Goal: Task Accomplishment & Management: Use online tool/utility

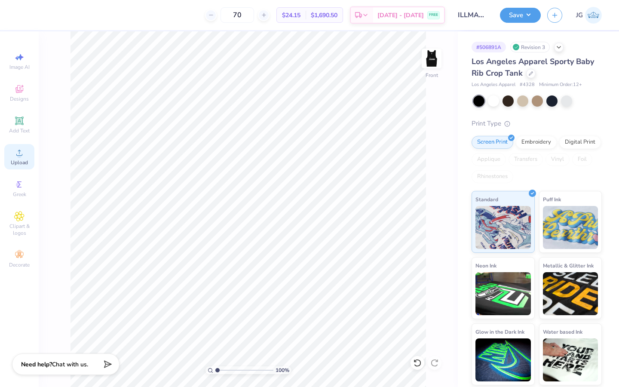
click at [17, 154] on circle at bounding box center [19, 155] width 5 height 5
click at [12, 152] on div "Upload" at bounding box center [19, 156] width 30 height 25
click at [10, 160] on div "Upload" at bounding box center [19, 156] width 30 height 25
click at [6, 149] on div "Upload" at bounding box center [19, 156] width 30 height 25
click at [19, 158] on div "Upload" at bounding box center [19, 156] width 30 height 25
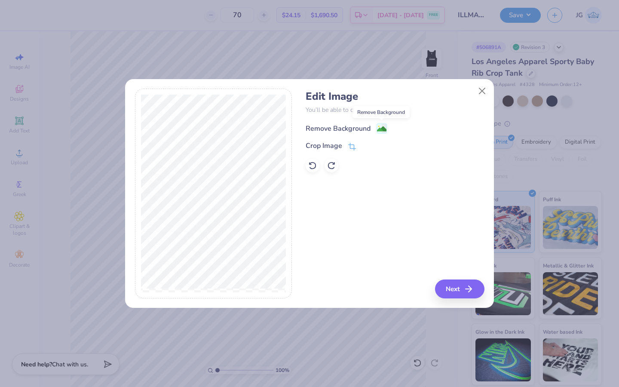
click at [384, 126] on image at bounding box center [381, 128] width 9 height 9
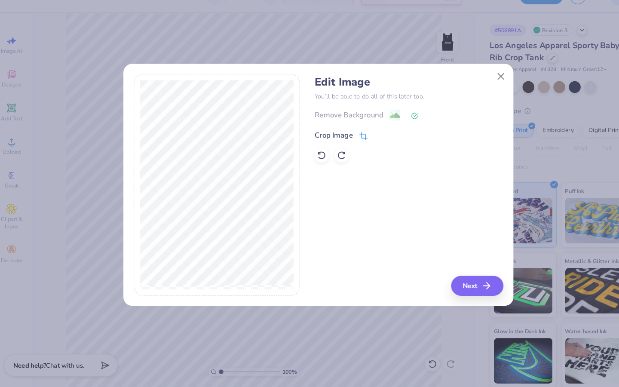
click at [351, 144] on icon at bounding box center [352, 148] width 8 height 8
click at [459, 268] on div "Edit Image You’ll be able to do all of this later too. Remove Background Crop I…" at bounding box center [395, 194] width 178 height 210
click at [369, 146] on icon at bounding box center [366, 145] width 5 height 5
click at [459, 286] on button "Next" at bounding box center [460, 288] width 49 height 19
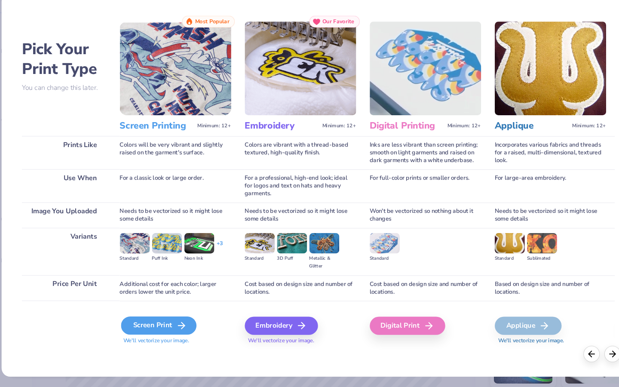
click at [161, 327] on div "Screen Print" at bounding box center [158, 326] width 71 height 17
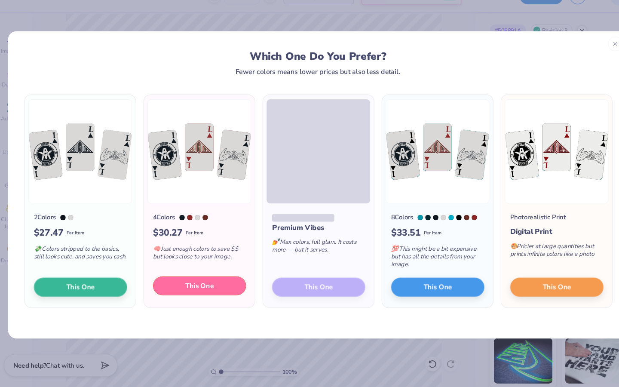
click at [190, 295] on button "This One" at bounding box center [197, 289] width 88 height 18
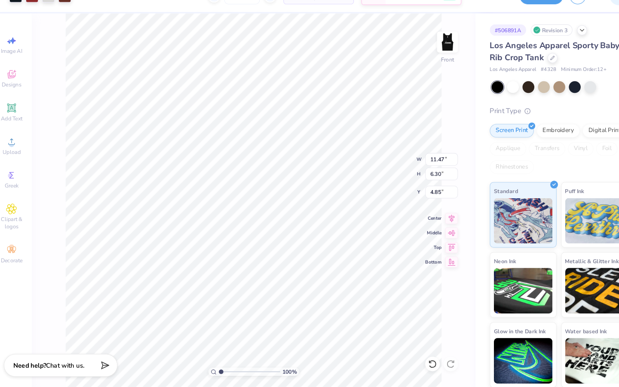
type input "8.61"
type input "4.74"
type input "1.35"
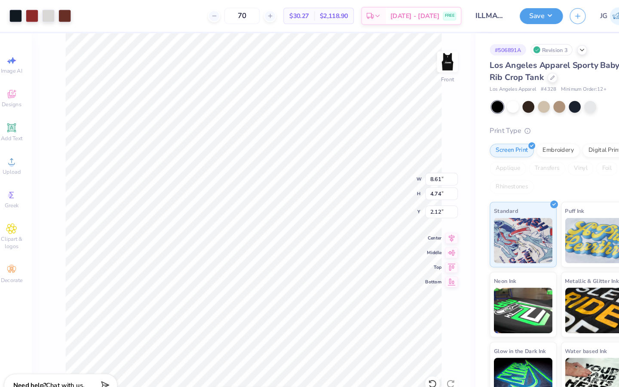
type input "2.12"
click at [67, 19] on div at bounding box center [70, 14] width 12 height 12
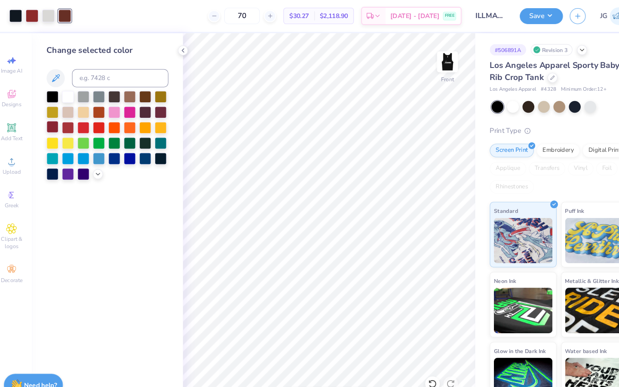
click at [60, 123] on div at bounding box center [57, 119] width 11 height 11
click at [40, 15] on div at bounding box center [39, 14] width 12 height 12
click at [61, 123] on div at bounding box center [57, 119] width 11 height 11
click at [46, 12] on div at bounding box center [38, 15] width 43 height 12
click at [55, 15] on div at bounding box center [54, 14] width 12 height 12
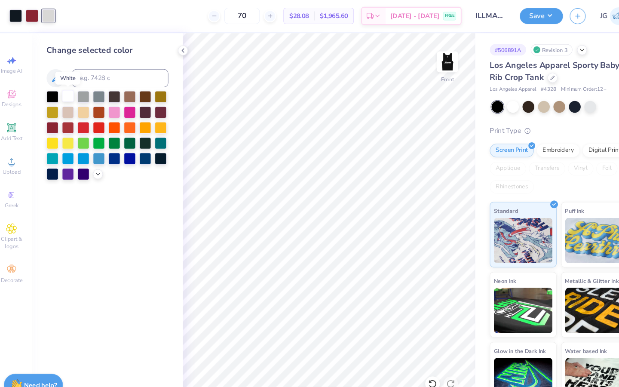
click at [71, 90] on div at bounding box center [72, 90] width 11 height 11
click at [98, 167] on icon at bounding box center [101, 163] width 7 height 7
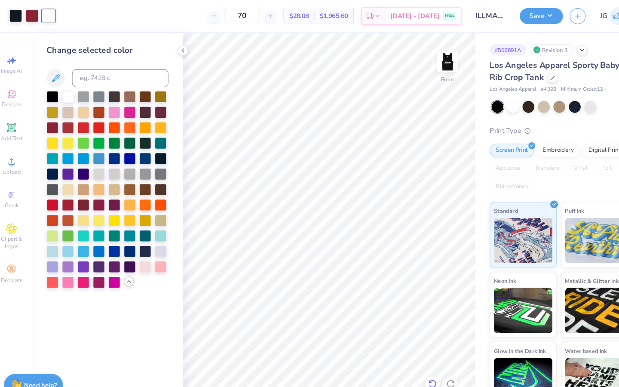
click at [418, 359] on icon at bounding box center [417, 363] width 9 height 9
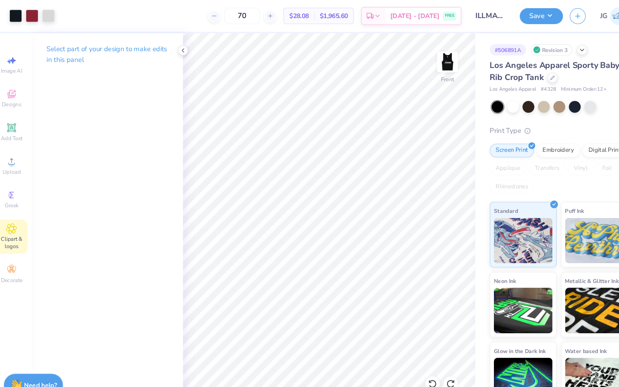
click at [18, 210] on div "Clipart & logos" at bounding box center [19, 224] width 30 height 32
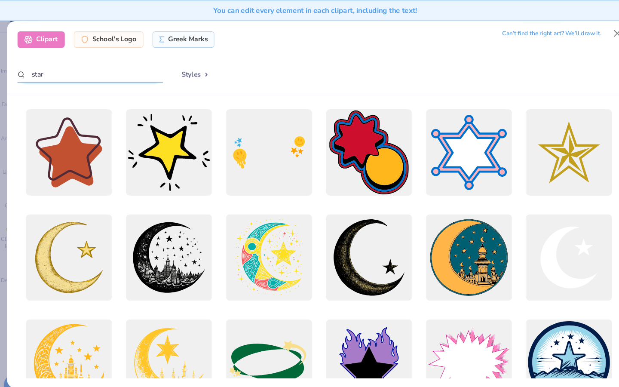
click at [92, 73] on input "star" at bounding box center [94, 70] width 138 height 16
type input "s"
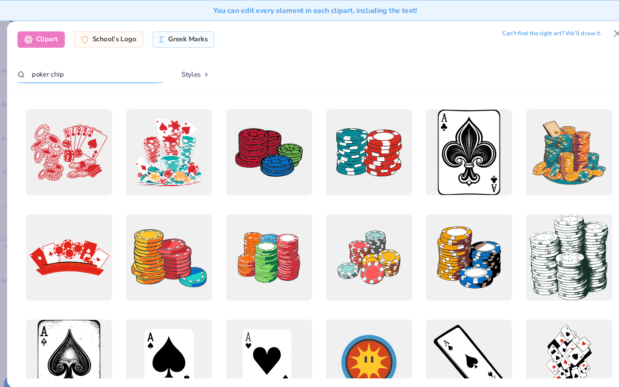
type input "poker chip"
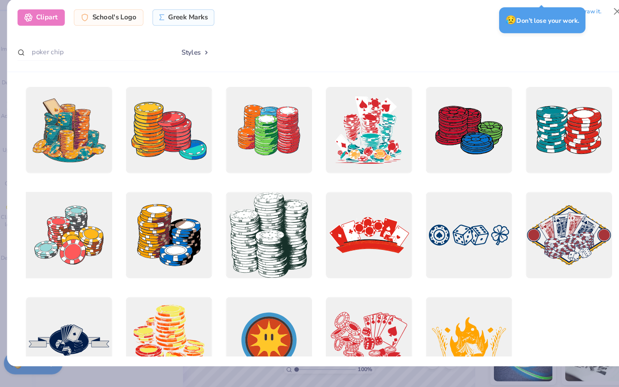
click at [74, 255] on div at bounding box center [73, 243] width 90 height 90
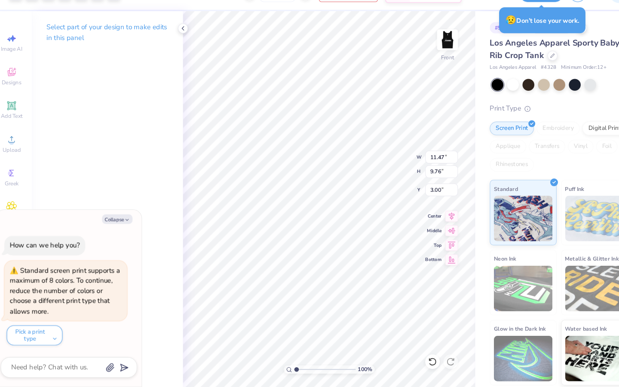
type textarea "x"
type input "5.36"
type input "4.56"
type input "8.20"
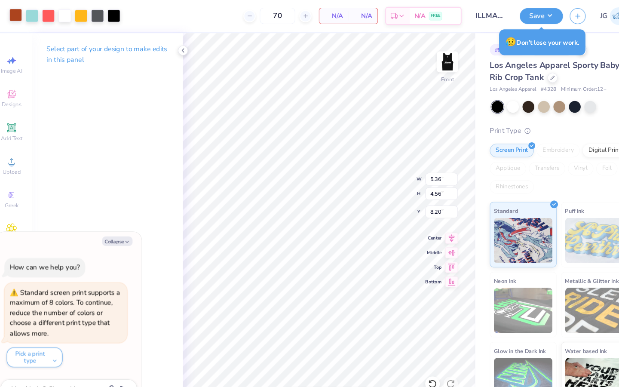
click at [20, 16] on div at bounding box center [23, 14] width 12 height 12
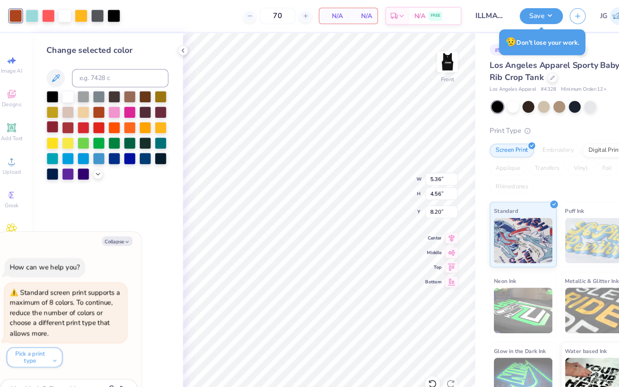
click at [58, 117] on div at bounding box center [57, 119] width 11 height 11
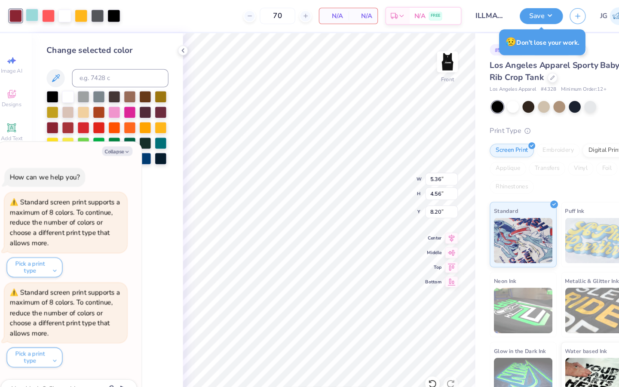
click at [37, 17] on div at bounding box center [39, 14] width 12 height 12
click at [71, 89] on div at bounding box center [72, 90] width 11 height 11
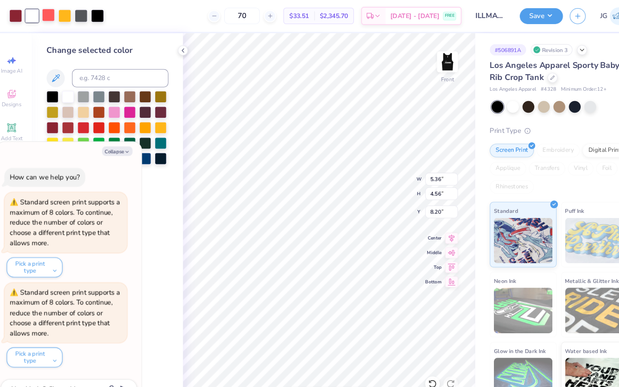
click at [56, 18] on div at bounding box center [54, 14] width 12 height 12
click at [58, 120] on div at bounding box center [57, 119] width 11 height 11
click at [57, 16] on div at bounding box center [54, 14] width 12 height 12
click at [71, 87] on div at bounding box center [72, 90] width 11 height 11
click at [56, 16] on div at bounding box center [54, 14] width 12 height 12
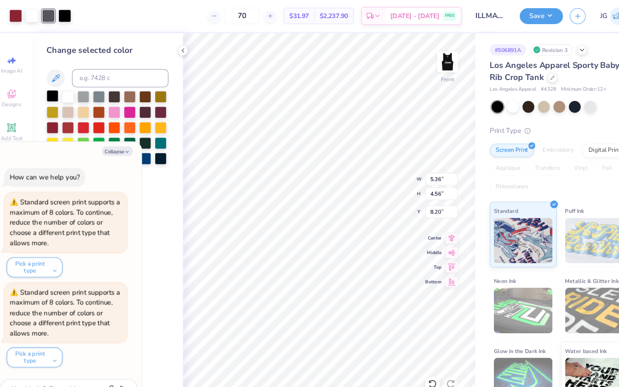
click at [61, 93] on div at bounding box center [57, 90] width 11 height 11
click at [38, 14] on div at bounding box center [39, 14] width 12 height 12
click at [117, 90] on div at bounding box center [116, 90] width 11 height 11
click at [54, 18] on div at bounding box center [54, 14] width 12 height 12
click at [72, 95] on div at bounding box center [72, 90] width 11 height 11
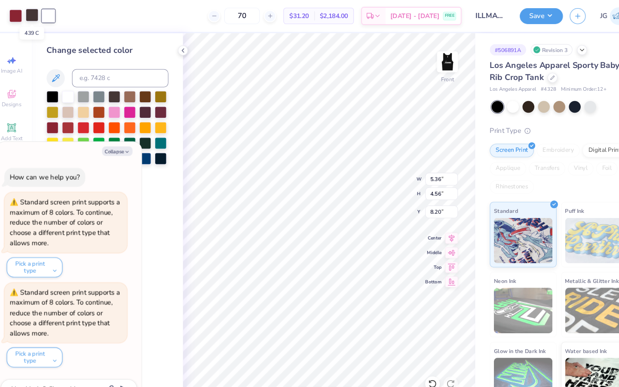
click at [41, 15] on div at bounding box center [39, 14] width 12 height 12
click at [57, 86] on div at bounding box center [57, 90] width 11 height 11
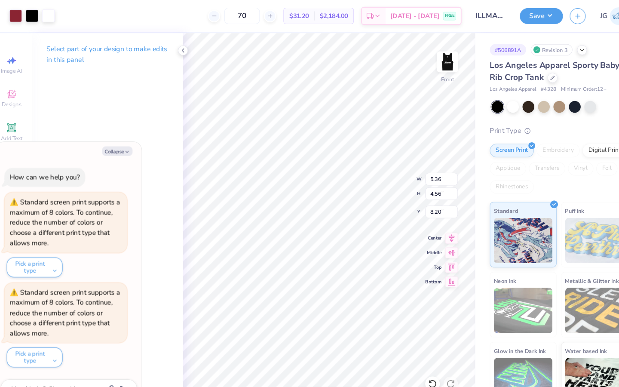
type textarea "x"
type input "1.99"
type input "1.69"
type input "11.07"
type textarea "x"
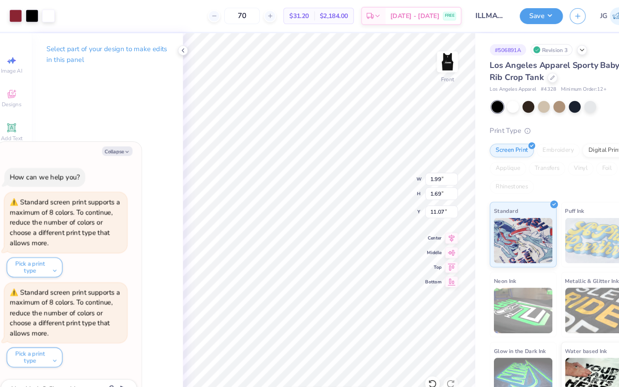
type input "9.46"
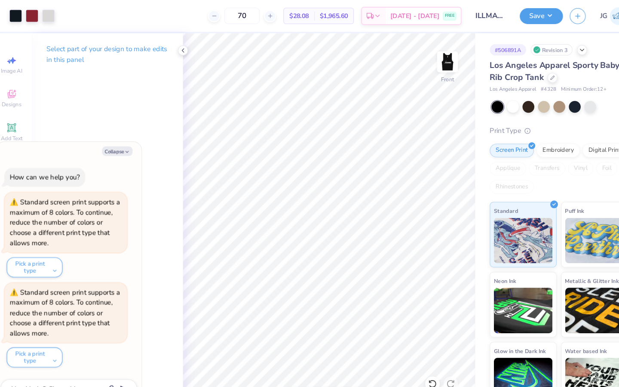
click at [129, 98] on div "Select part of your design to make edits in this panel" at bounding box center [110, 209] width 143 height 356
click at [15, 88] on icon at bounding box center [19, 89] width 10 height 10
type textarea "x"
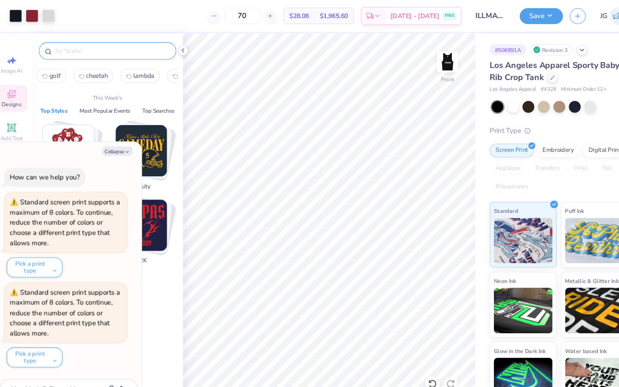
click at [78, 52] on input "text" at bounding box center [114, 48] width 110 height 9
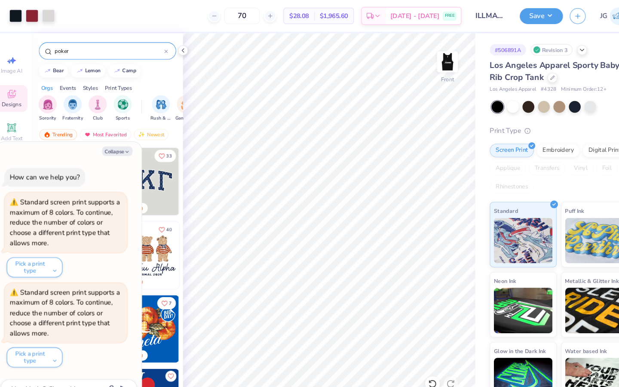
type input "poker"
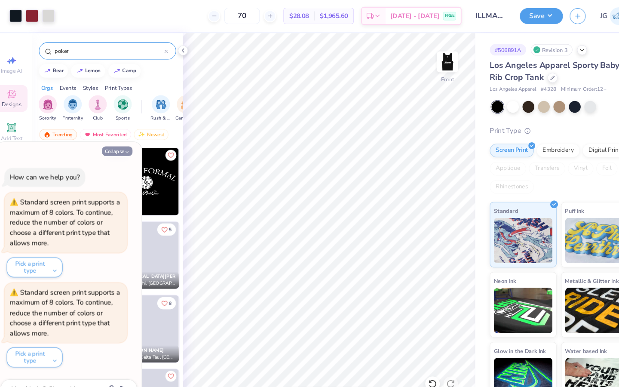
click at [122, 143] on button "Collapse" at bounding box center [119, 142] width 29 height 9
type textarea "x"
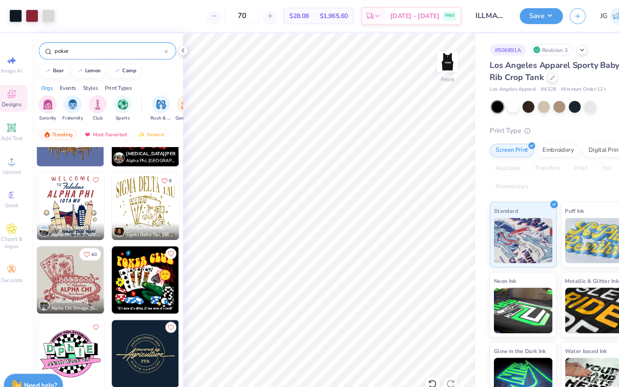
scroll to position [138, 0]
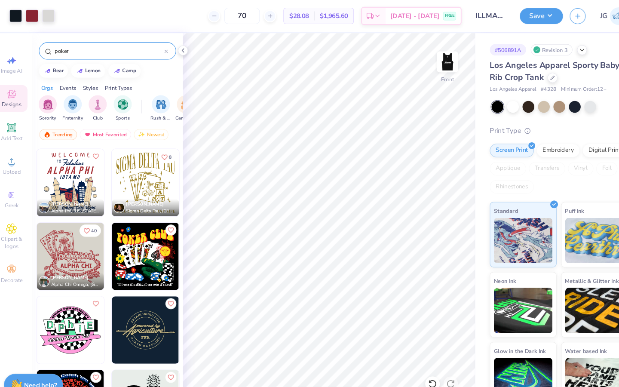
click at [104, 47] on input "poker" at bounding box center [111, 48] width 104 height 9
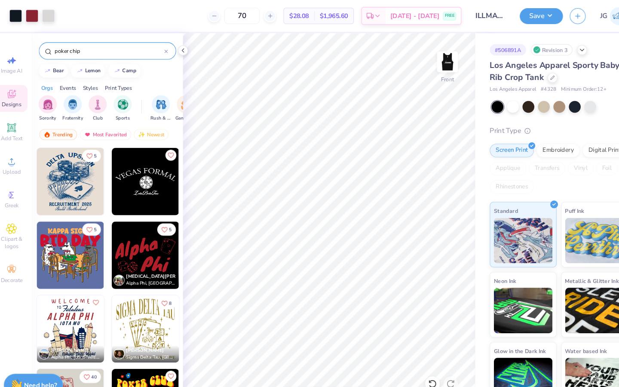
type input "poker chip"
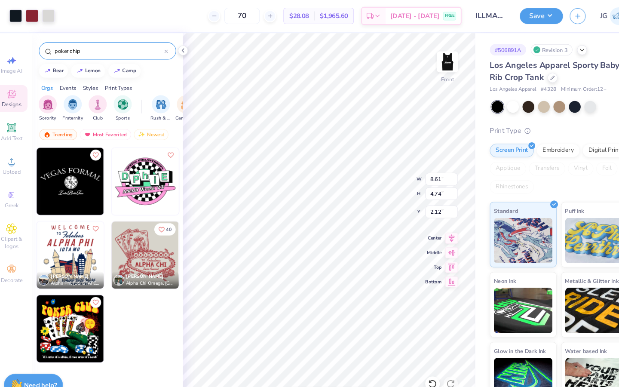
click at [166, 51] on div at bounding box center [165, 48] width 3 height 8
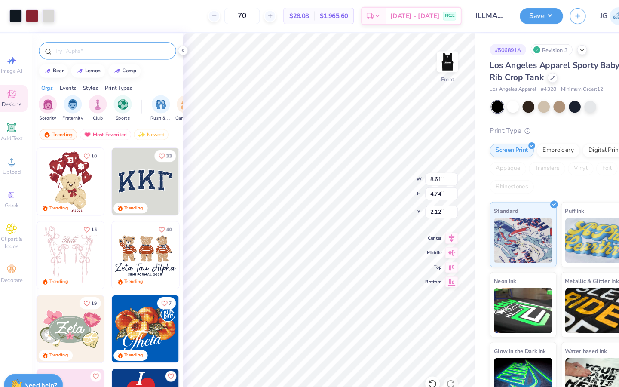
click at [166, 50] on input "text" at bounding box center [114, 48] width 110 height 9
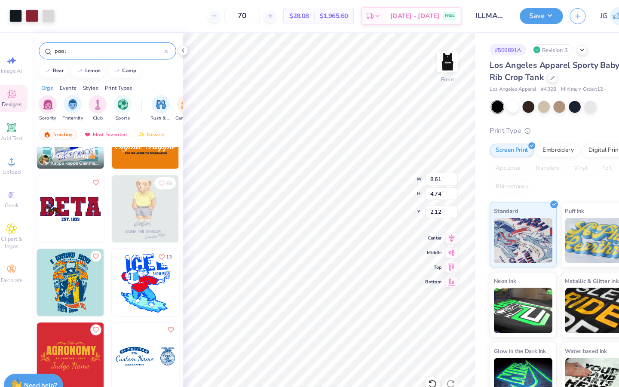
scroll to position [1480, 0]
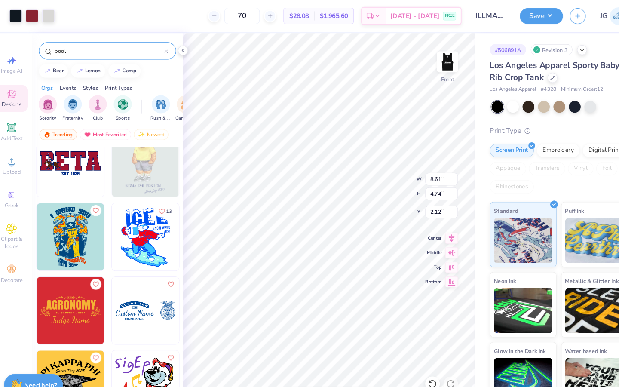
click at [117, 48] on input "pool" at bounding box center [111, 48] width 104 height 9
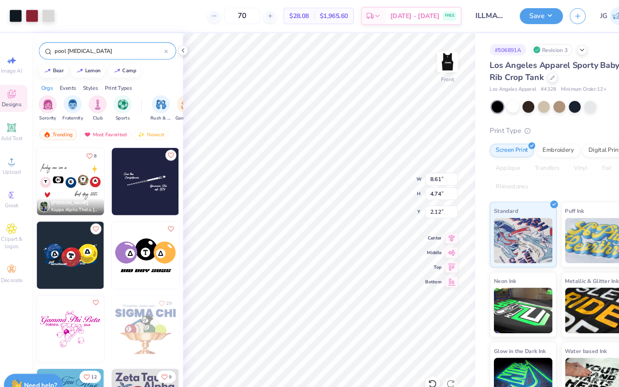
type input "pool ball"
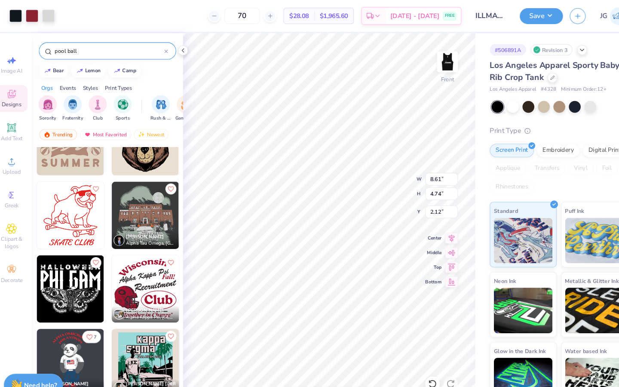
scroll to position [556, 0]
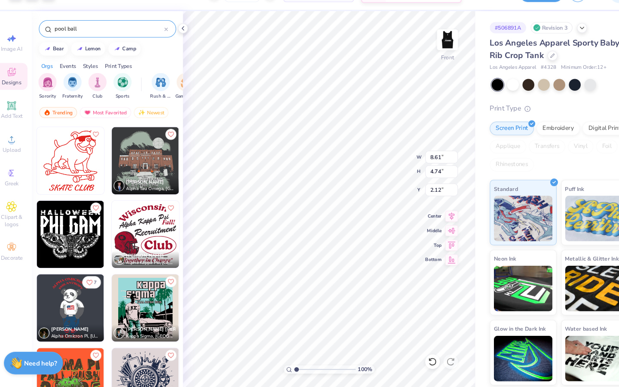
click at [166, 46] on div at bounding box center [165, 48] width 3 height 8
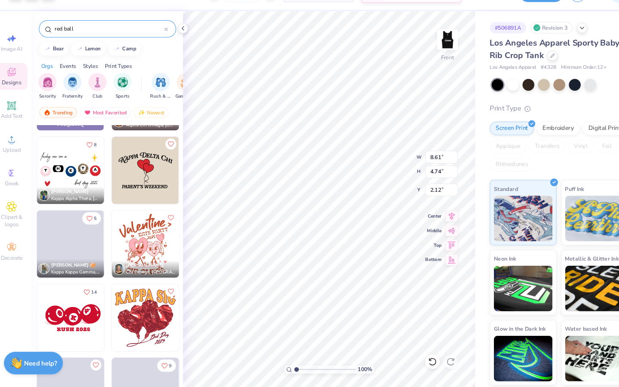
scroll to position [209, 0]
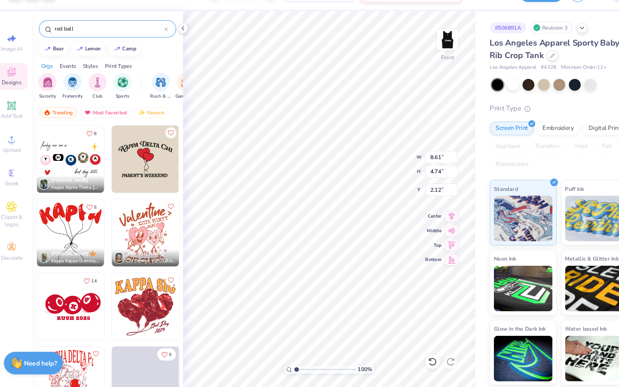
type input "red ball"
click at [74, 322] on img at bounding box center [75, 311] width 64 height 64
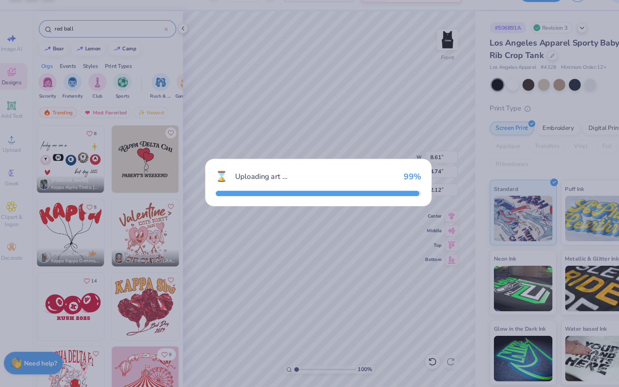
type input "8.24"
type input "3.69"
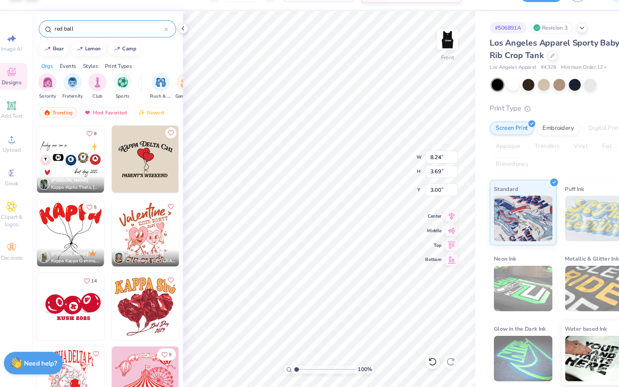
type input "7.73"
type input "6.32"
type input "2.63"
type input "1.08"
type input "6.29"
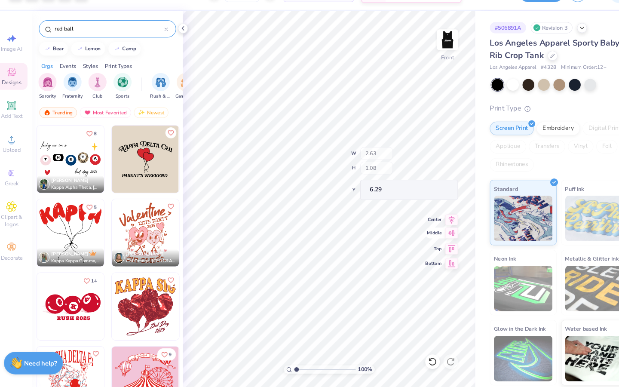
type input "4.64"
type input "1.91"
type input "5.87"
type input "1.77"
type input "4.83"
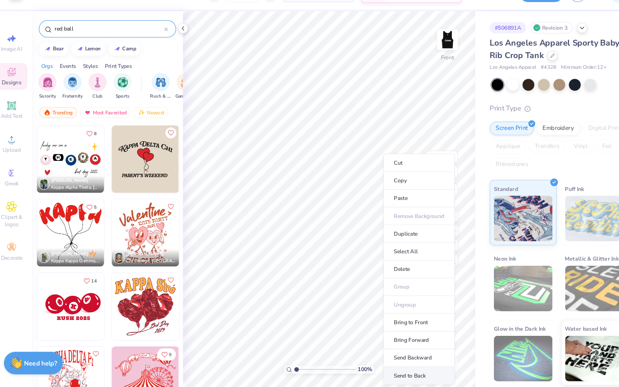
click at [400, 372] on li "Send to Back" at bounding box center [405, 376] width 68 height 17
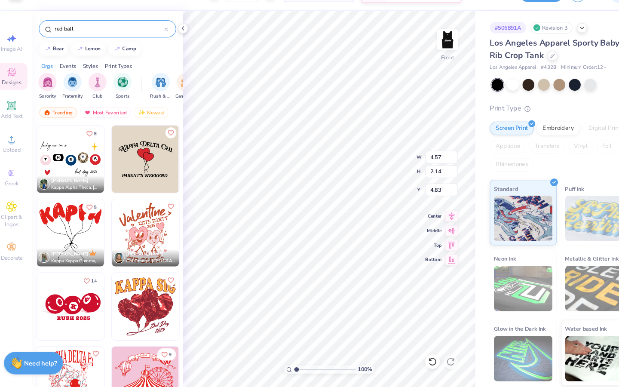
type input "4.57"
type input "2.14"
type input "4.71"
click at [460, 135] on div "# 506891A Revision 3 Los Angeles Apparel Sporty Baby Rib Crop Tank Los Angeles …" at bounding box center [538, 208] width 161 height 354
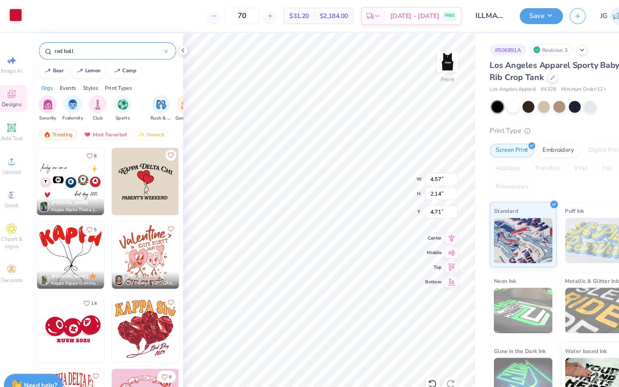
click at [23, 14] on div at bounding box center [23, 14] width 12 height 12
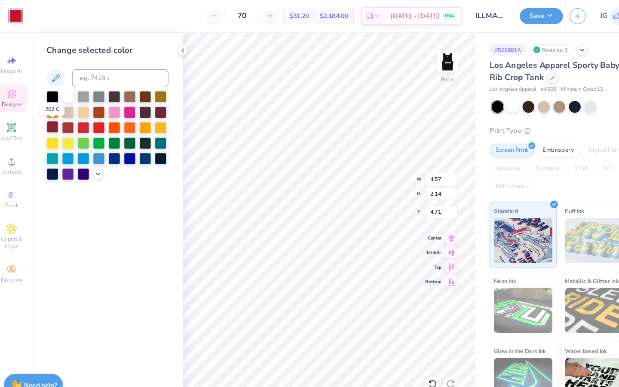
click at [59, 121] on div at bounding box center [57, 119] width 11 height 11
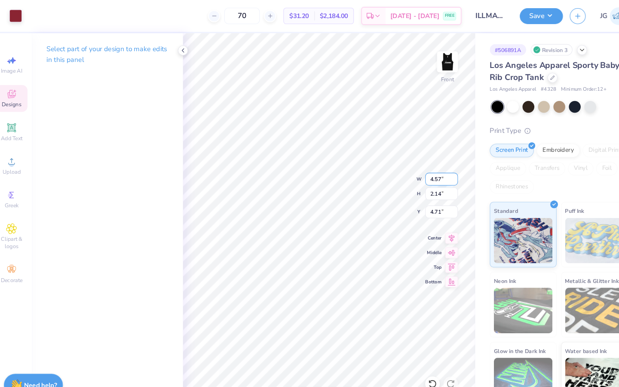
type input "4.15"
type input "1.94"
type input "4.98"
type input "4.20"
type input "1.81"
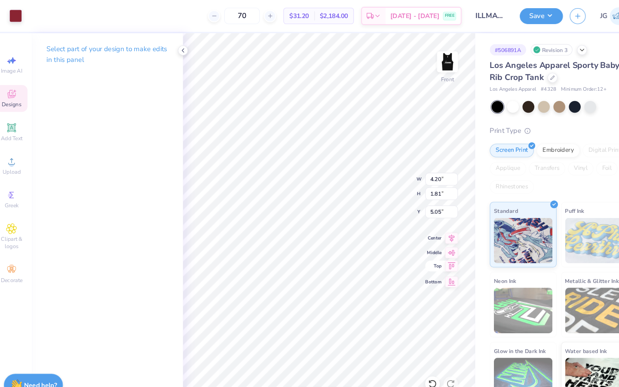
type input "4.90"
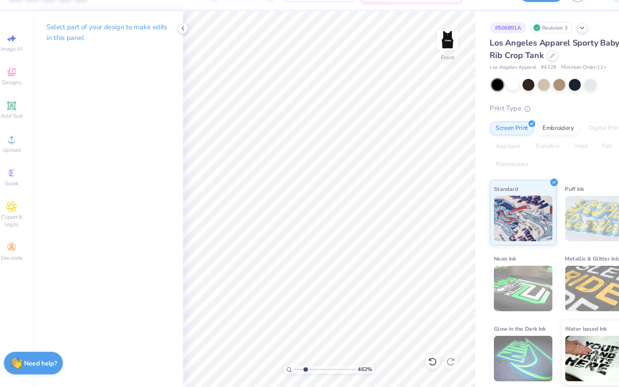
drag, startPoint x: 307, startPoint y: 371, endPoint x: 290, endPoint y: 371, distance: 16.8
type input "1.36"
click at [291, 371] on input "range" at bounding box center [316, 370] width 58 height 8
type input "4.23"
type input "1.65"
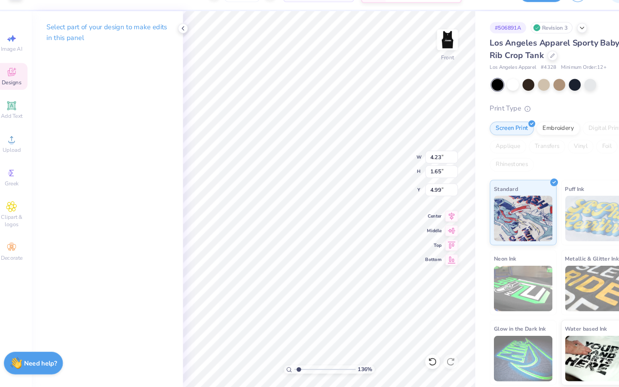
type input "4.99"
type input "2.68"
type input "2.64"
type input "8.78"
type input "5.10"
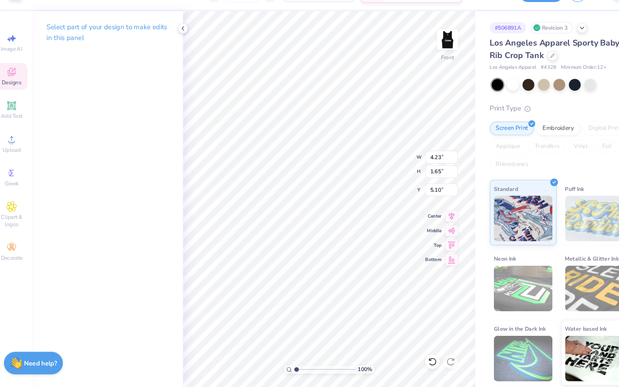
type input "1"
click at [287, 370] on input "range" at bounding box center [316, 370] width 58 height 8
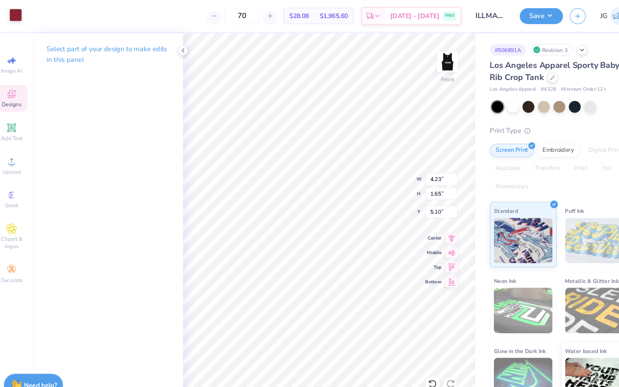
click at [29, 12] on div at bounding box center [23, 14] width 12 height 12
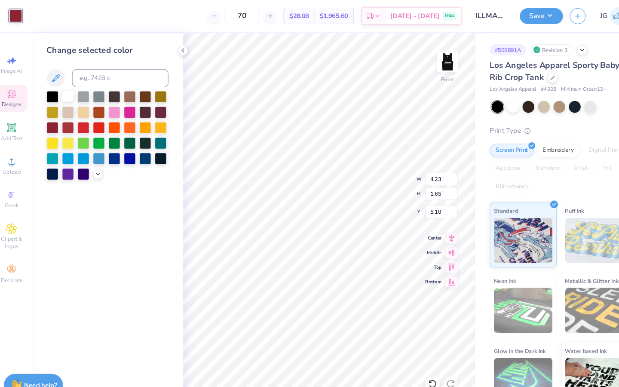
click at [74, 89] on div at bounding box center [72, 90] width 11 height 11
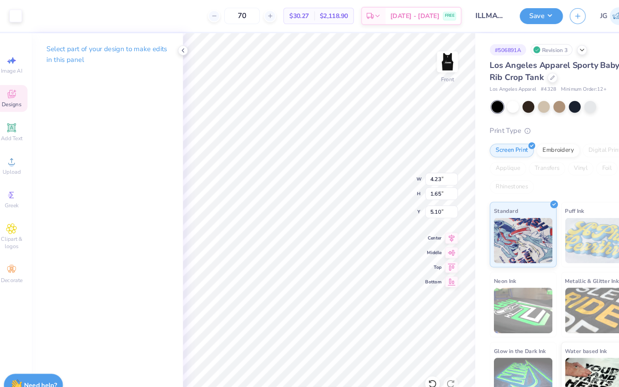
type input "5.35"
type input "4.20"
type input "1.58"
type input "5.17"
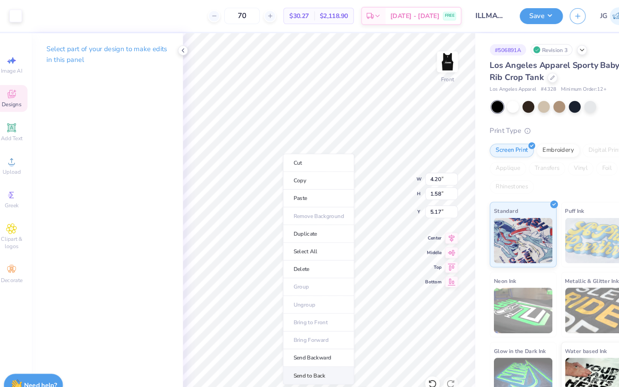
click at [313, 352] on li "Send to Back" at bounding box center [310, 355] width 68 height 17
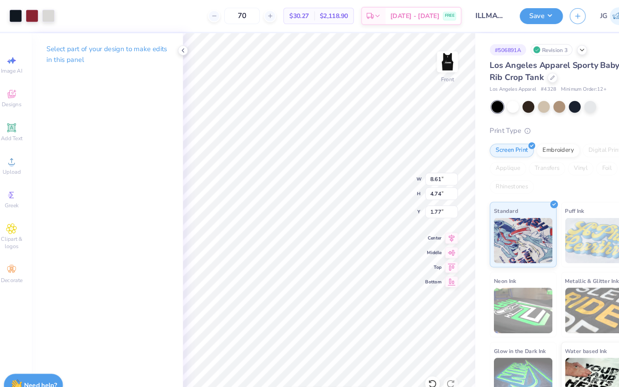
type input "1.72"
type input "4.23"
type input "1.65"
type input "5.10"
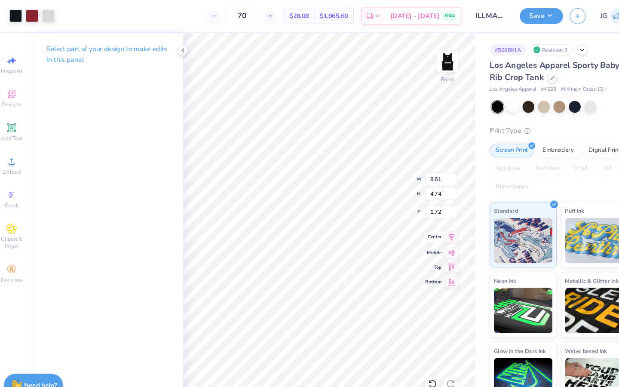
type input "7.96"
type input "4.38"
type input "3.00"
click at [424, 64] on img at bounding box center [432, 58] width 34 height 34
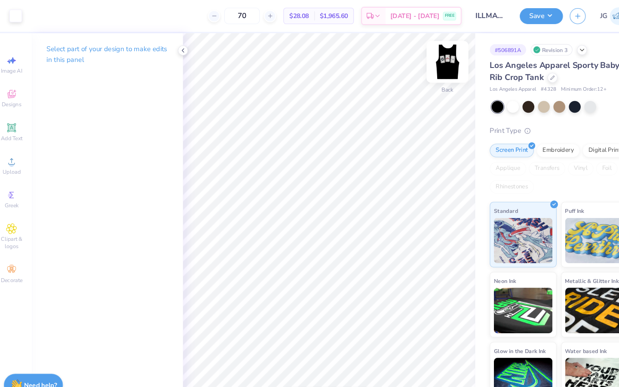
click at [440, 52] on img at bounding box center [432, 58] width 34 height 34
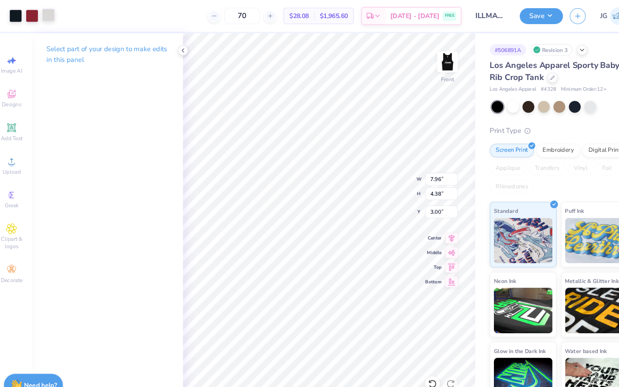
click at [55, 18] on div at bounding box center [54, 14] width 12 height 12
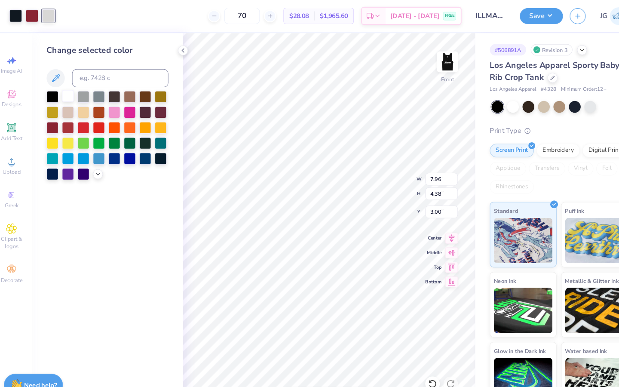
click at [74, 95] on div at bounding box center [72, 90] width 11 height 11
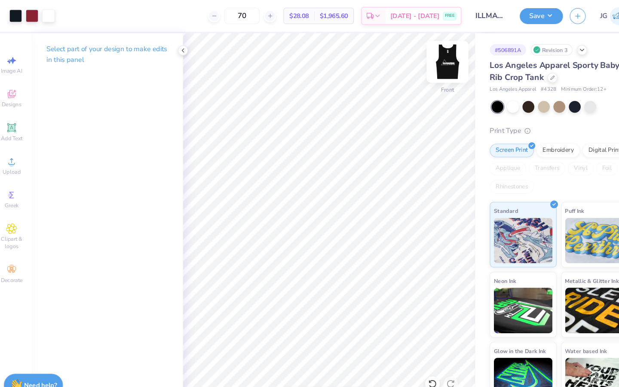
click at [430, 64] on img at bounding box center [432, 58] width 34 height 34
click at [434, 61] on img at bounding box center [432, 58] width 34 height 34
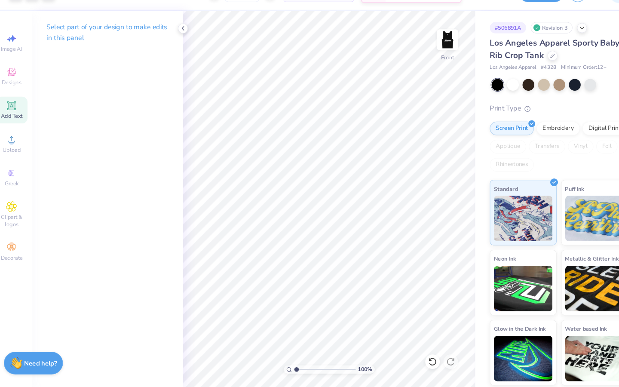
click at [19, 120] on icon at bounding box center [19, 120] width 6 height 6
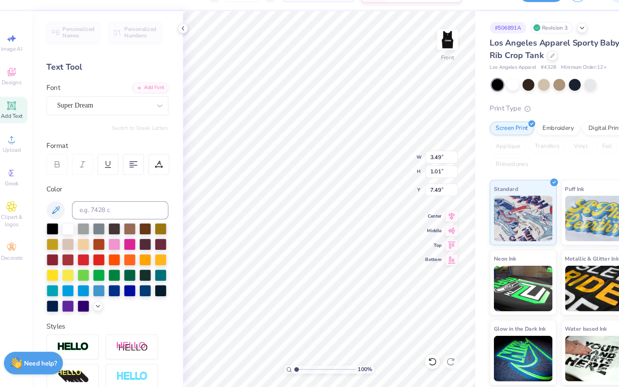
scroll to position [0, 1]
type textarea "EST. 2015"
click at [89, 118] on div "Super Dream" at bounding box center [106, 120] width 90 height 13
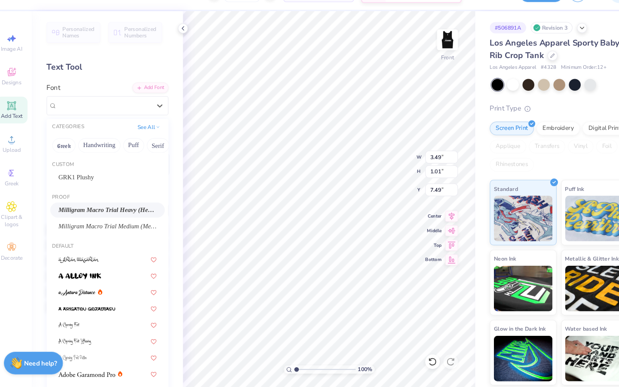
click at [92, 223] on span "Milligram Macro Trial Heavy (Heavy Italic)" at bounding box center [110, 219] width 93 height 9
click at [103, 120] on div "Milligram Macro Trial Heavy (Heavy Italic)" at bounding box center [106, 120] width 90 height 13
click at [72, 158] on button "Greek" at bounding box center [69, 158] width 22 height 14
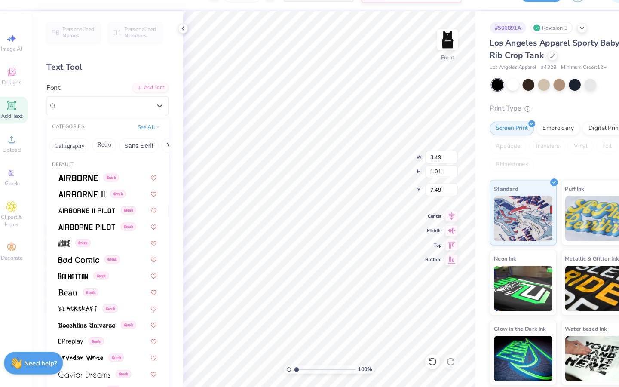
scroll to position [0, 193]
click at [86, 157] on button "Sans Serif" at bounding box center [85, 158] width 37 height 14
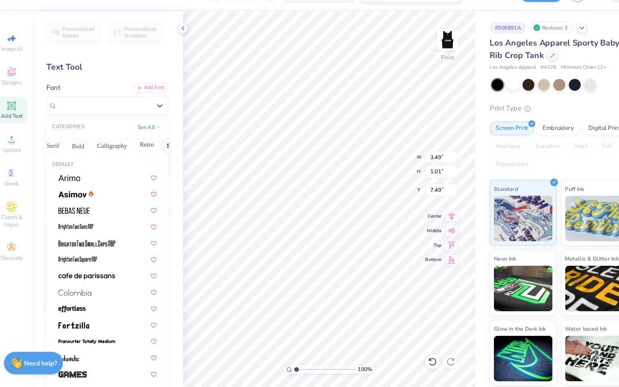
scroll to position [0, 87]
click at [115, 159] on button "Calligraphy" at bounding box center [126, 158] width 38 height 14
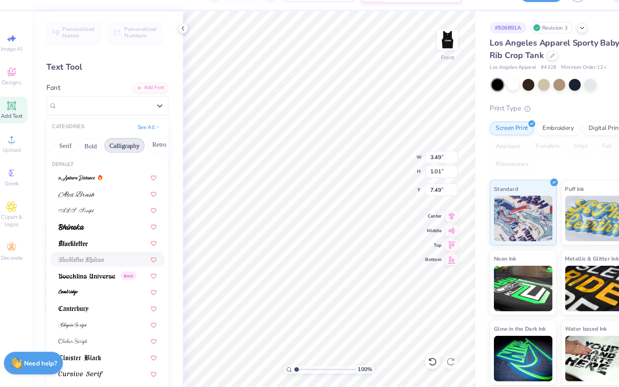
click at [117, 261] on div at bounding box center [110, 265] width 93 height 9
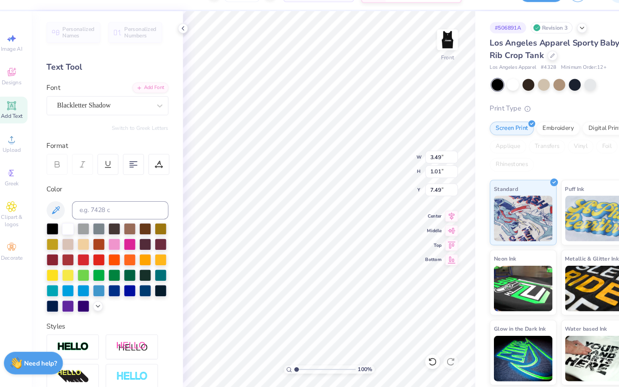
click at [210, 28] on div "70 $28.08 Per Item $1,965.60 Total Est. Delivery Aug 30 - Sep 2 FREE" at bounding box center [234, 15] width 421 height 30
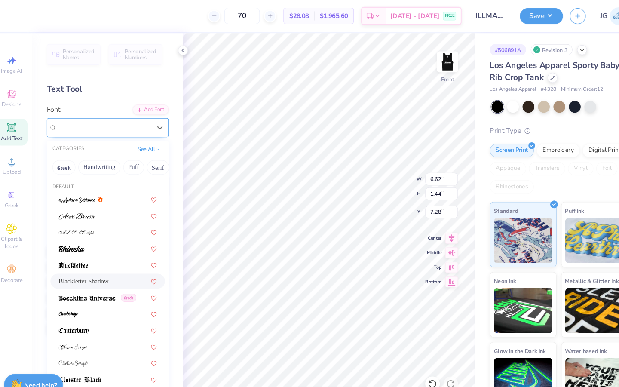
click at [111, 115] on div at bounding box center [106, 121] width 89 height 12
click at [115, 253] on div at bounding box center [110, 250] width 93 height 9
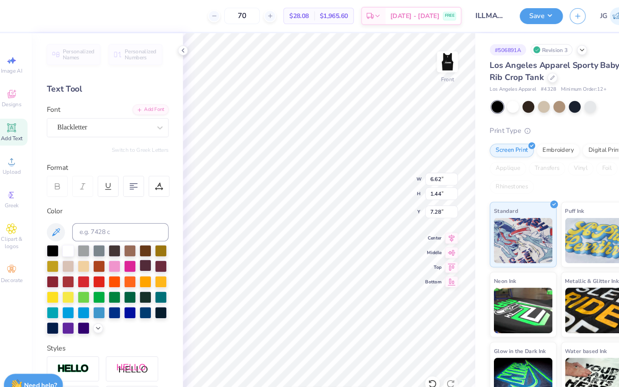
type input "6.57"
type input "1.38"
type input "7.31"
type input "3.09"
type input "0.65"
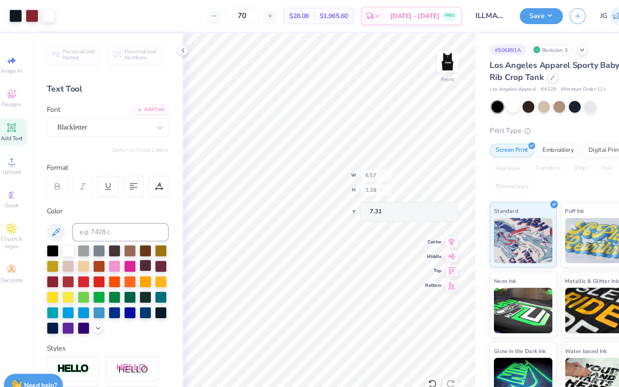
type input "8.04"
type input "7.35"
type input "2.12"
type input "0.44"
type input "6.93"
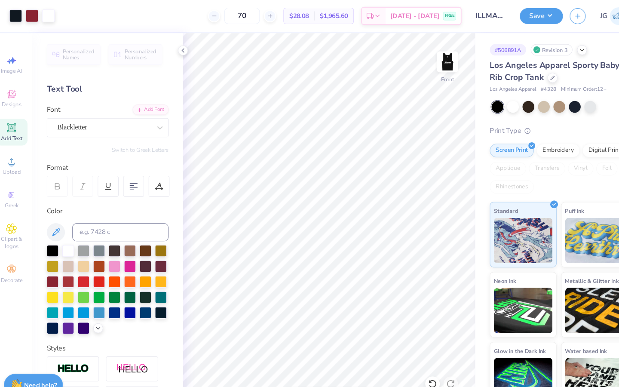
click at [25, 129] on span "Add Text" at bounding box center [19, 130] width 21 height 7
click at [19, 229] on span "Clipart & logos" at bounding box center [19, 230] width 30 height 14
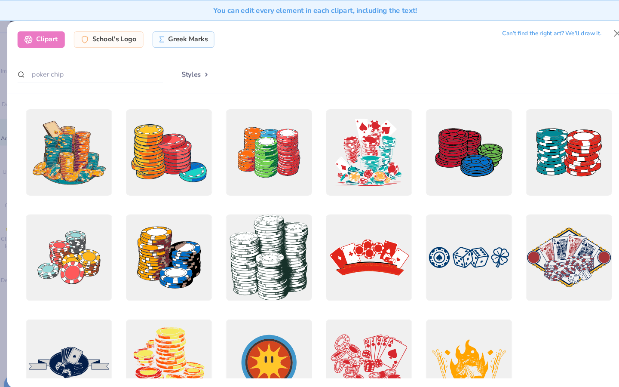
click at [66, 78] on div "poker chip" at bounding box center [94, 70] width 138 height 17
click at [65, 69] on input "poker chip" at bounding box center [94, 70] width 138 height 16
click at [73, 69] on input "poker chip" at bounding box center [94, 70] width 138 height 16
drag, startPoint x: 73, startPoint y: 69, endPoint x: 9, endPoint y: 67, distance: 64.1
click at [9, 68] on div "Clipart School's Logo Greek Marks Can’t find the right art? We’ll draw it. poke…" at bounding box center [309, 193] width 619 height 387
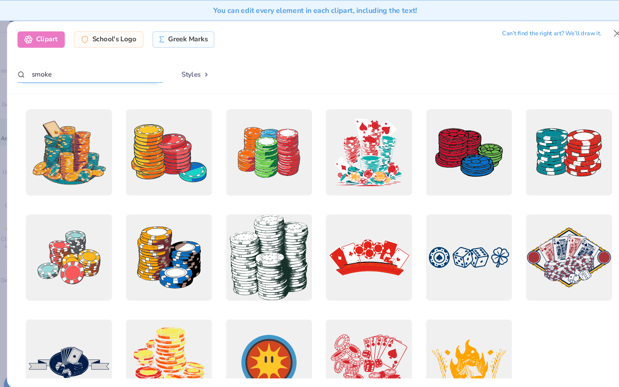
type input "smoke"
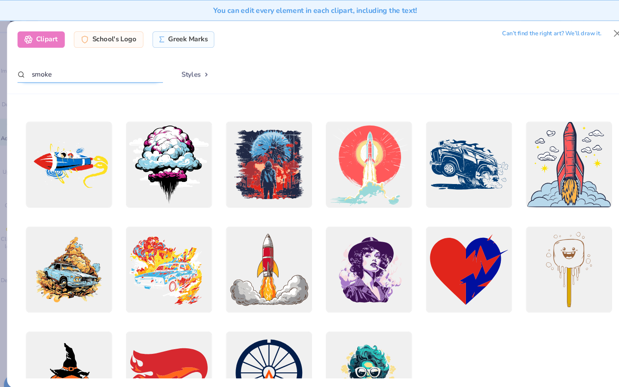
scroll to position [142, 0]
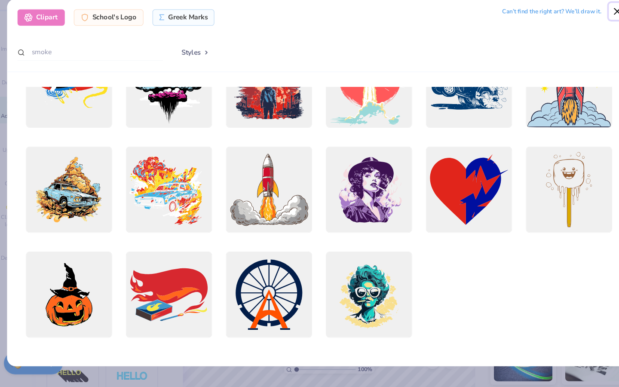
click at [589, 32] on button "Close" at bounding box center [592, 32] width 16 height 16
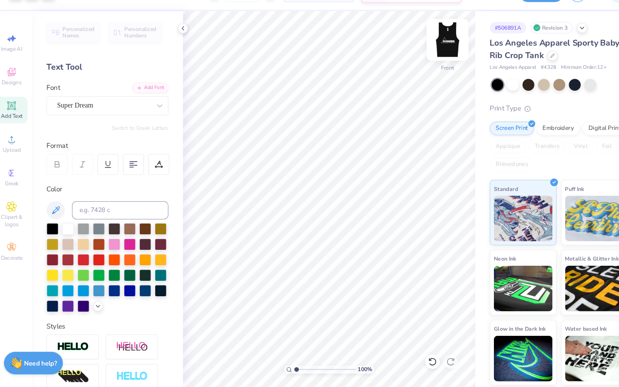
click at [433, 61] on img at bounding box center [432, 58] width 34 height 34
click at [430, 60] on img at bounding box center [432, 58] width 34 height 34
click at [426, 68] on img at bounding box center [432, 58] width 34 height 34
click at [425, 54] on img at bounding box center [432, 58] width 34 height 34
click at [439, 71] on div at bounding box center [432, 59] width 40 height 40
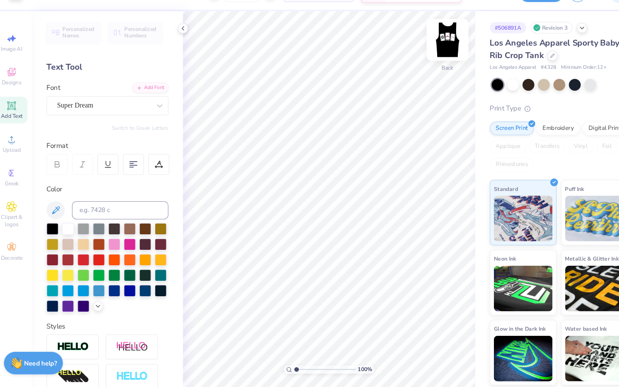
click at [431, 57] on img at bounding box center [432, 58] width 34 height 34
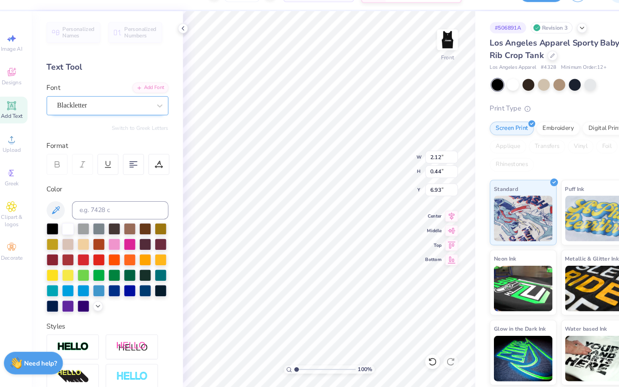
click at [123, 125] on div "Blackletter" at bounding box center [106, 120] width 90 height 13
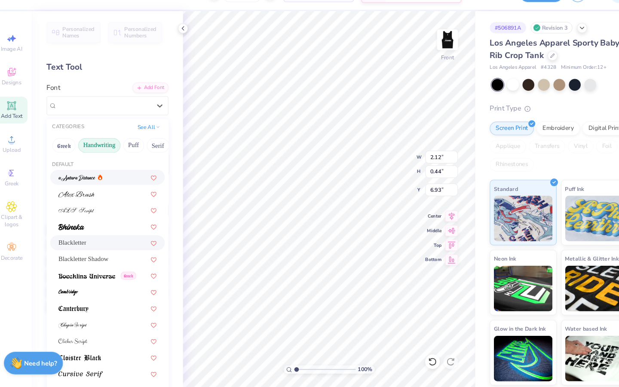
click at [108, 157] on button "Handwriting" at bounding box center [102, 158] width 40 height 14
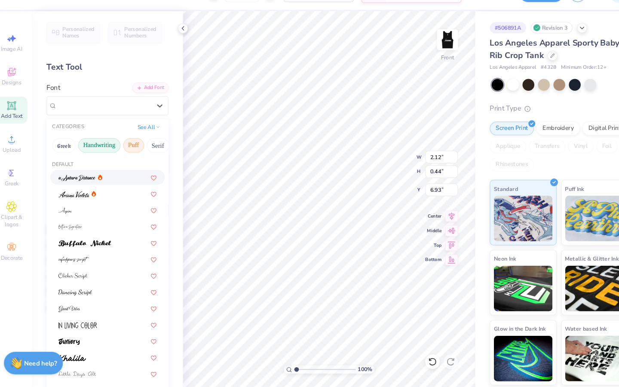
click at [133, 160] on button "Puff" at bounding box center [135, 158] width 20 height 14
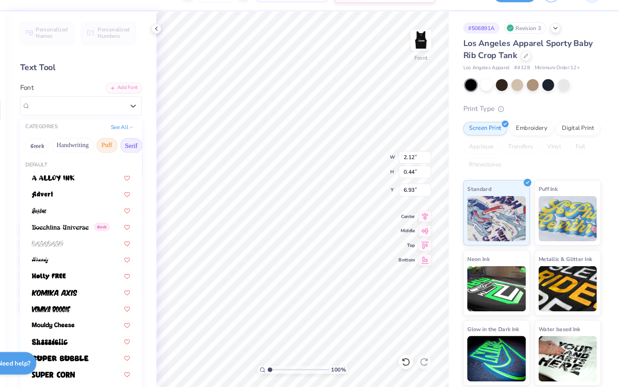
click at [156, 159] on button "Serif" at bounding box center [157, 158] width 21 height 14
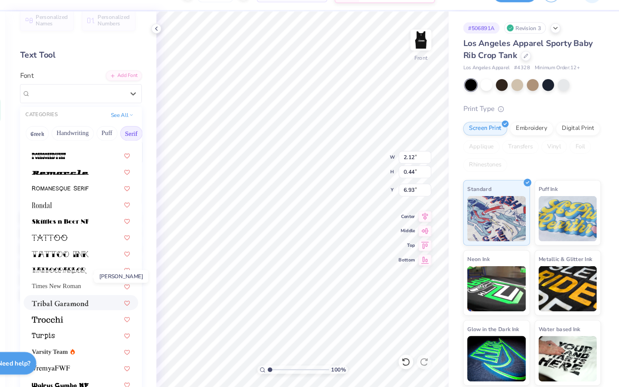
scroll to position [46, 0]
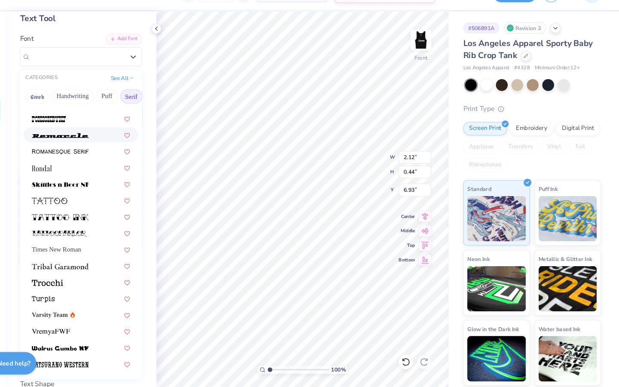
click at [95, 153] on div at bounding box center [110, 148] width 108 height 14
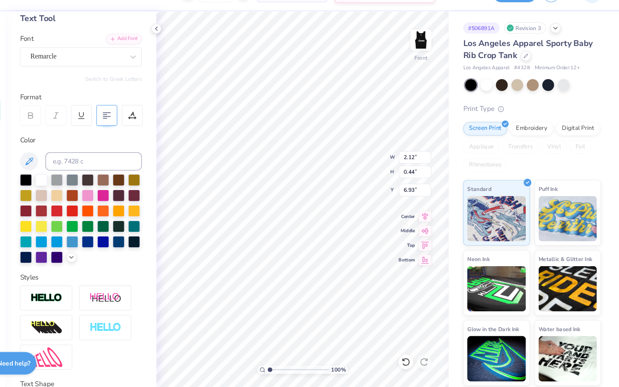
type input "9.46"
type input "0.37"
type input "6.97"
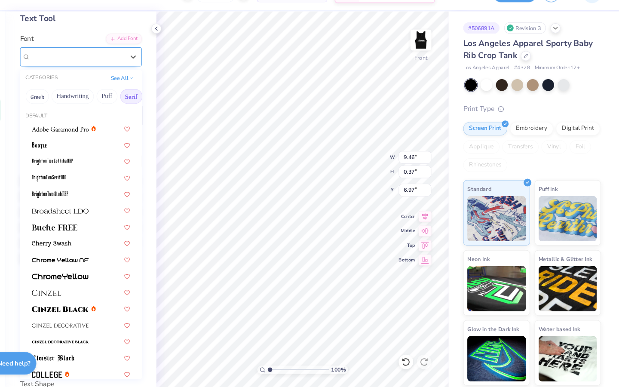
click at [136, 79] on div at bounding box center [106, 74] width 89 height 12
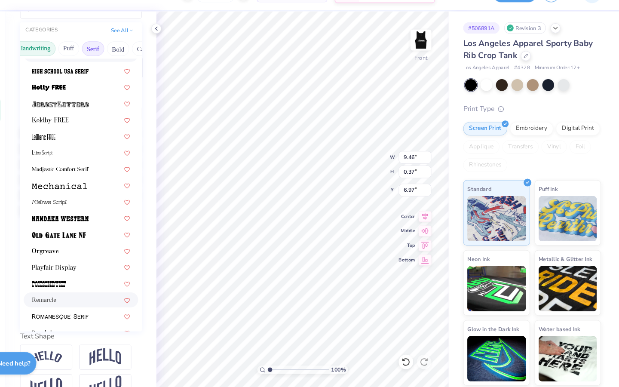
scroll to position [0, 37]
click at [144, 66] on button "Bold" at bounding box center [144, 67] width 21 height 14
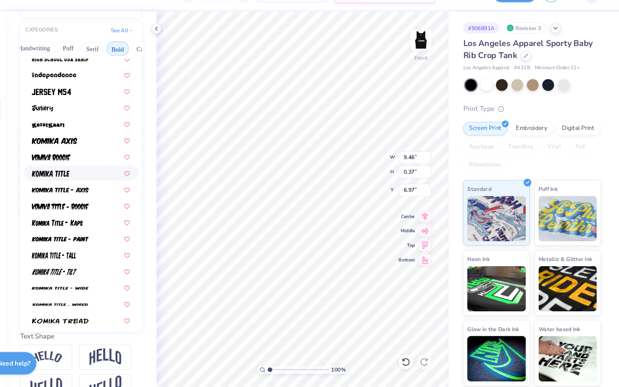
scroll to position [471, 0]
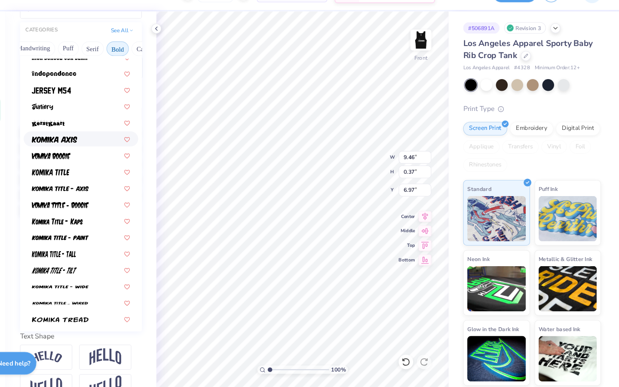
click at [110, 150] on div at bounding box center [110, 151] width 93 height 9
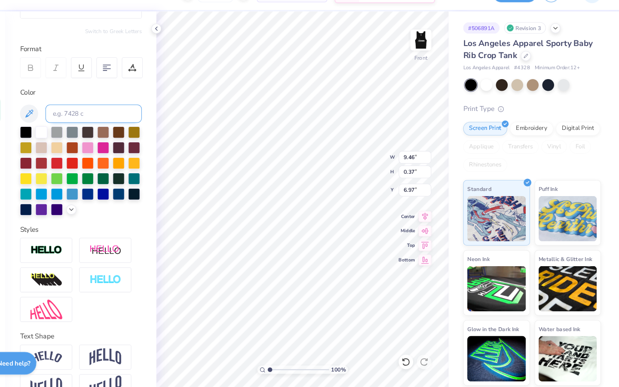
type input "2.12"
type input "0.42"
type input "6.94"
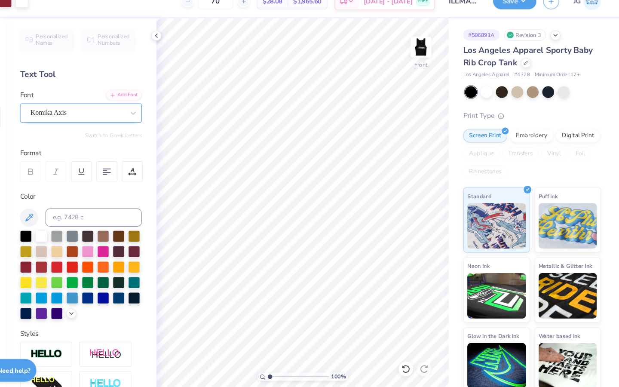
click at [139, 123] on div "Komika Axis" at bounding box center [106, 120] width 90 height 13
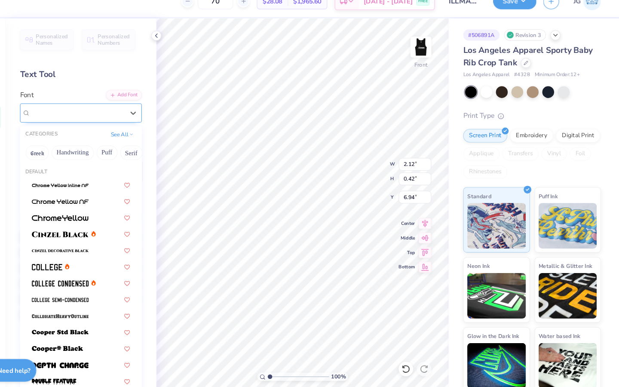
click at [108, 123] on div "Komika Axis" at bounding box center [106, 120] width 90 height 13
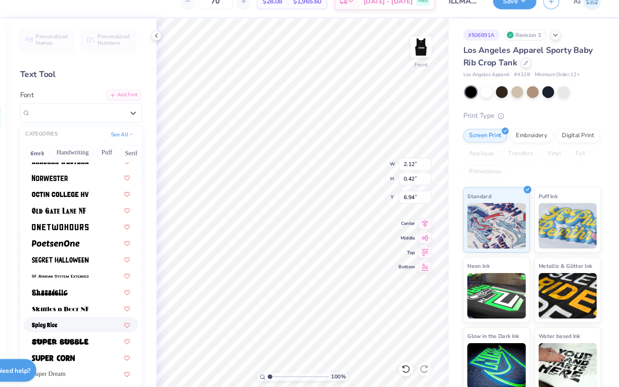
scroll to position [785, 0]
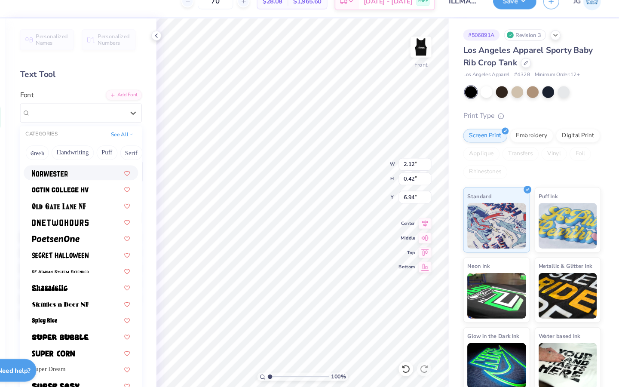
click at [90, 176] on img at bounding box center [81, 178] width 34 height 6
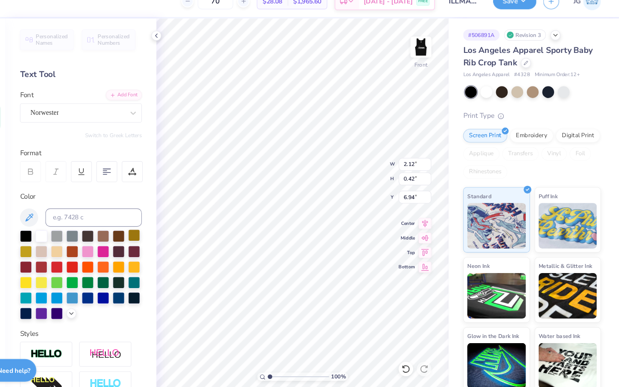
type input "1.57"
type input "0.37"
type input "6.97"
type textarea "EST. 2015"
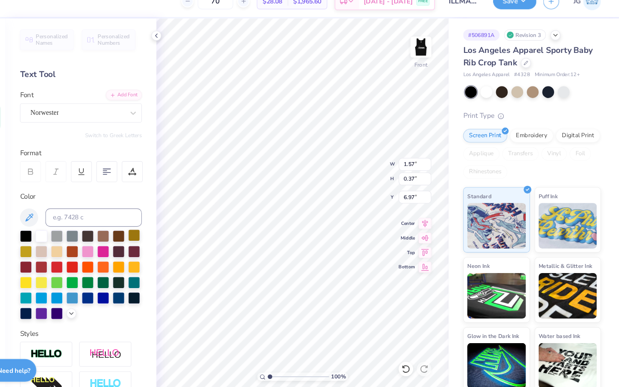
scroll to position [0, 0]
click at [428, 67] on img at bounding box center [432, 58] width 34 height 34
click at [430, 63] on img at bounding box center [432, 58] width 34 height 34
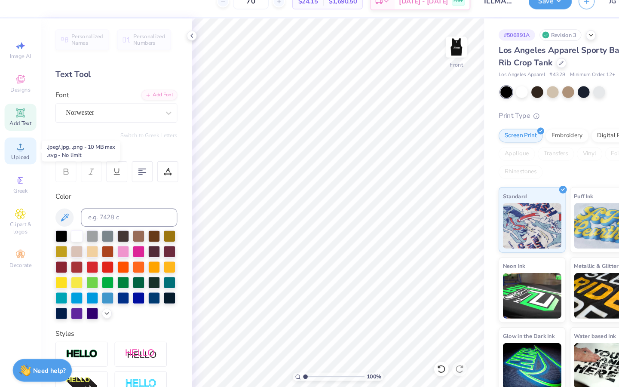
click at [15, 156] on icon at bounding box center [19, 152] width 10 height 10
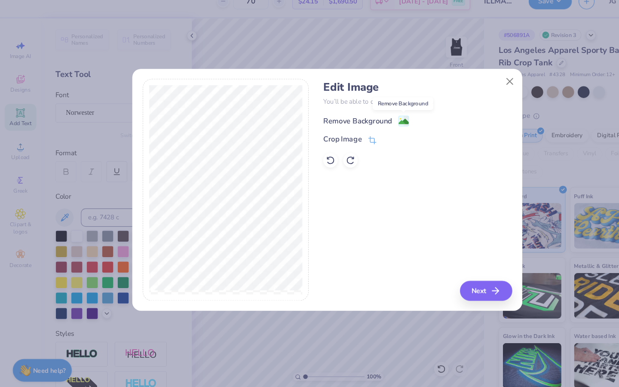
click at [378, 129] on image at bounding box center [381, 128] width 9 height 9
click at [453, 288] on button "Next" at bounding box center [460, 288] width 49 height 19
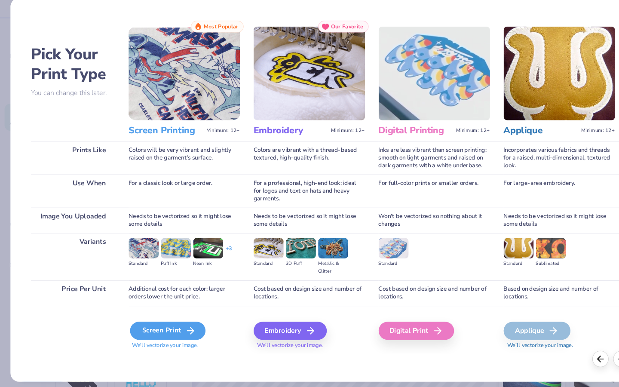
click at [151, 329] on div "Screen Print" at bounding box center [158, 326] width 71 height 17
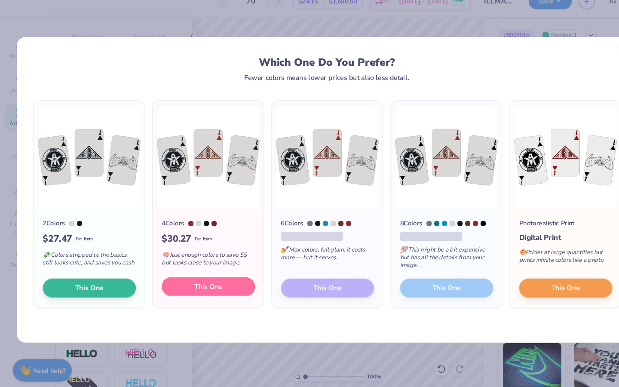
click at [193, 288] on span "This One" at bounding box center [197, 285] width 27 height 10
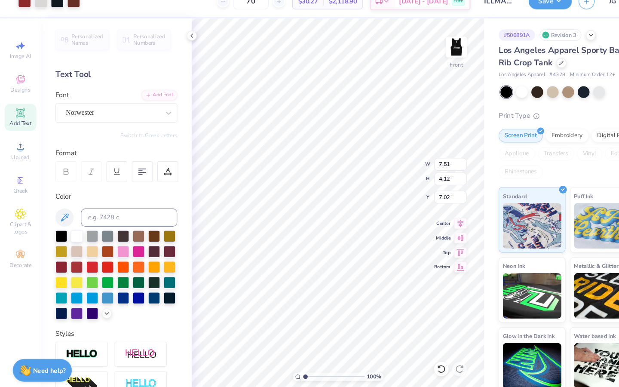
type input "7.51"
type input "4.12"
type input "2.27"
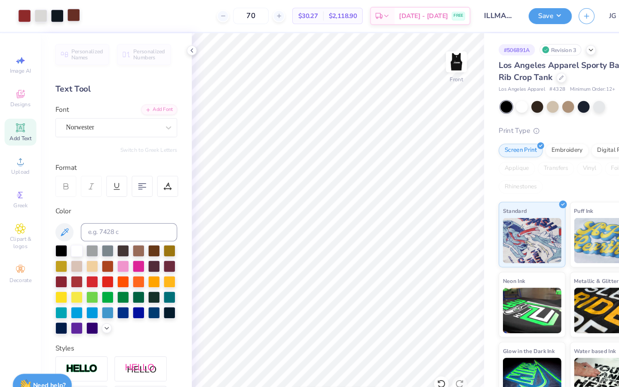
click at [73, 15] on div at bounding box center [70, 14] width 12 height 12
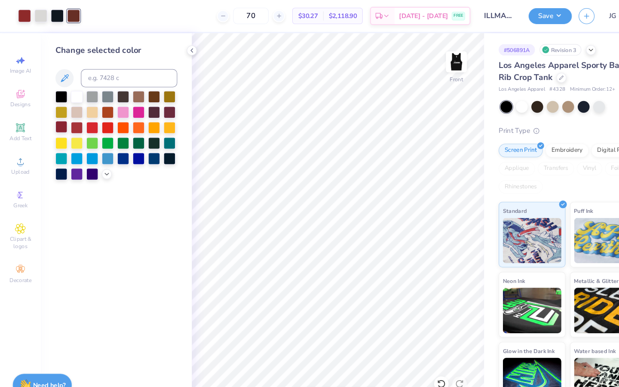
click at [60, 118] on div at bounding box center [57, 119] width 11 height 11
click at [24, 10] on div at bounding box center [23, 14] width 12 height 12
click at [57, 121] on div at bounding box center [57, 119] width 11 height 11
click at [173, 56] on div "Change selected color" at bounding box center [110, 209] width 143 height 356
click at [17, 117] on icon at bounding box center [19, 121] width 8 height 8
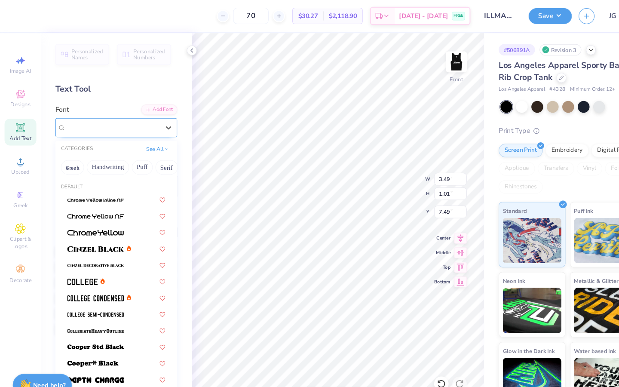
click at [107, 118] on div "Super Dream" at bounding box center [106, 120] width 90 height 13
click at [155, 142] on button "See All" at bounding box center [149, 140] width 27 height 9
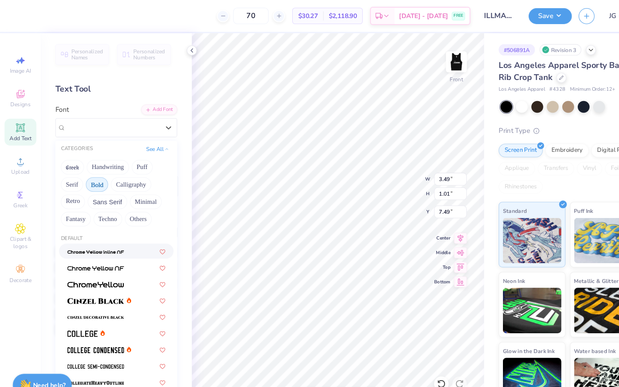
click at [91, 176] on button "Bold" at bounding box center [91, 175] width 21 height 14
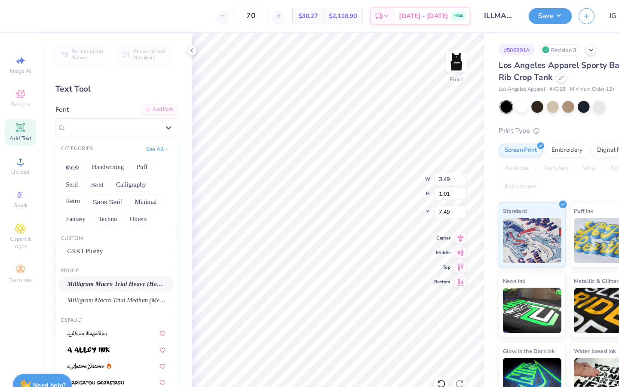
click at [101, 268] on span "Milligram Macro Trial Heavy (Heavy Italic)" at bounding box center [110, 268] width 93 height 9
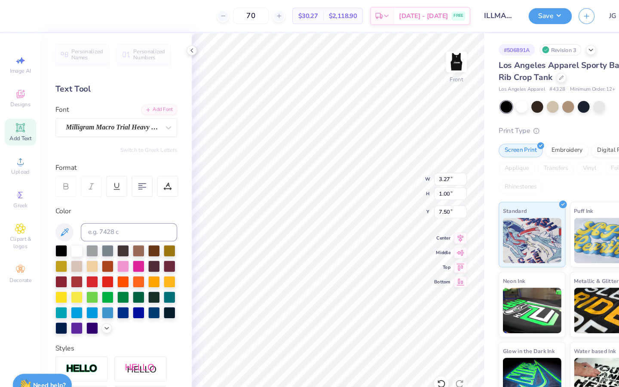
type input "3.27"
type input "1.00"
type input "7.50"
click at [150, 115] on div "Milligram Macro Trial Heavy (Heavy Italic)" at bounding box center [106, 120] width 90 height 13
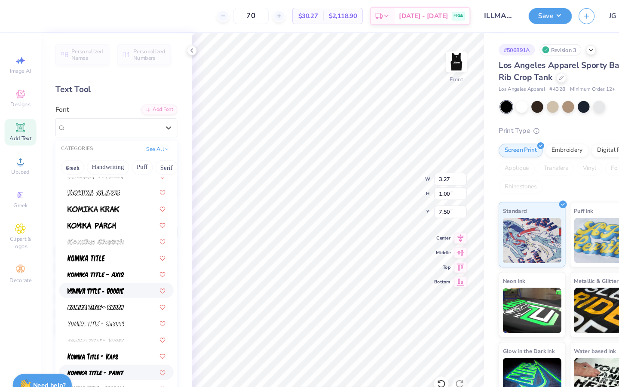
scroll to position [2637, 0]
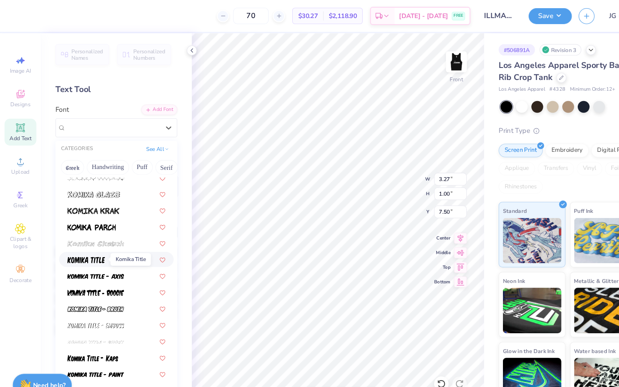
click at [79, 245] on img at bounding box center [82, 246] width 36 height 6
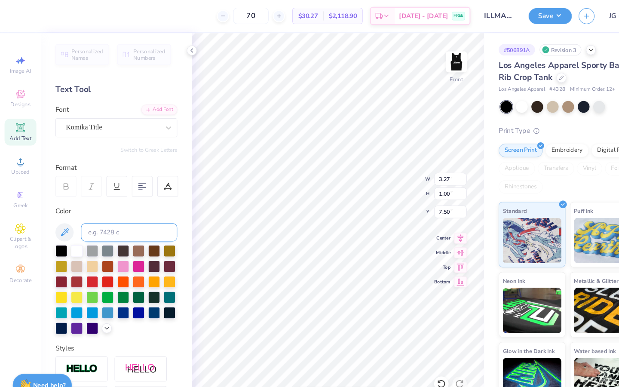
scroll to position [0, 0]
type textarea "EST.2015"
click at [157, 120] on icon at bounding box center [159, 121] width 5 height 3
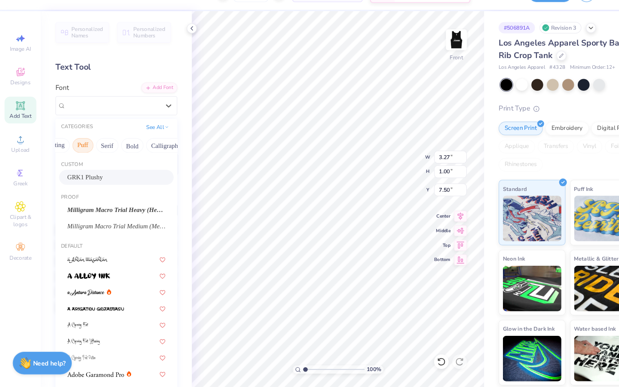
scroll to position [0, 59]
click at [117, 159] on button "Bold" at bounding box center [121, 158] width 21 height 14
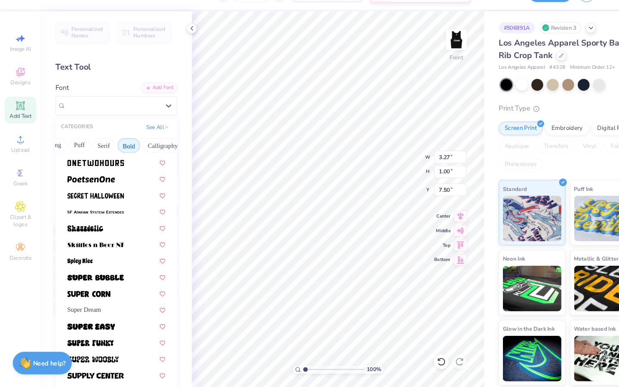
scroll to position [938, 0]
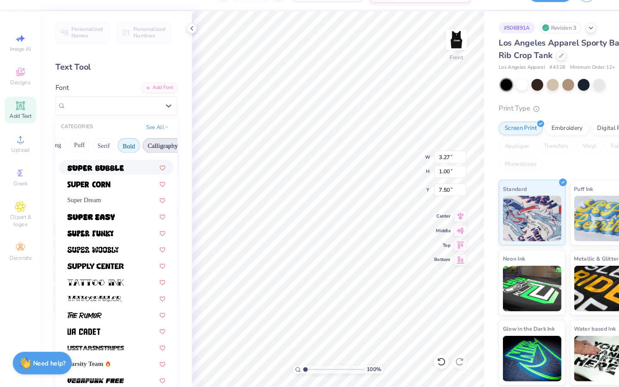
click at [151, 158] on button "Calligraphy" at bounding box center [154, 158] width 38 height 14
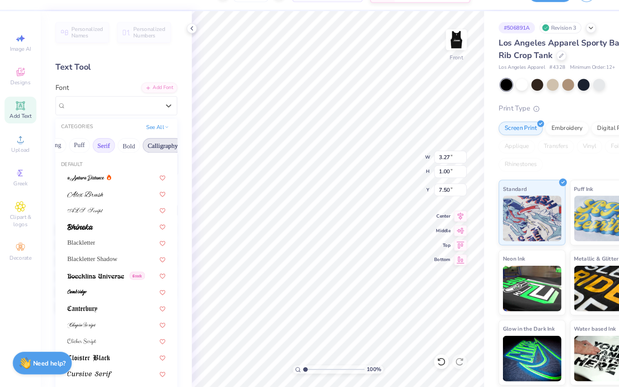
click at [97, 156] on button "Serif" at bounding box center [98, 158] width 21 height 14
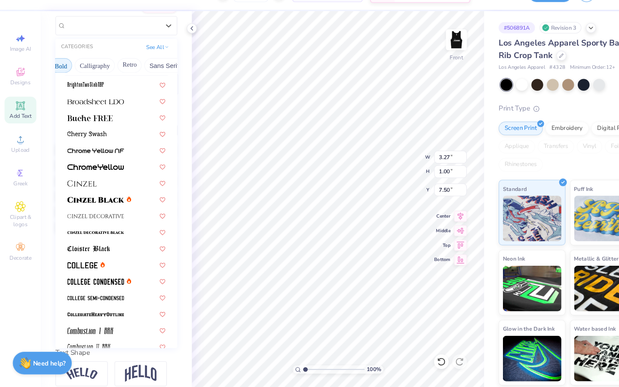
scroll to position [0, 124]
click at [129, 80] on button "Retro" at bounding box center [122, 83] width 23 height 14
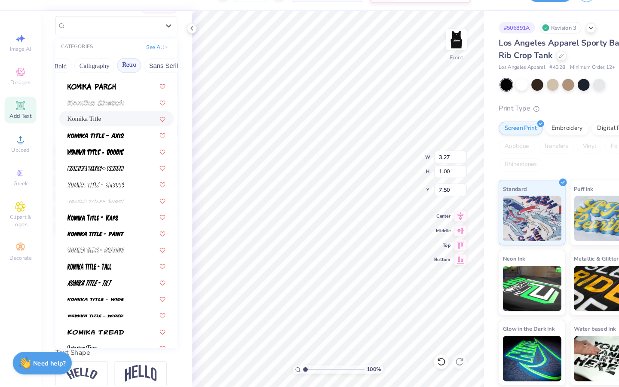
scroll to position [1093, 0]
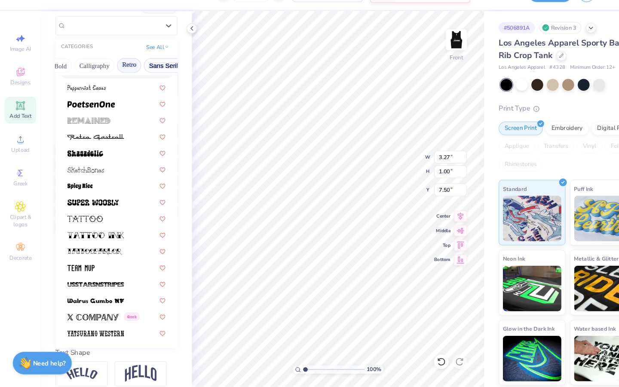
click at [146, 83] on button "Sans Serif" at bounding box center [154, 83] width 37 height 14
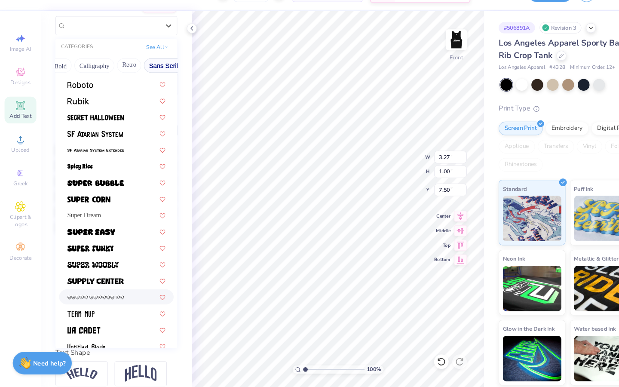
scroll to position [923, 0]
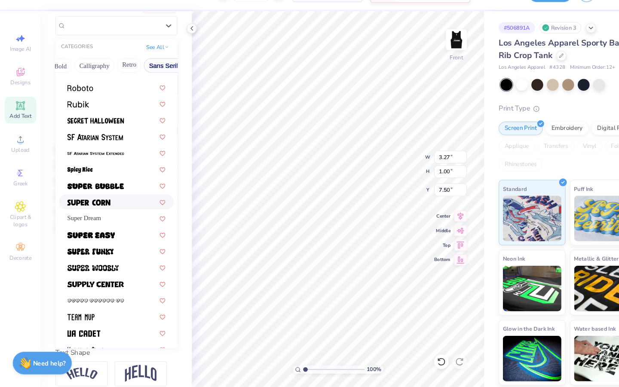
click at [100, 217] on div at bounding box center [110, 212] width 108 height 14
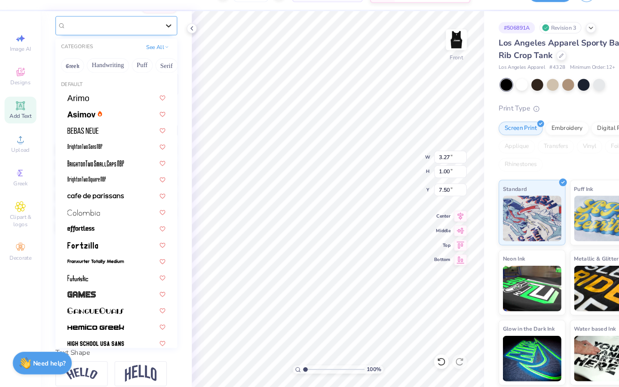
click at [152, 43] on div at bounding box center [159, 44] width 15 height 15
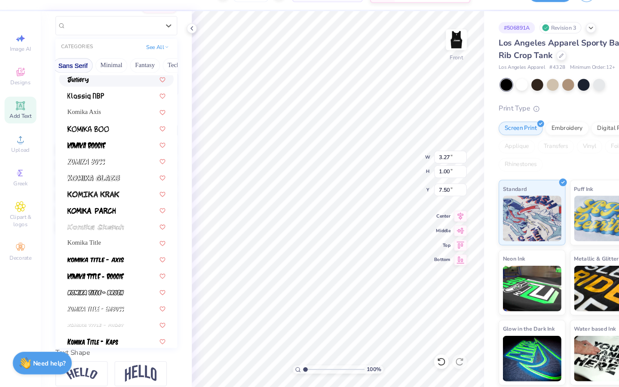
scroll to position [0, 253]
click at [121, 82] on button "Techno" at bounding box center [124, 83] width 27 height 14
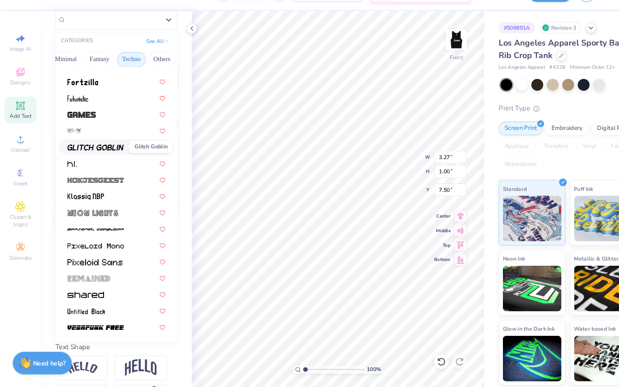
scroll to position [83, 0]
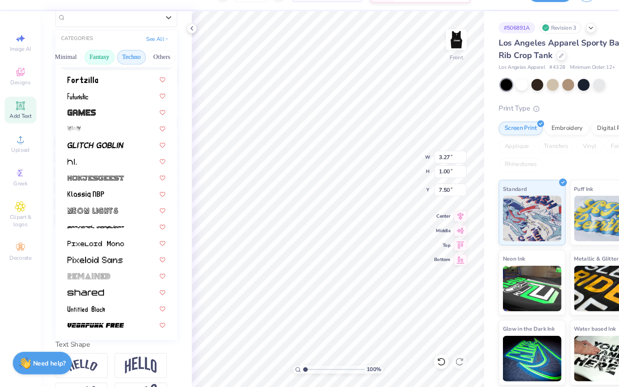
click at [95, 68] on button "Fantasy" at bounding box center [94, 75] width 28 height 14
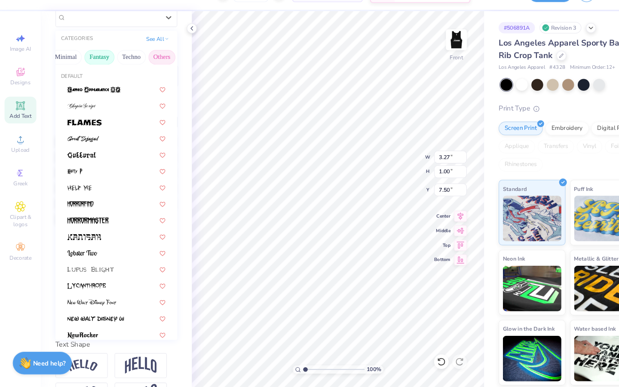
click at [145, 78] on button "Others" at bounding box center [153, 75] width 25 height 14
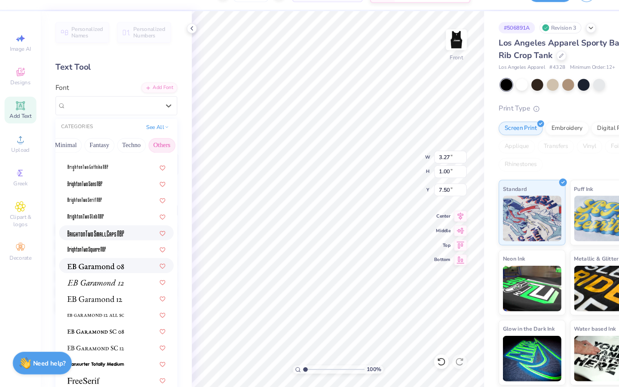
scroll to position [0, 0]
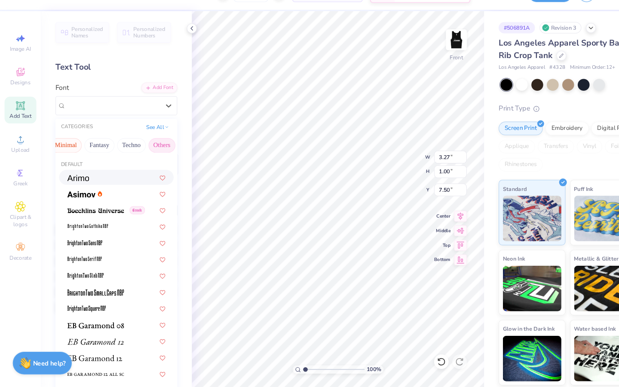
click at [66, 159] on button "Minimal" at bounding box center [62, 158] width 30 height 14
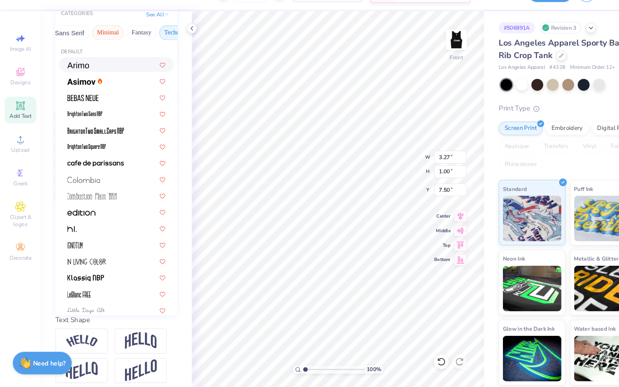
scroll to position [0, 208]
click at [77, 46] on button "Sans Serif" at bounding box center [70, 52] width 37 height 14
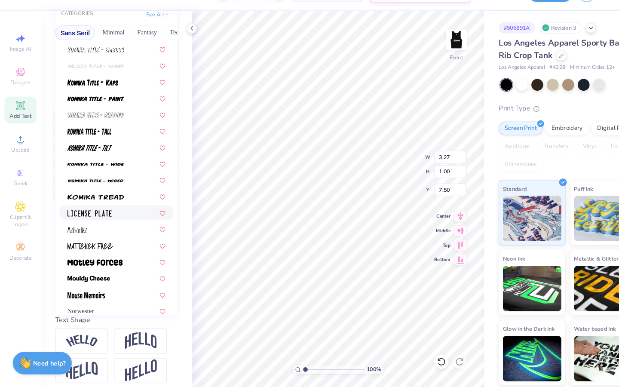
scroll to position [542, 0]
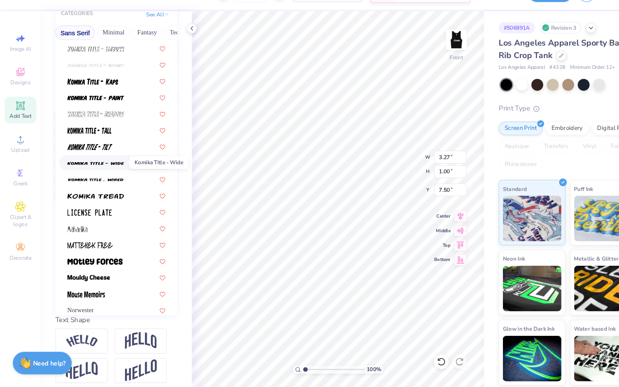
click at [97, 177] on img at bounding box center [91, 175] width 54 height 6
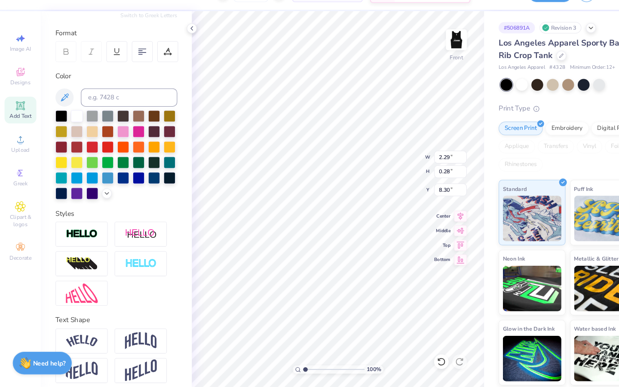
type input "2.29"
type input "0.28"
type input "8.30"
type input "5.94"
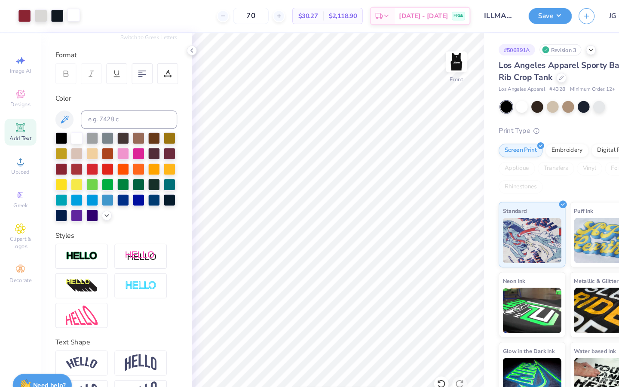
click at [69, 17] on div at bounding box center [70, 14] width 12 height 12
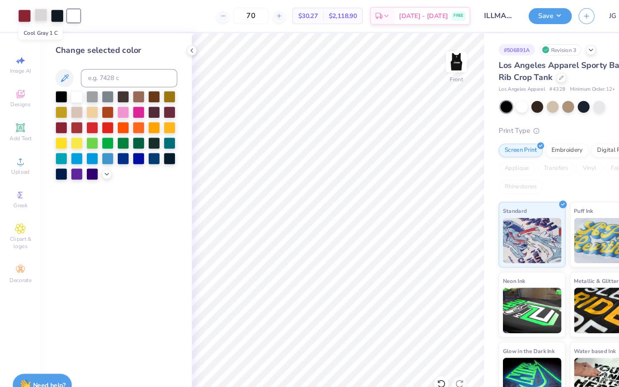
click at [39, 15] on div at bounding box center [39, 14] width 12 height 12
click at [65, 20] on div at bounding box center [70, 14] width 12 height 12
click at [97, 66] on input at bounding box center [122, 73] width 91 height 17
type input "1 C"
click at [95, 165] on div at bounding box center [109, 128] width 115 height 84
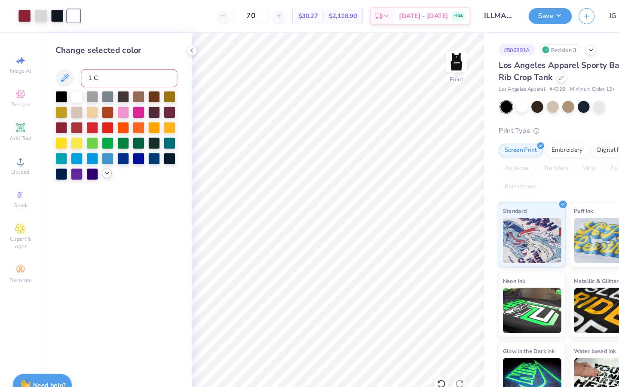
click at [98, 162] on icon at bounding box center [101, 163] width 7 height 7
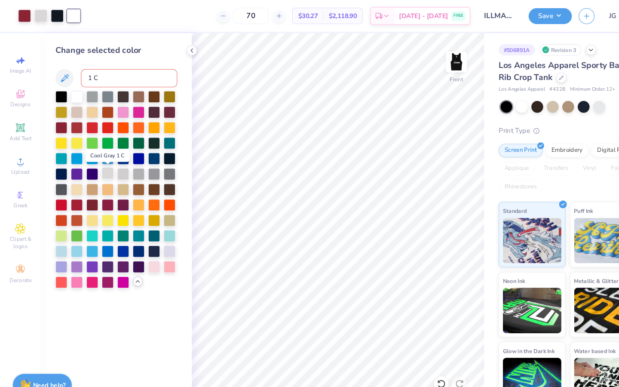
click at [100, 166] on div at bounding box center [101, 163] width 11 height 11
click at [433, 58] on img at bounding box center [432, 58] width 34 height 34
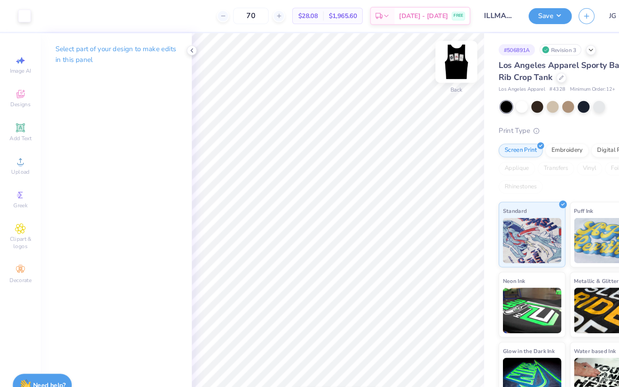
click at [430, 63] on img at bounding box center [432, 58] width 34 height 34
click at [39, 16] on div at bounding box center [39, 14] width 12 height 12
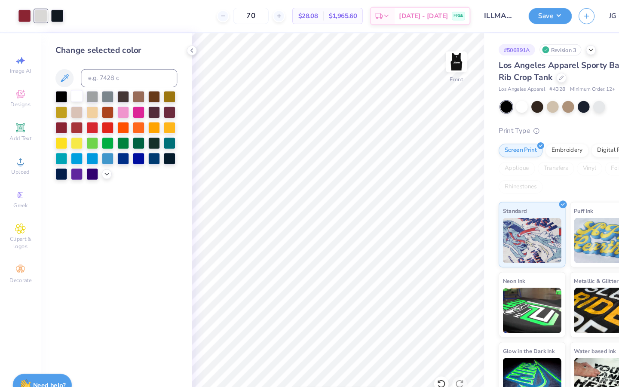
click at [69, 92] on div at bounding box center [72, 90] width 11 height 11
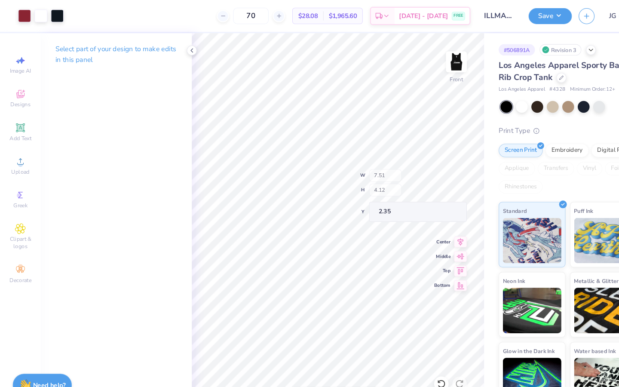
type input "2.35"
type input "0.94"
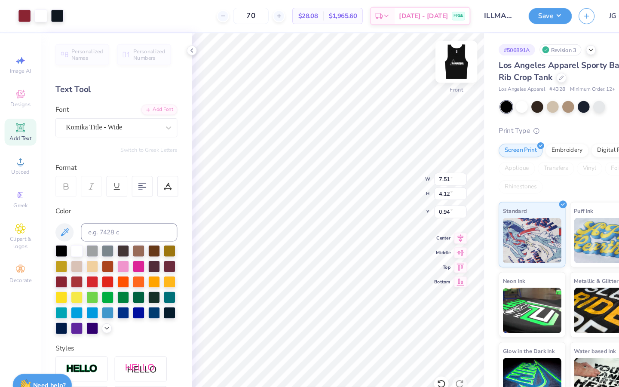
type input "3.00"
click at [18, 100] on span "Designs" at bounding box center [19, 98] width 19 height 7
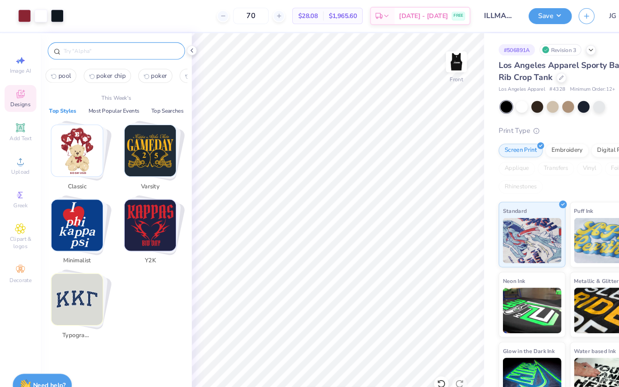
click at [88, 50] on input "text" at bounding box center [114, 48] width 110 height 9
type input "c"
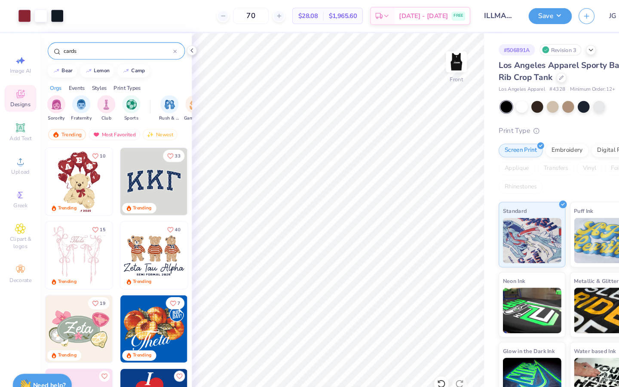
type input "cards"
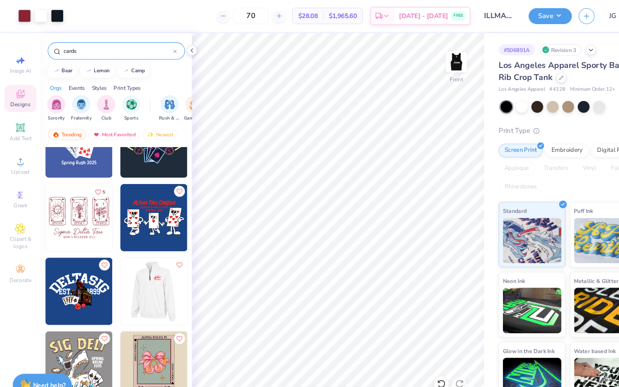
scroll to position [162, 0]
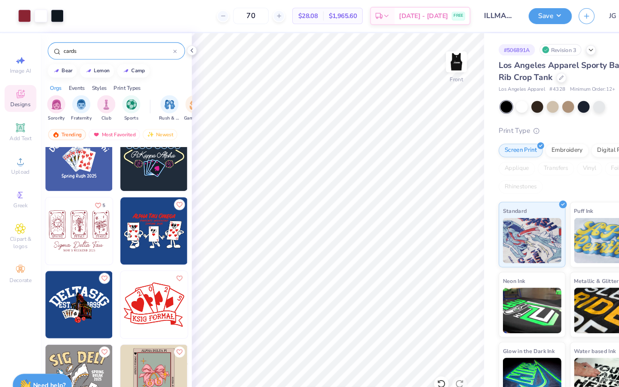
click at [125, 295] on img at bounding box center [146, 288] width 64 height 64
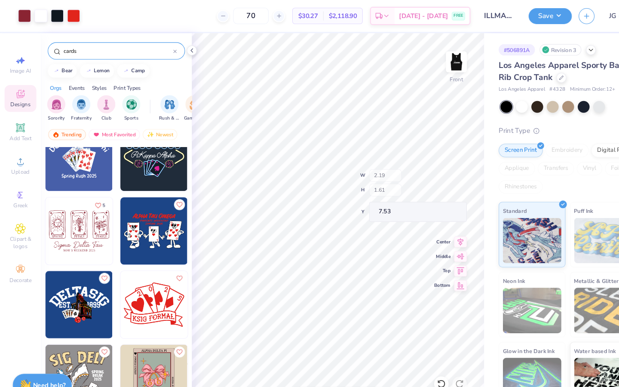
type input "7.53"
type input "7.51"
type input "4.12"
type input "2.85"
type input "2.44"
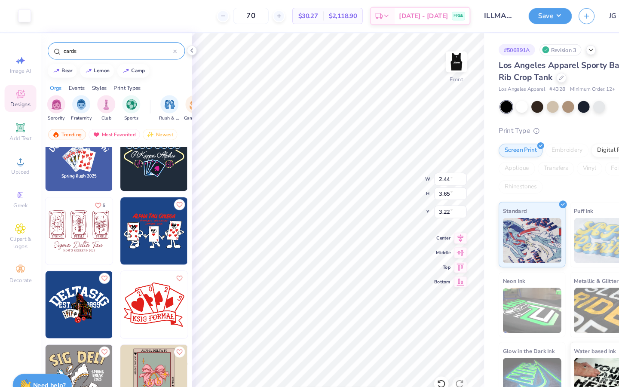
type input "3.65"
click at [418, 361] on icon at bounding box center [417, 363] width 9 height 9
type input "3.22"
click at [420, 360] on icon at bounding box center [417, 363] width 9 height 9
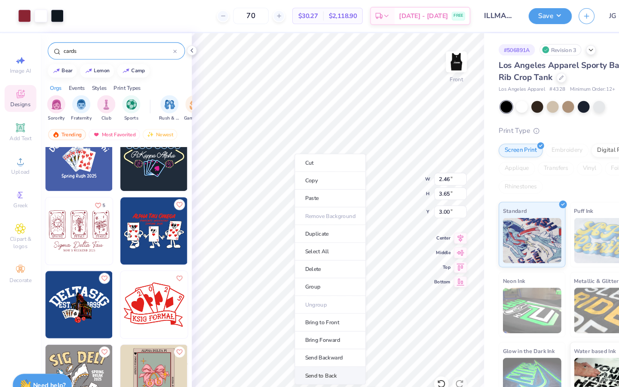
click at [312, 354] on li "Send to Back" at bounding box center [313, 355] width 68 height 17
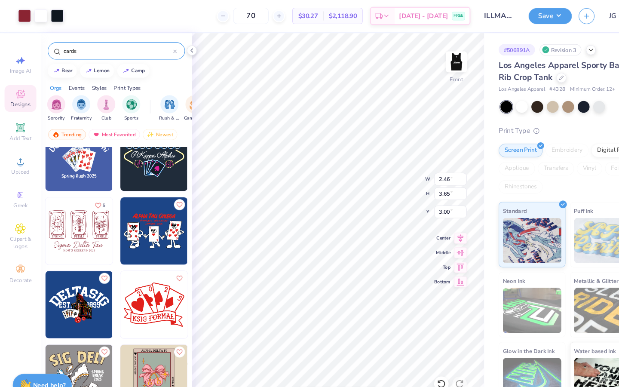
type input "2.83"
type input "2.74"
type input "3.00"
click at [417, 361] on icon at bounding box center [417, 363] width 9 height 9
click at [417, 362] on icon at bounding box center [417, 363] width 9 height 9
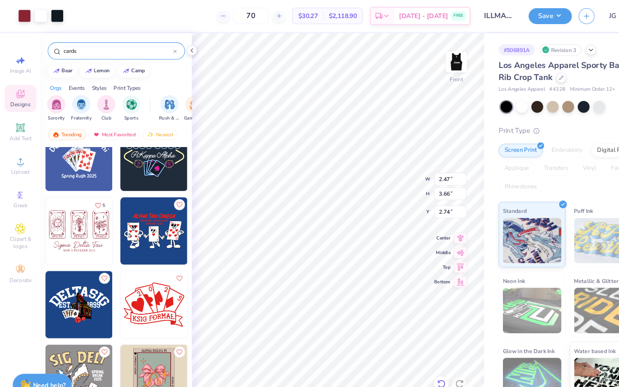
type input "2.74"
type input "2.58"
type input "3.71"
type input "2.72"
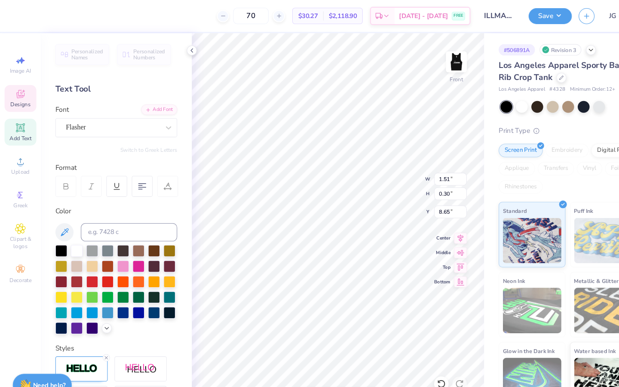
type input "8.64"
type input "5.96"
type input "1.76"
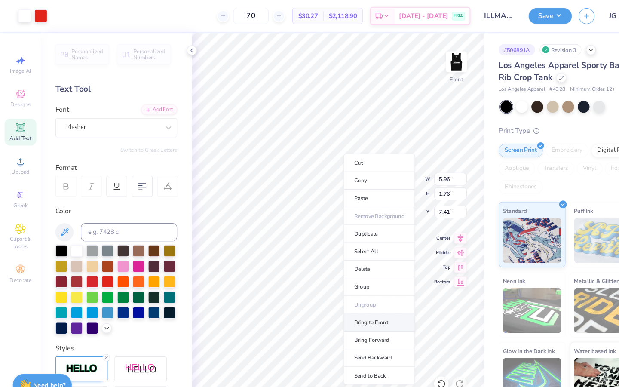
click at [348, 305] on li "Bring to Front" at bounding box center [359, 305] width 68 height 17
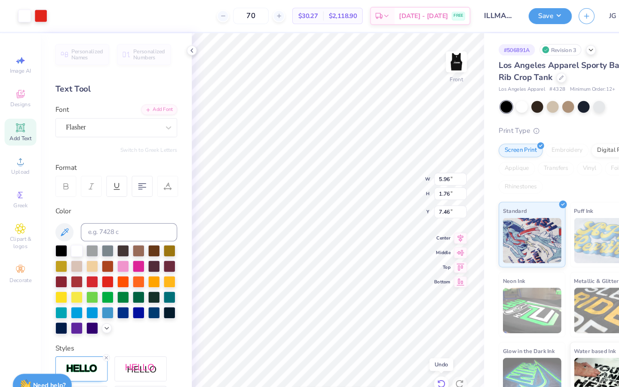
click at [416, 361] on icon at bounding box center [416, 361] width 2 height 2
click at [416, 361] on icon at bounding box center [417, 363] width 9 height 9
type input "7.33"
click at [418, 363] on icon at bounding box center [417, 363] width 9 height 9
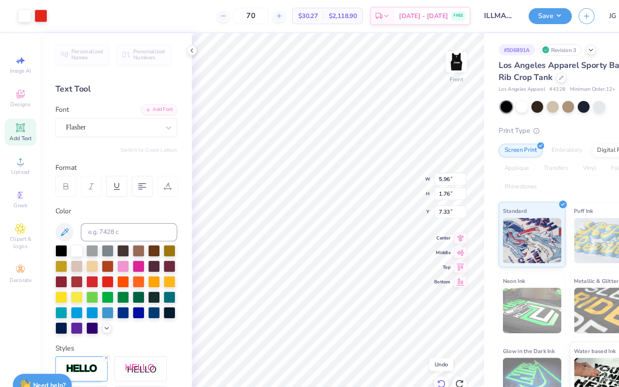
type input "2.06"
type input "0.61"
type input "8.49"
type input "4.48"
type input "1.32"
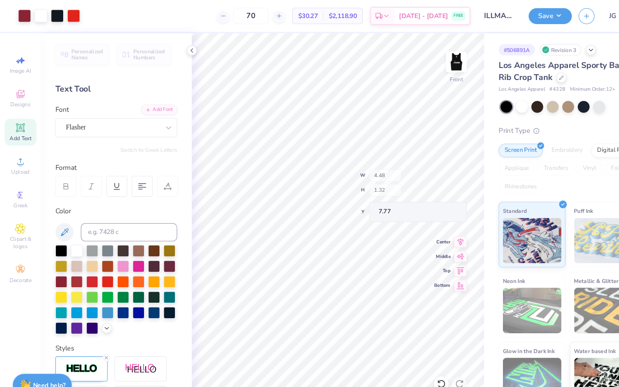
type input "10.44"
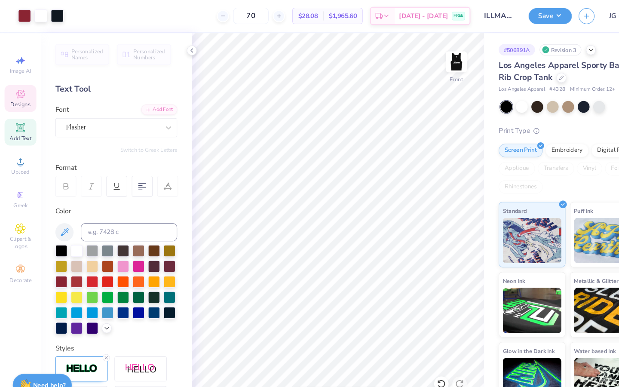
click at [16, 94] on icon at bounding box center [19, 89] width 10 height 10
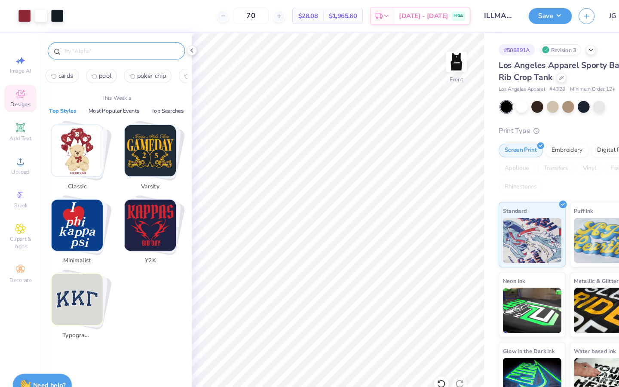
click at [97, 47] on input "text" at bounding box center [114, 48] width 110 height 9
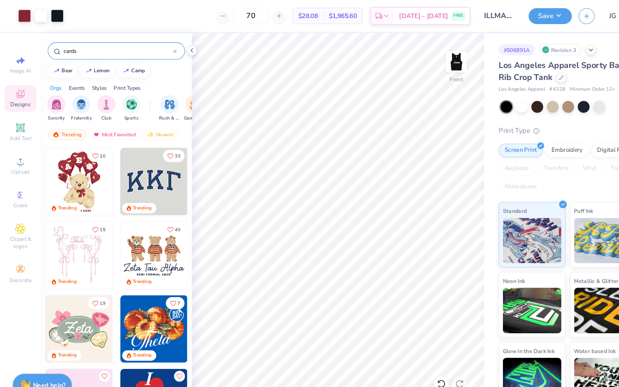
type input "cards"
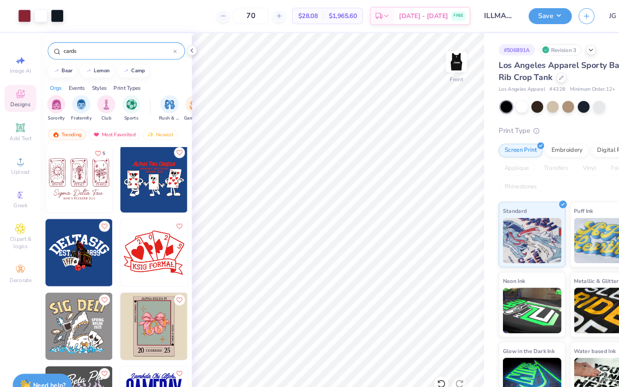
scroll to position [222, 0]
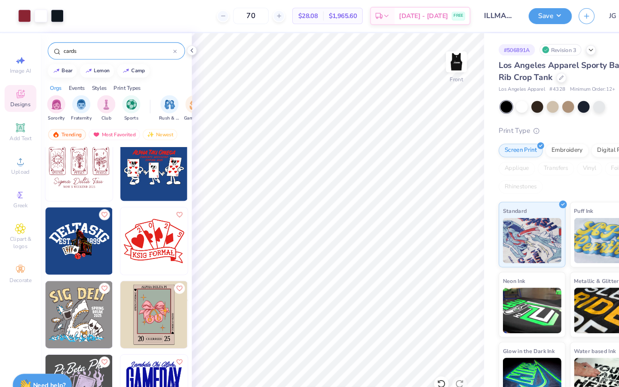
click at [130, 233] on img at bounding box center [146, 228] width 64 height 64
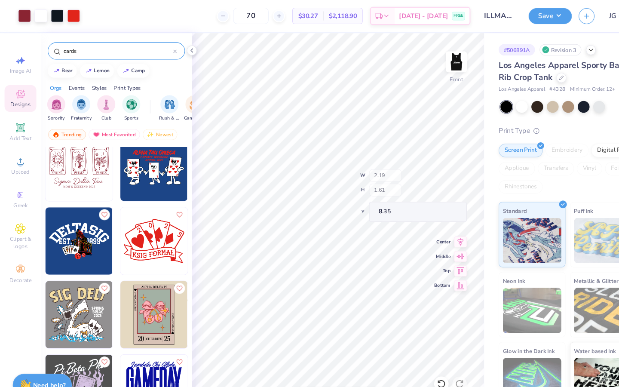
type input "8.35"
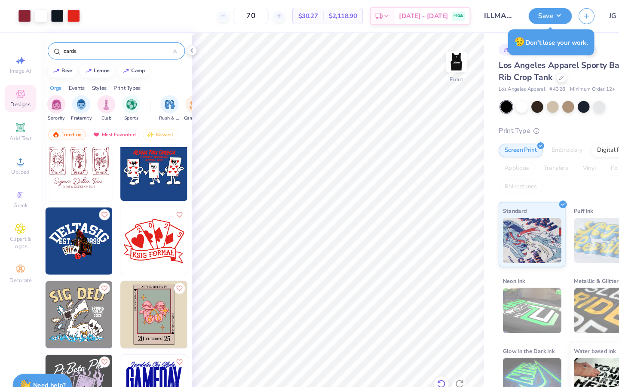
click at [418, 361] on icon at bounding box center [417, 363] width 9 height 9
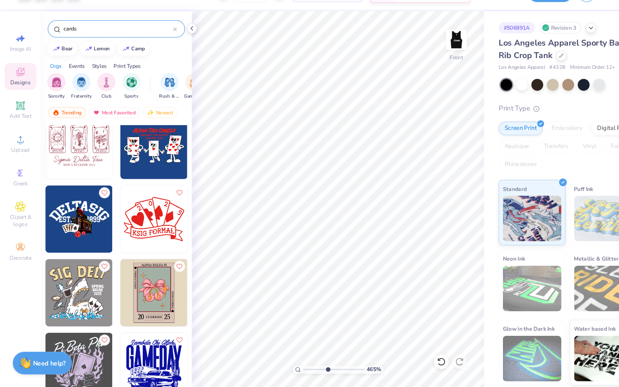
drag, startPoint x: 304, startPoint y: 371, endPoint x: 324, endPoint y: 371, distance: 19.3
type input "7.07"
click at [324, 371] on input "range" at bounding box center [316, 370] width 58 height 8
type input "0.33"
type input "0.44"
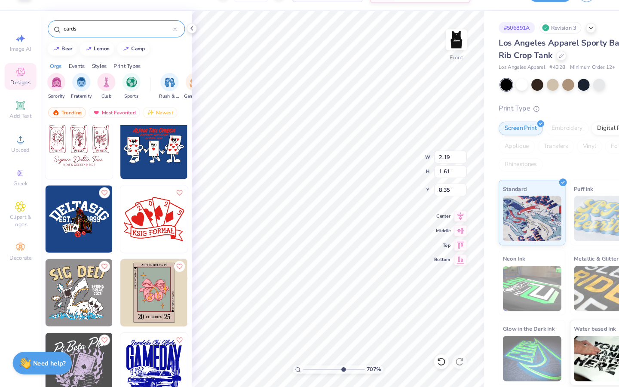
type input "8.76"
click at [462, 159] on div "Art colors 70 $30.27 Per Item $2,118.90 Total Est. Delivery Aug 30 - Sep 2 FREE…" at bounding box center [309, 193] width 619 height 387
click at [418, 366] on icon at bounding box center [417, 363] width 9 height 9
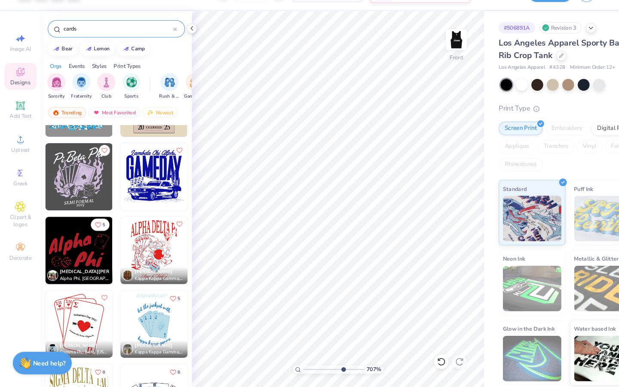
scroll to position [403, 0]
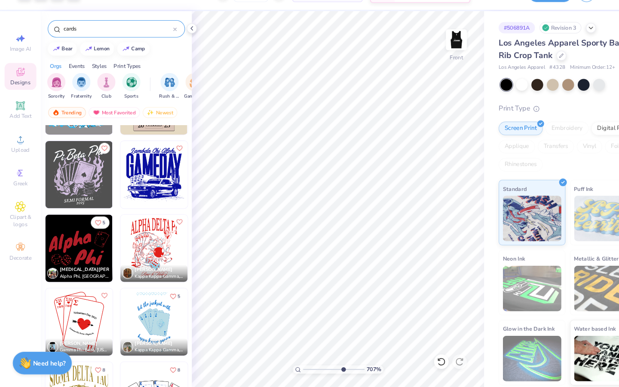
click at [509, 172] on div "Art colors 70 $30.27 Per Item $2,118.90 Total Est. Delivery Aug 30 - Sep 2 FREE…" at bounding box center [309, 193] width 619 height 387
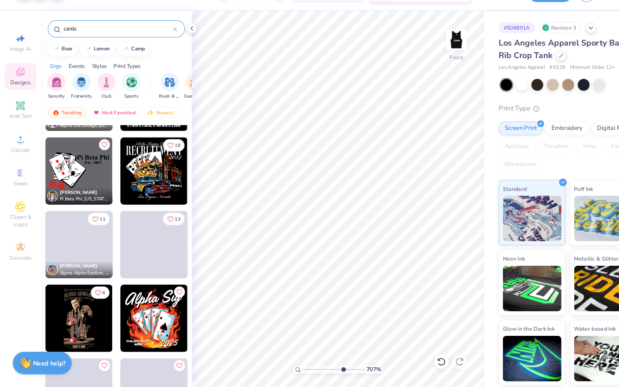
scroll to position [858, 0]
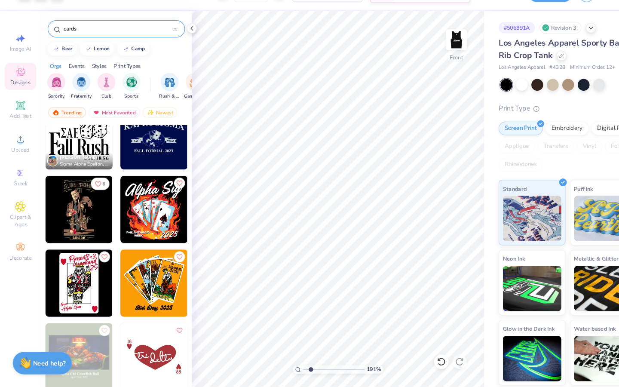
drag, startPoint x: 327, startPoint y: 371, endPoint x: 294, endPoint y: 367, distance: 33.3
type input "1.91"
click at [294, 367] on input "range" at bounding box center [316, 370] width 58 height 8
click at [414, 363] on icon at bounding box center [417, 363] width 9 height 9
type input "2.72"
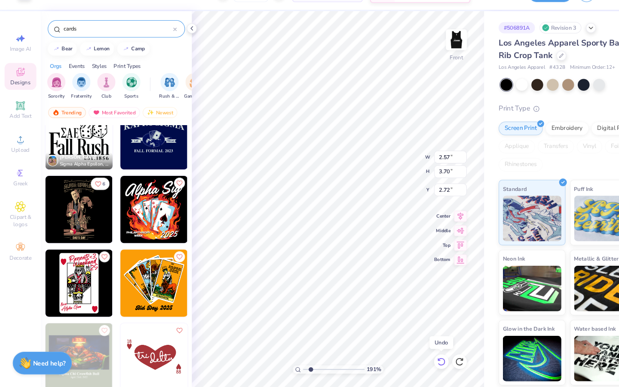
click at [414, 362] on icon at bounding box center [417, 363] width 9 height 9
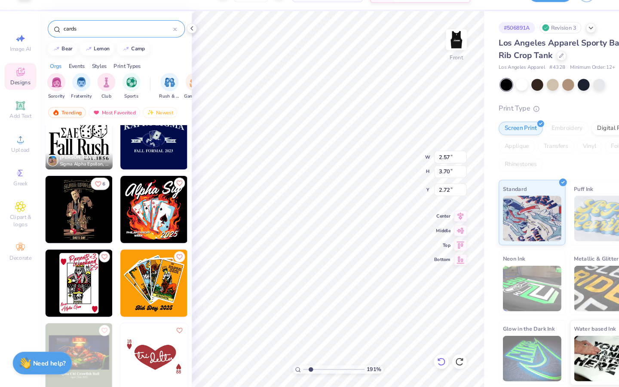
click at [417, 362] on icon at bounding box center [417, 363] width 9 height 9
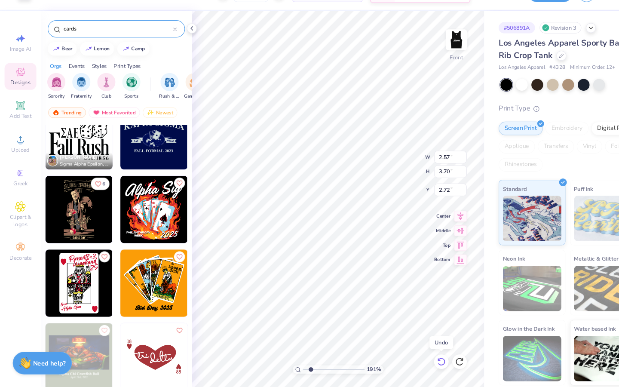
click at [417, 362] on icon at bounding box center [417, 363] width 9 height 9
click at [416, 364] on icon at bounding box center [417, 363] width 9 height 9
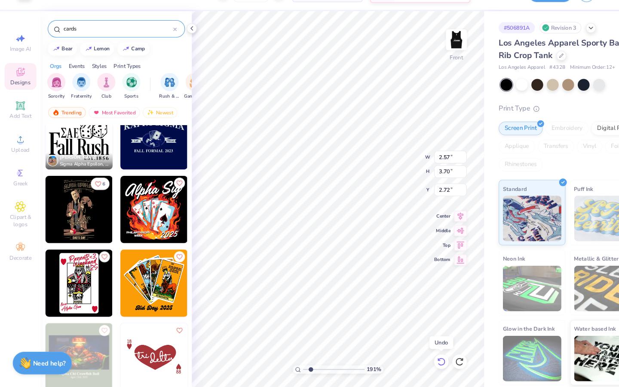
click at [416, 364] on icon at bounding box center [417, 363] width 9 height 9
click at [415, 363] on icon at bounding box center [417, 363] width 9 height 9
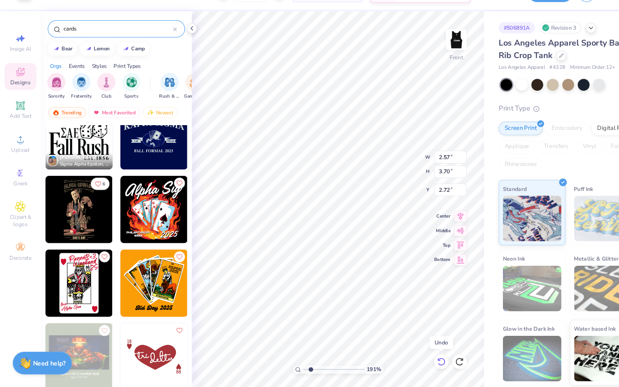
click at [415, 363] on icon at bounding box center [417, 363] width 9 height 9
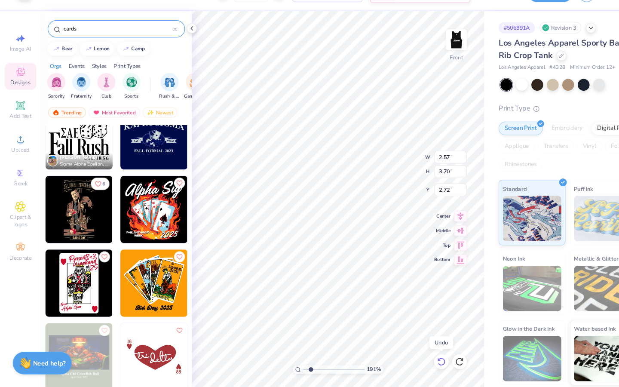
click at [415, 363] on icon at bounding box center [417, 363] width 9 height 9
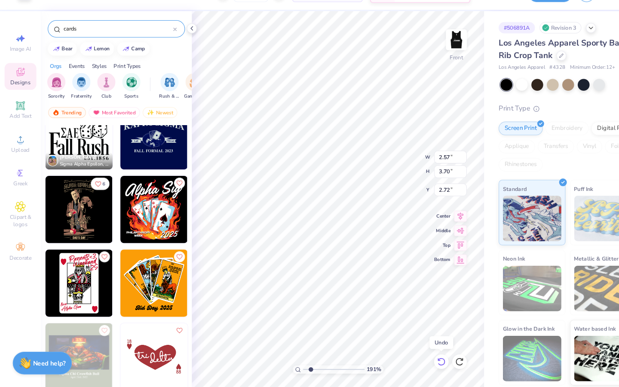
click at [415, 363] on icon at bounding box center [417, 363] width 9 height 9
click at [414, 364] on icon at bounding box center [417, 363] width 9 height 9
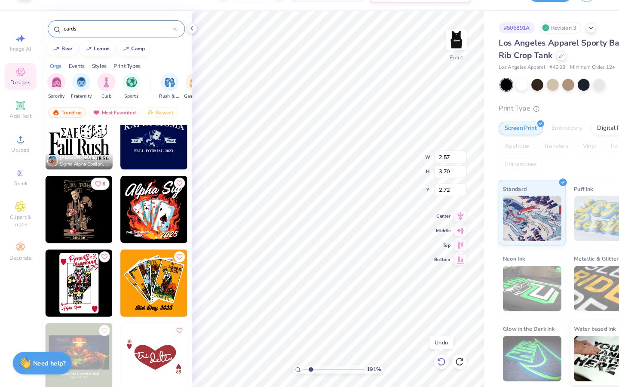
click at [414, 364] on icon at bounding box center [417, 363] width 9 height 9
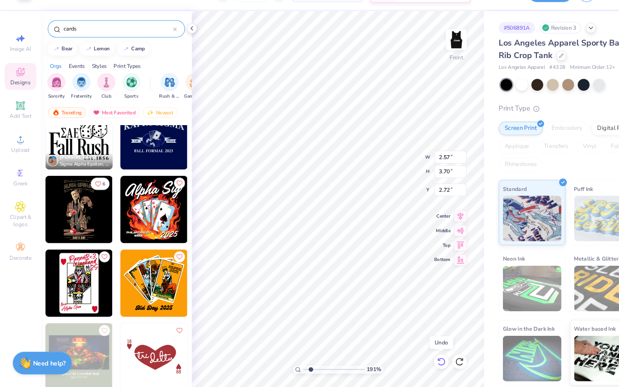
click at [414, 364] on icon at bounding box center [417, 363] width 9 height 9
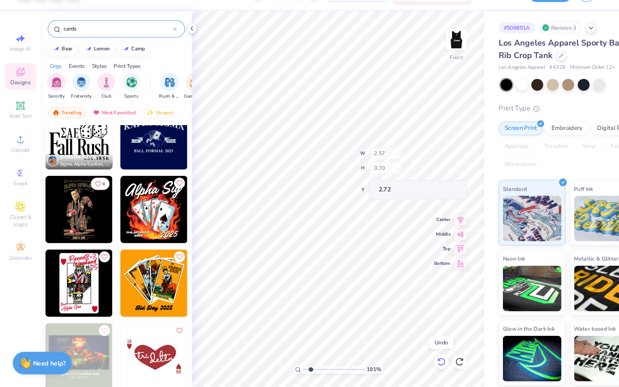
click at [414, 364] on icon at bounding box center [417, 363] width 9 height 9
click at [416, 362] on icon at bounding box center [417, 363] width 9 height 9
type input "1.05"
type input "7.51"
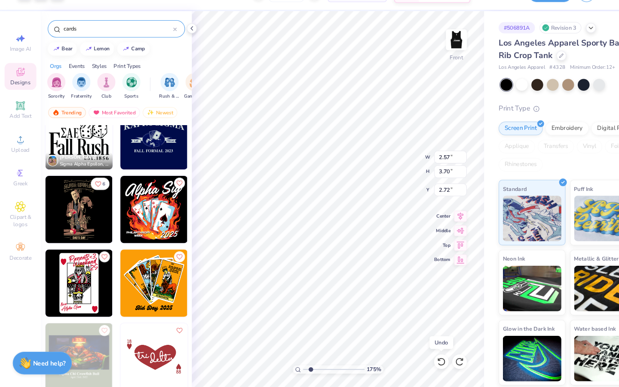
type input "4.12"
type input "2.27"
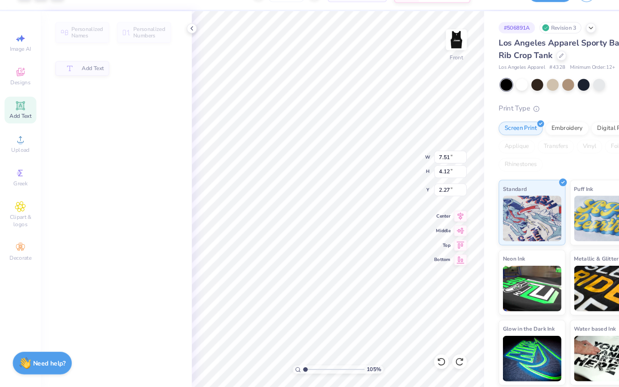
drag, startPoint x: 293, startPoint y: 369, endPoint x: 283, endPoint y: 369, distance: 9.9
click at [287, 369] on input "range" at bounding box center [316, 370] width 58 height 8
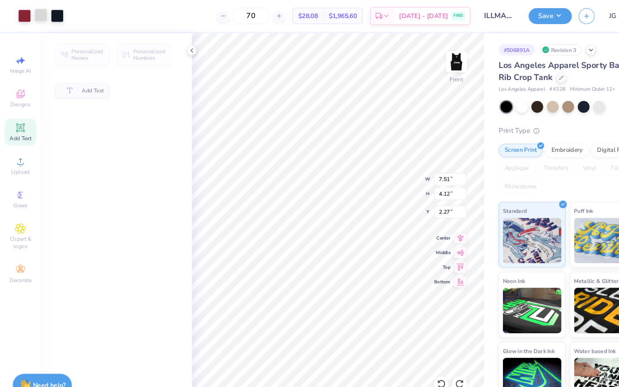
click at [39, 15] on div at bounding box center [39, 14] width 12 height 12
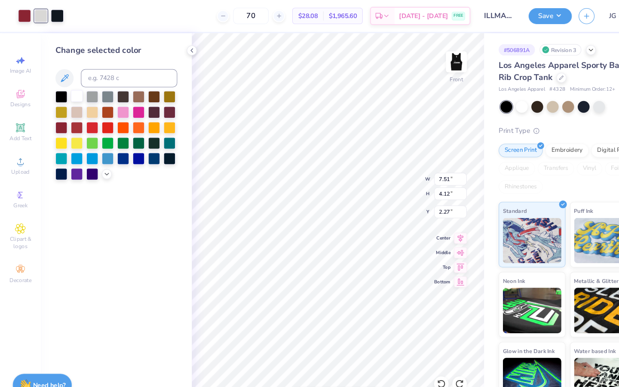
click at [74, 93] on div at bounding box center [72, 90] width 11 height 11
click at [155, 246] on div "Change selected color" at bounding box center [110, 209] width 143 height 356
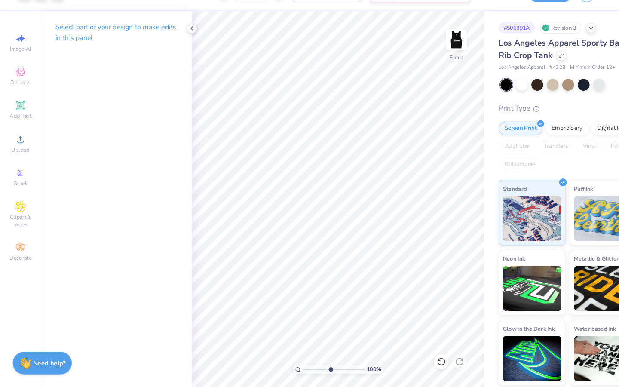
click at [312, 368] on input "range" at bounding box center [316, 370] width 58 height 8
click at [301, 369] on input "range" at bounding box center [316, 370] width 58 height 8
type input "2.37"
click at [296, 369] on input "range" at bounding box center [316, 370] width 58 height 8
type input "0.71"
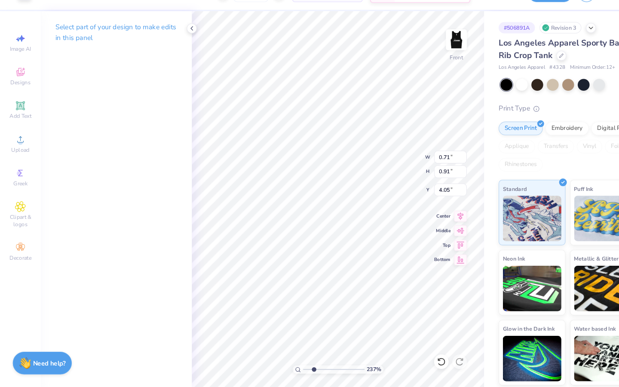
type input "0.91"
type input "4.05"
click at [264, 333] on div "Art colors 70 $28.08 Per Item $1,965.60 Total Est. Delivery Aug 30 - Sep 2 FREE…" at bounding box center [309, 193] width 619 height 387
drag, startPoint x: 181, startPoint y: 148, endPoint x: 177, endPoint y: 174, distance: 26.1
click at [177, 174] on div "Art colors 70 $28.08 Per Item $1,965.60 Total Est. Delivery Aug 30 - Sep 2 FREE…" at bounding box center [309, 193] width 619 height 387
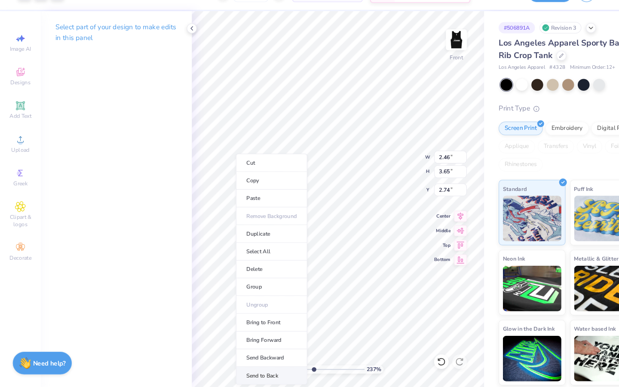
click at [243, 375] on li "Send to Back" at bounding box center [257, 376] width 68 height 17
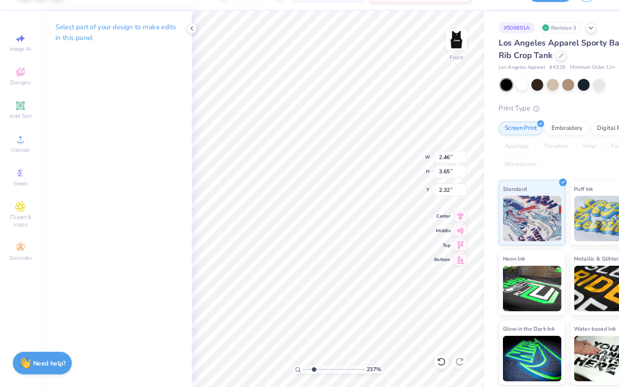
type input "2.32"
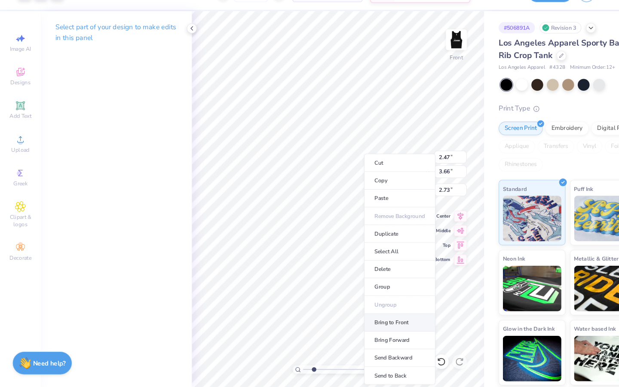
click at [376, 327] on li "Bring to Front" at bounding box center [378, 326] width 68 height 17
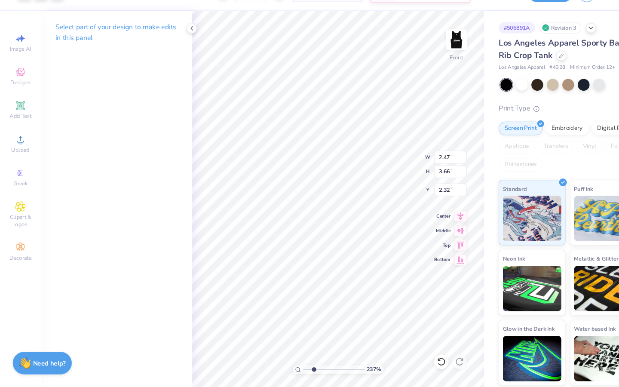
type input "2.32"
click at [417, 359] on icon at bounding box center [417, 363] width 7 height 8
click at [415, 359] on icon at bounding box center [417, 363] width 9 height 9
type input "2.32"
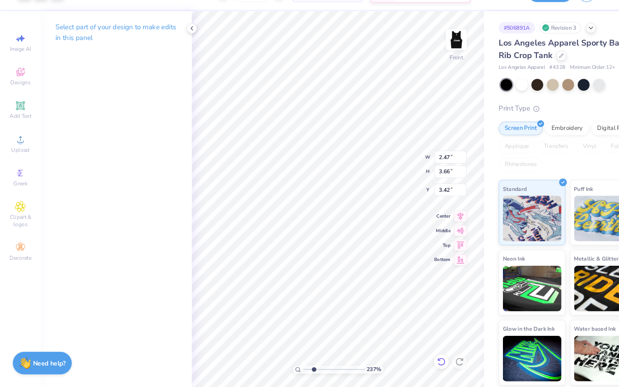
type input "3.42"
type input "6.14"
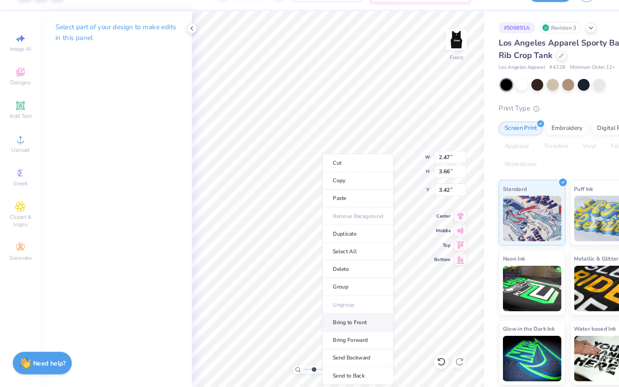
click at [332, 323] on li "Bring to Front" at bounding box center [339, 326] width 68 height 17
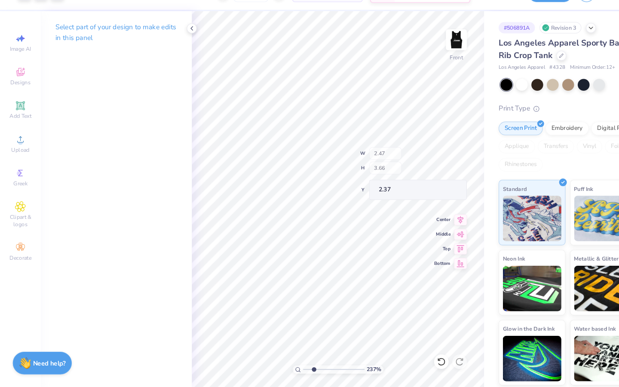
type input "2.37"
drag, startPoint x: 297, startPoint y: 368, endPoint x: 341, endPoint y: 366, distance: 43.9
click at [342, 366] on div "931 %" at bounding box center [320, 370] width 86 height 8
drag, startPoint x: 334, startPoint y: 372, endPoint x: 327, endPoint y: 372, distance: 6.4
type input "7.69"
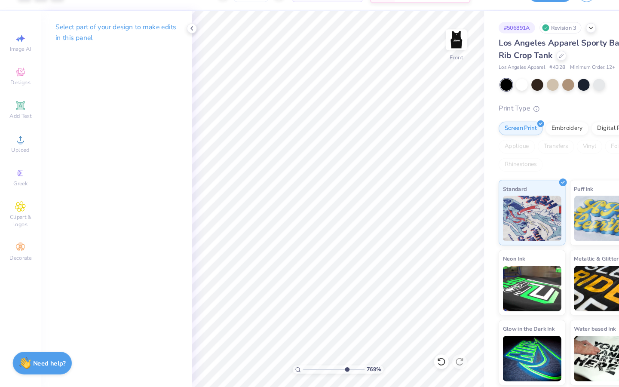
click at [327, 372] on input "range" at bounding box center [316, 370] width 58 height 8
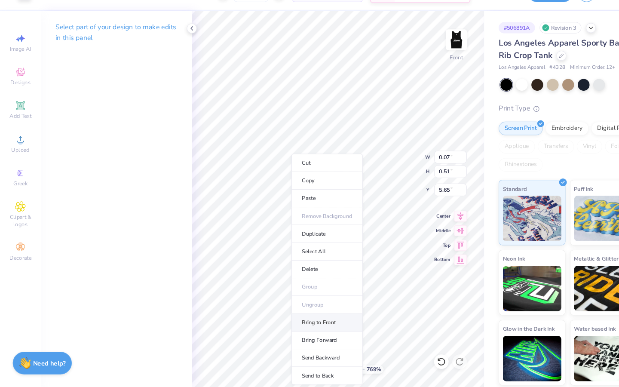
click at [303, 329] on li "Bring to Front" at bounding box center [310, 326] width 68 height 17
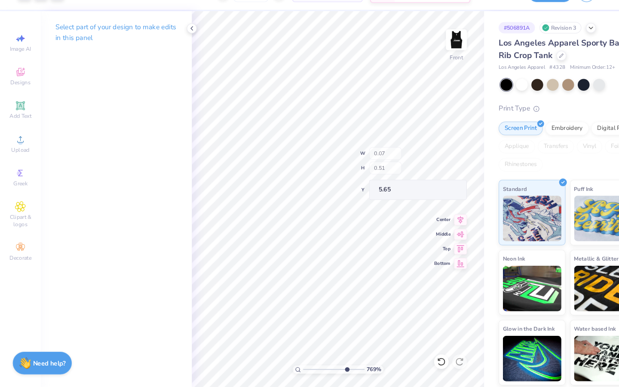
type input "5.20"
drag, startPoint x: 313, startPoint y: 368, endPoint x: 283, endPoint y: 368, distance: 30.1
click at [287, 368] on input "range" at bounding box center [316, 370] width 58 height 8
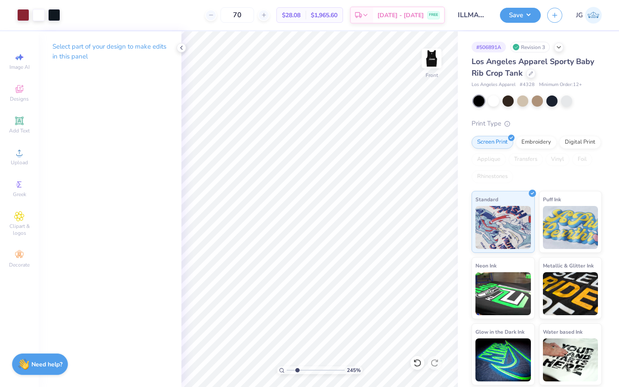
type input "2.45"
click at [297, 370] on input "range" at bounding box center [316, 370] width 58 height 8
click at [23, 10] on div at bounding box center [23, 14] width 12 height 12
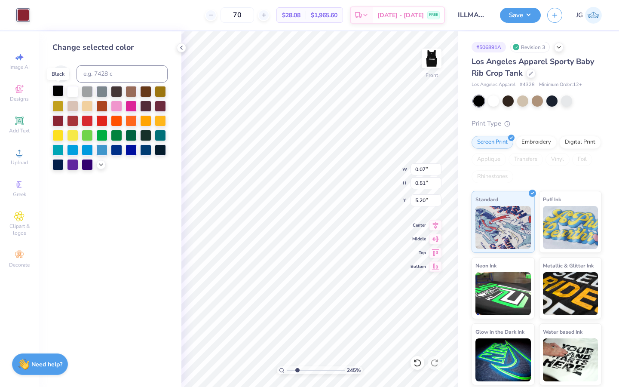
click at [56, 93] on div at bounding box center [57, 90] width 11 height 11
type input "2.44"
type input "3.65"
type input "2.32"
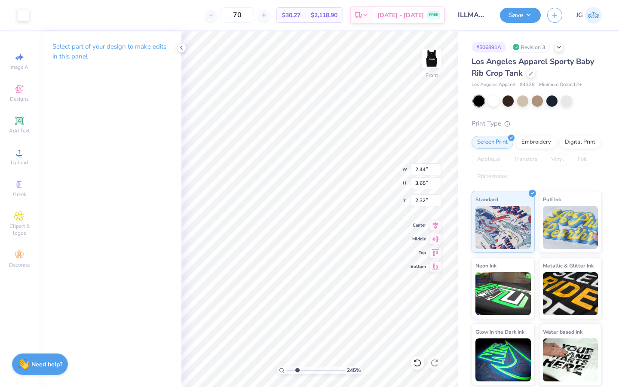
type input "2.08"
type input "3.47"
type input "2.27"
type input "2.44"
type input "3.65"
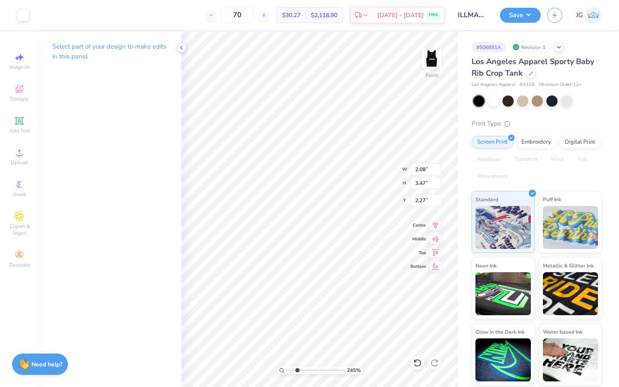
type input "2.32"
type input "0.02"
type input "3.09"
type input "2.48"
click at [21, 14] on div at bounding box center [23, 14] width 12 height 12
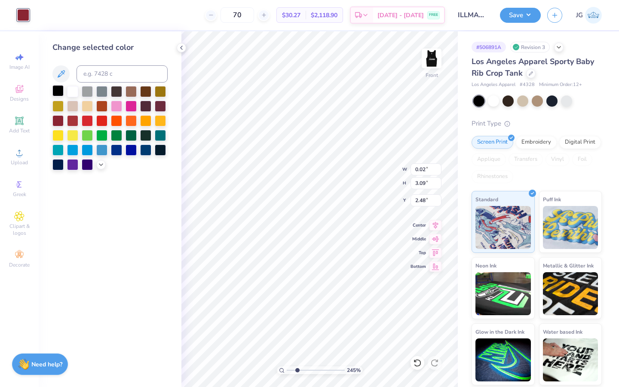
click at [57, 93] on div at bounding box center [57, 90] width 11 height 11
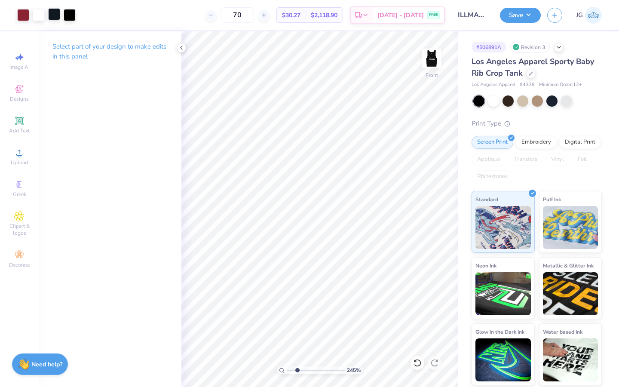
click at [58, 12] on div at bounding box center [54, 14] width 12 height 12
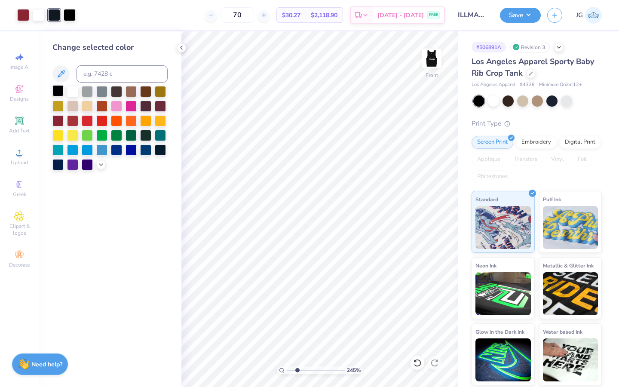
click at [59, 89] on div at bounding box center [57, 90] width 11 height 11
type input "7.98"
click at [329, 373] on input "range" at bounding box center [316, 370] width 58 height 8
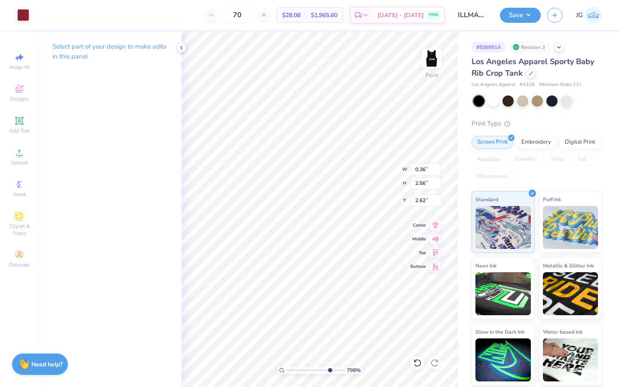
type input "2.62"
click at [21, 12] on div at bounding box center [23, 14] width 12 height 12
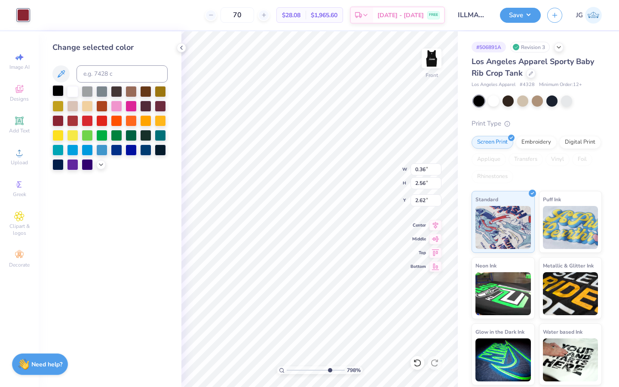
click at [56, 93] on div at bounding box center [57, 90] width 11 height 11
drag, startPoint x: 327, startPoint y: 372, endPoint x: 246, endPoint y: 360, distance: 82.1
type input "1"
click at [287, 366] on input "range" at bounding box center [316, 370] width 58 height 8
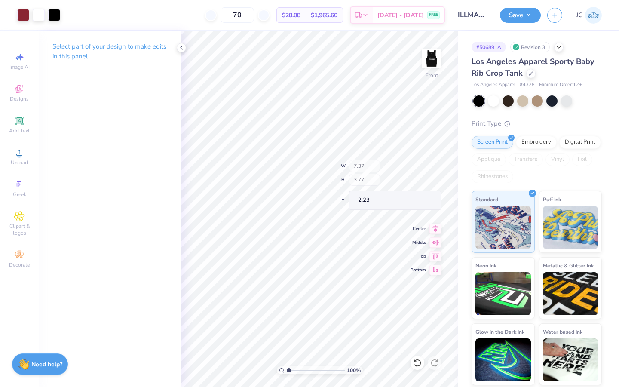
type input "2.23"
type input "3.00"
click at [385, 166] on div "100 % Front W 2.47 H 3.66 Y 2.34 Center Middle Top Bottom" at bounding box center [319, 209] width 276 height 356
click at [326, 369] on input "range" at bounding box center [316, 370] width 58 height 8
type input "5.41"
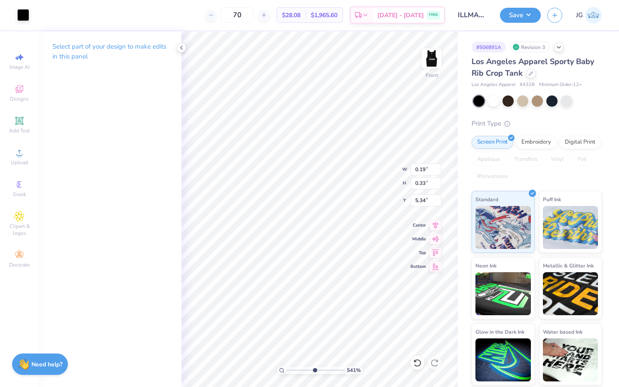
click at [314, 369] on input "range" at bounding box center [316, 370] width 58 height 8
type input "3.14"
type input "0.17"
type input "0.34"
type input "2.69"
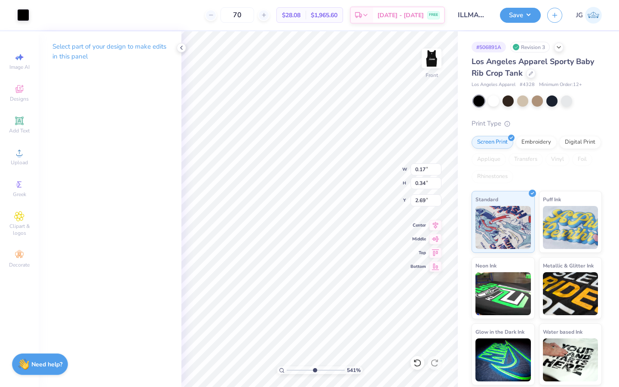
type input "0.36"
type input "3.18"
type input "0.35"
type input "0.36"
type input "3.05"
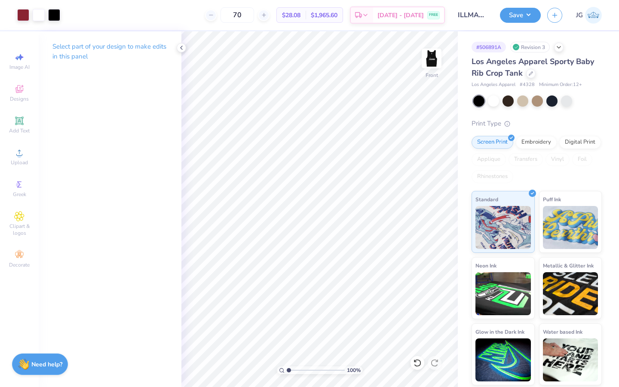
type input "1"
click at [268, 368] on div "100 %" at bounding box center [320, 209] width 356 height 356
click at [434, 66] on img at bounding box center [432, 58] width 34 height 34
type input "8.66"
type input "5.06"
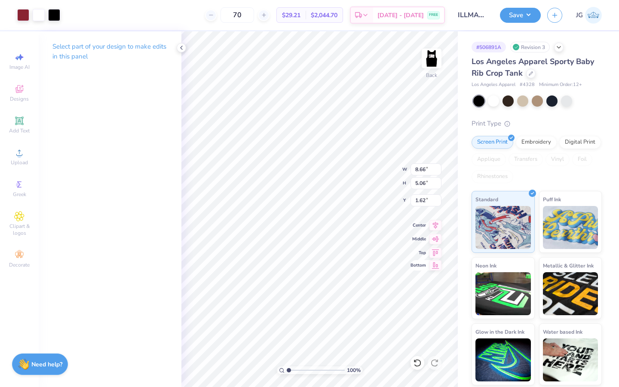
type input "1.62"
type input "7.11"
type input "4.16"
type input "2.05"
click at [18, 126] on icon at bounding box center [19, 121] width 10 height 10
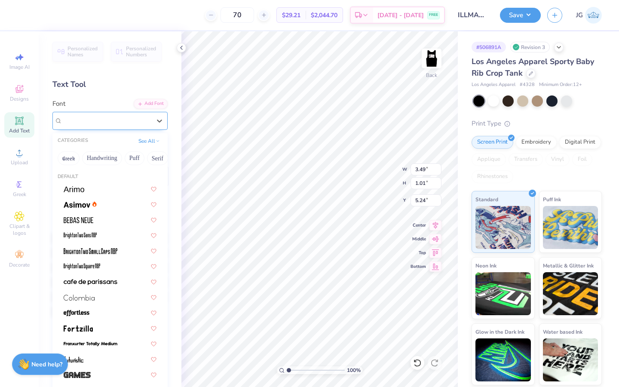
click at [126, 121] on div "Super Dream" at bounding box center [106, 120] width 90 height 13
click at [116, 153] on button "Handwriting" at bounding box center [102, 158] width 40 height 14
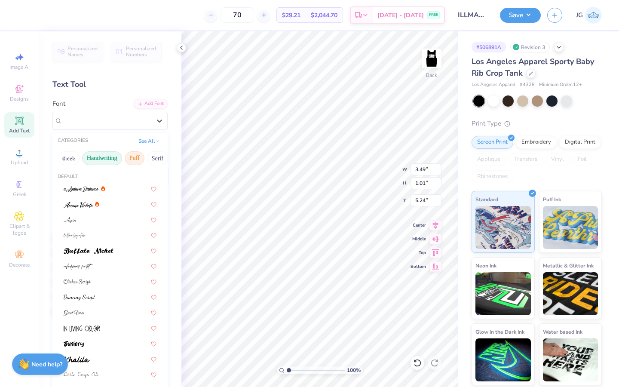
click at [136, 154] on button "Puff" at bounding box center [135, 158] width 20 height 14
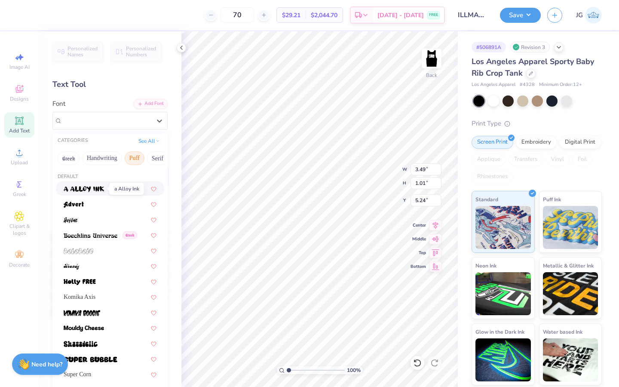
click at [91, 185] on span at bounding box center [84, 188] width 40 height 9
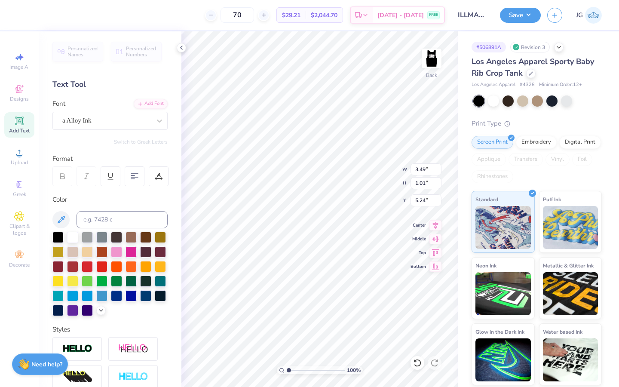
type input "3.93"
type input "1.28"
type input "5.11"
type textarea "I"
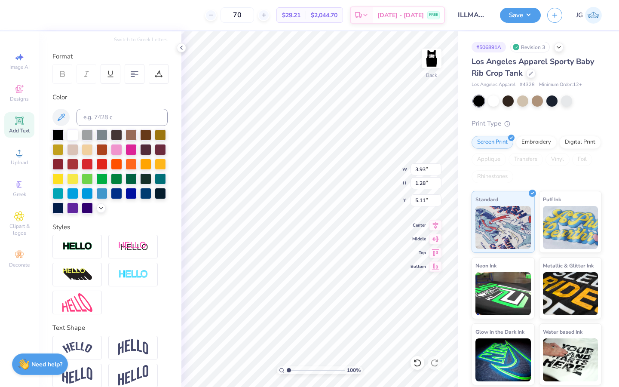
scroll to position [113, 0]
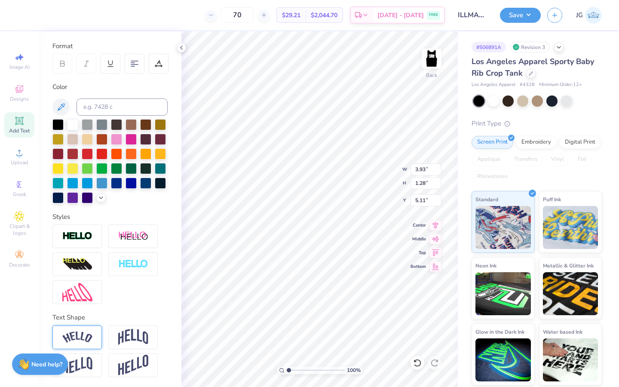
type textarea "illmazing"
click at [89, 328] on div at bounding box center [76, 338] width 49 height 24
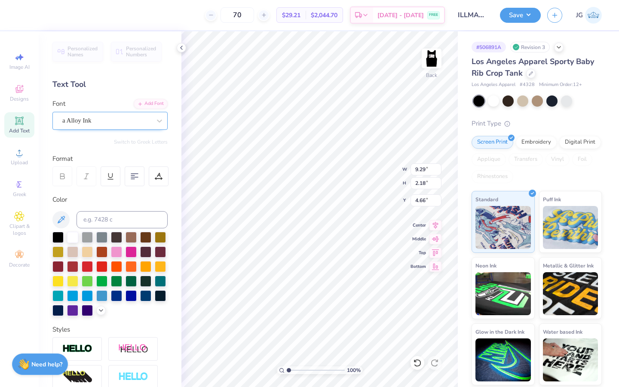
click at [118, 121] on div "a Alloy Ink" at bounding box center [106, 120] width 90 height 13
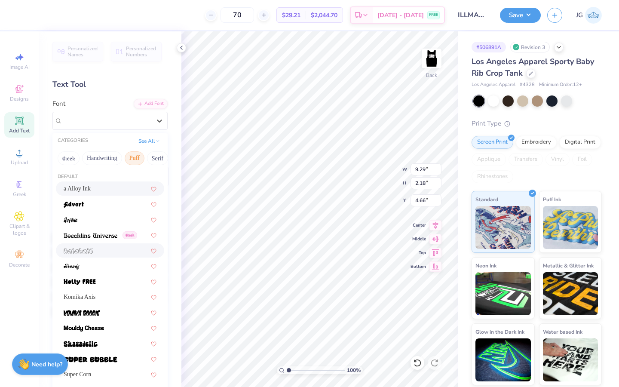
click at [113, 244] on div at bounding box center [110, 250] width 108 height 14
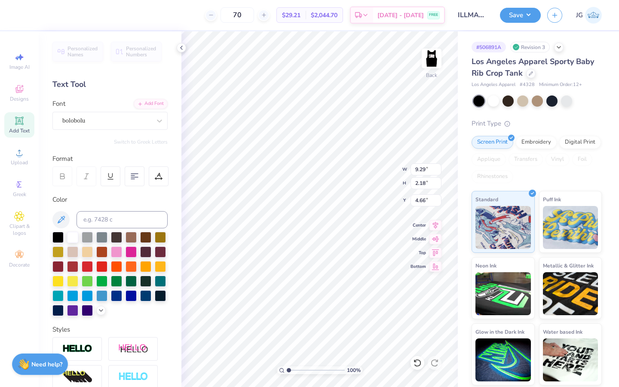
type input "7.00"
type input "1.96"
type input "4.77"
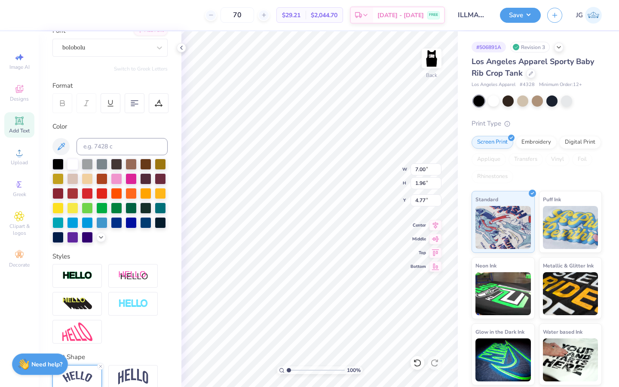
scroll to position [163, 0]
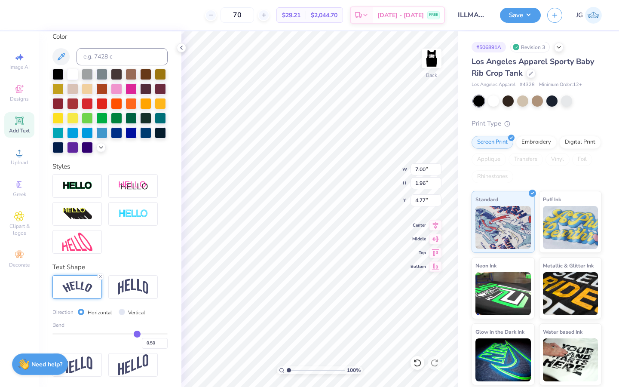
drag, startPoint x: 135, startPoint y: 330, endPoint x: 124, endPoint y: 330, distance: 10.7
click at [124, 330] on div "Bend 0.50" at bounding box center [109, 335] width 115 height 28
type input "0.45"
type input "0.44"
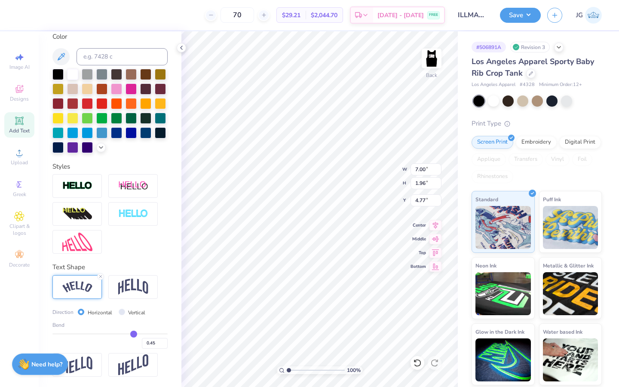
type input "0.44"
type input "0.43"
type input "0.42"
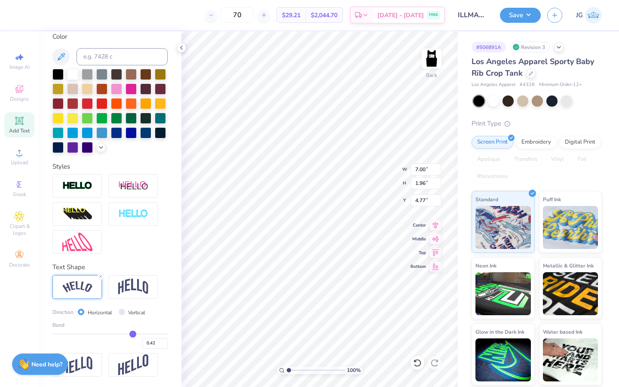
type input "0.41"
type input "0.4"
type input "0.40"
type input "0.39"
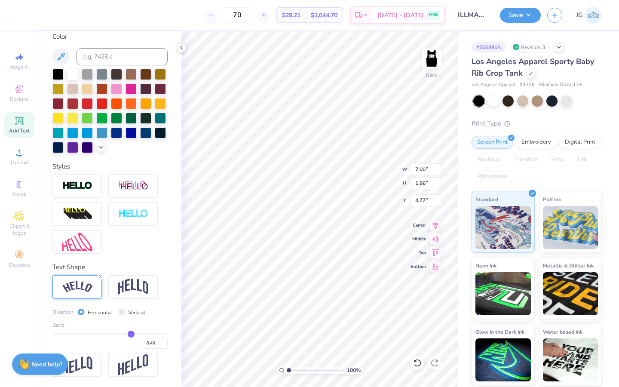
type input "0.39"
type input "0.37"
type input "0.34"
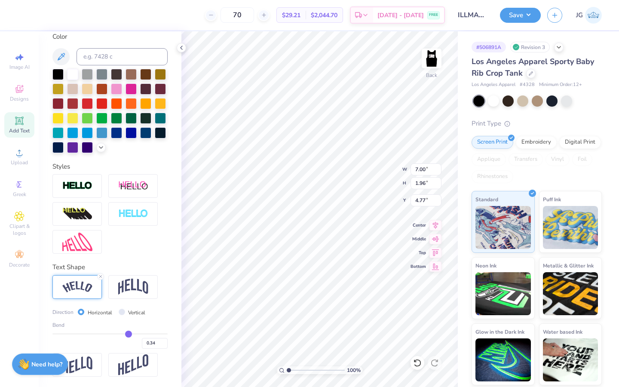
type input "0.32"
type input "0.3"
type input "0.30"
type input "0.29"
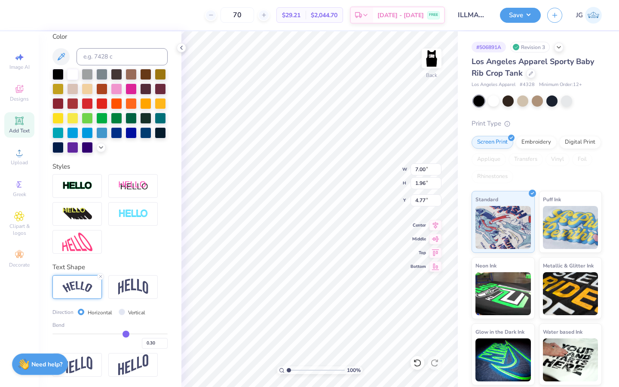
type input "0.29"
type input "0.28"
type input "0.27"
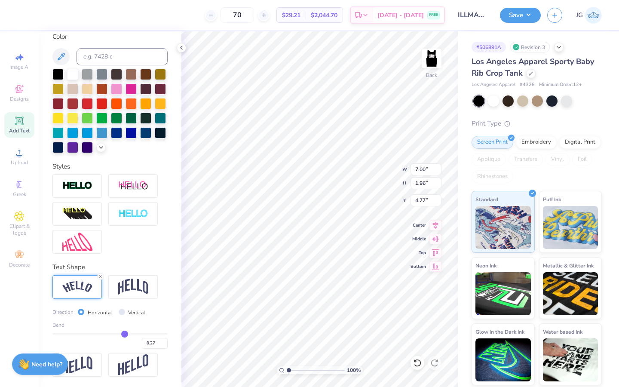
type input "0.26"
type input "0.25"
type input "0.24"
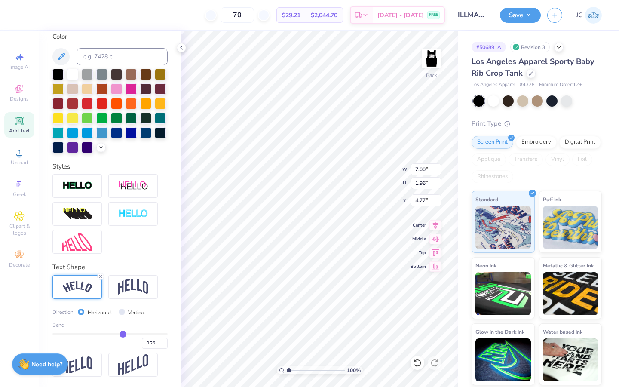
type input "0.24"
drag, startPoint x: 134, startPoint y: 332, endPoint x: 123, endPoint y: 330, distance: 11.3
type input "0.24"
click at [123, 333] on input "range" at bounding box center [109, 333] width 115 height 1
type input "6.34"
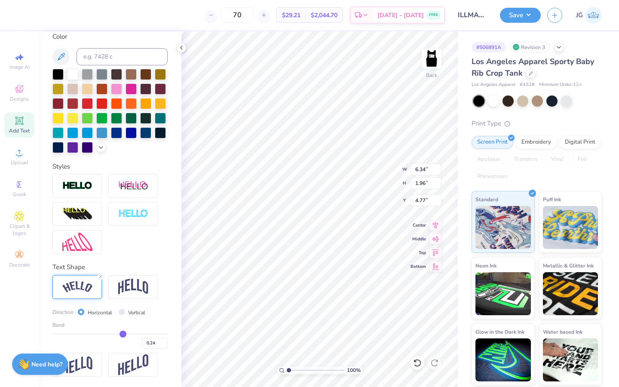
type input "1.40"
type input "0.64"
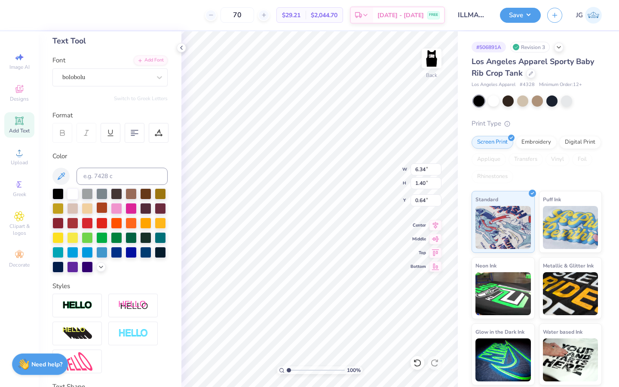
scroll to position [12, 0]
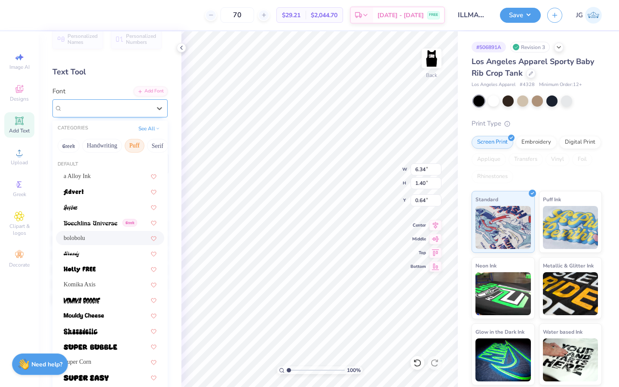
click at [99, 104] on div "bolobolu" at bounding box center [106, 107] width 90 height 13
click at [90, 259] on div at bounding box center [110, 253] width 108 height 14
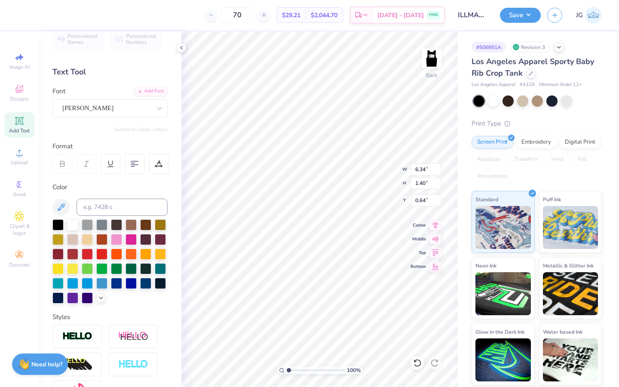
type input "4.83"
type input "1.28"
type input "0.71"
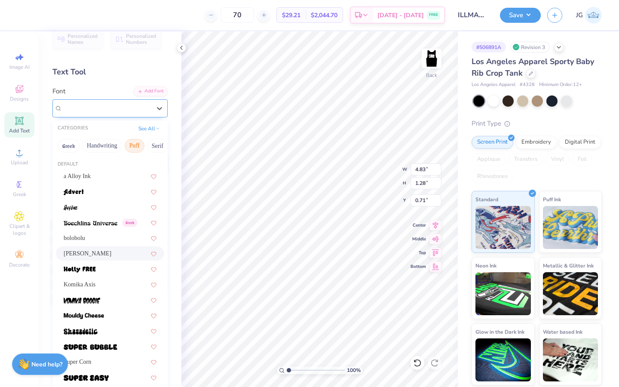
click at [124, 109] on div "Brandy" at bounding box center [106, 107] width 90 height 13
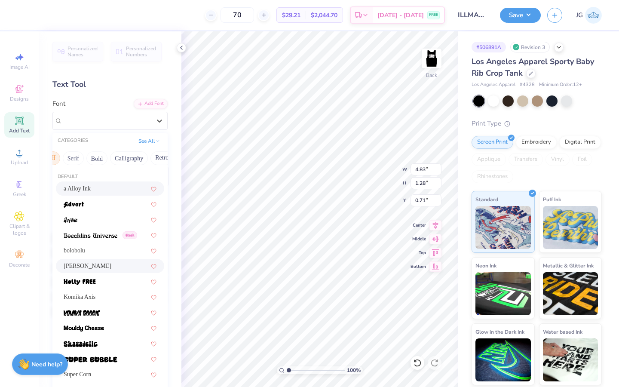
scroll to position [0, 85]
click at [93, 160] on button "Bold" at bounding box center [96, 158] width 21 height 14
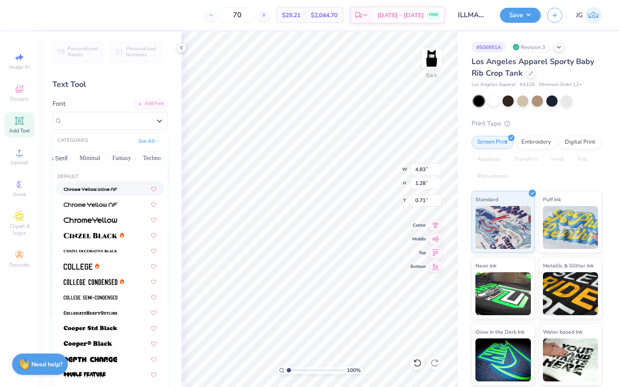
scroll to position [0, 253]
click at [93, 160] on button "Fantasy" at bounding box center [94, 158] width 28 height 14
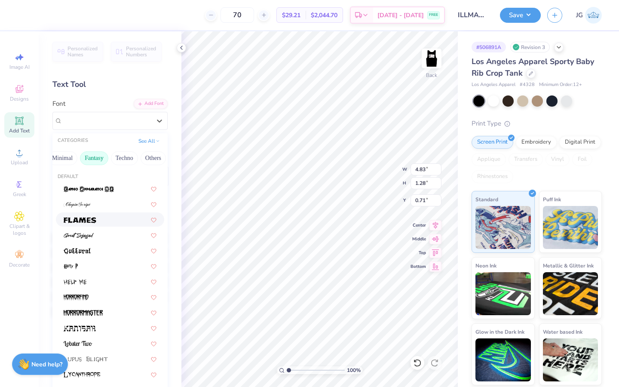
click at [107, 219] on div at bounding box center [110, 219] width 93 height 9
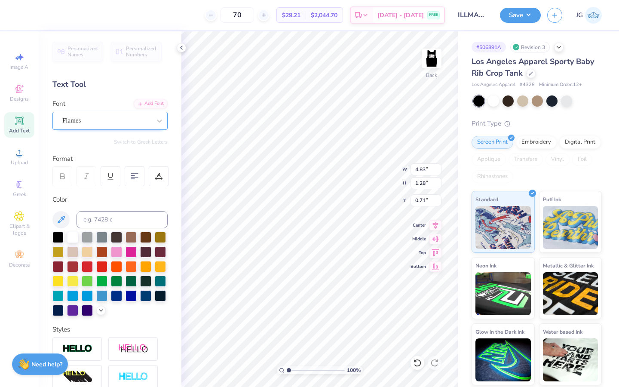
type input "10.03"
type input "1.48"
type input "0.60"
click at [138, 115] on div at bounding box center [106, 121] width 89 height 12
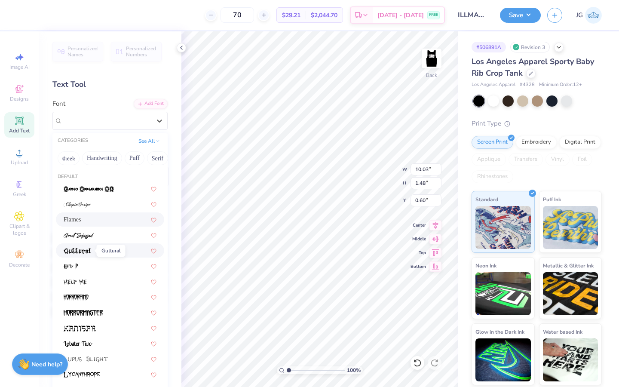
click at [89, 252] on img at bounding box center [78, 251] width 28 height 6
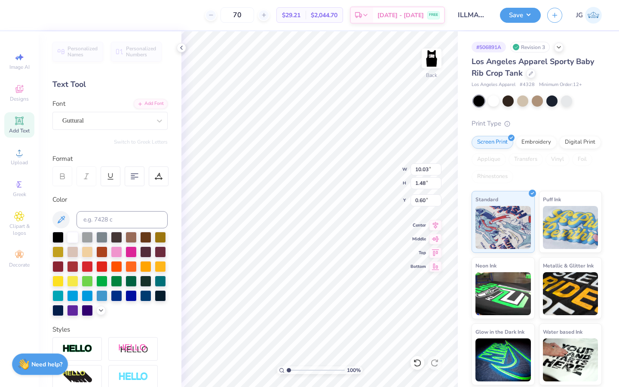
type input "6.56"
type input "1.38"
type input "0.65"
type textarea "iLLmazing"
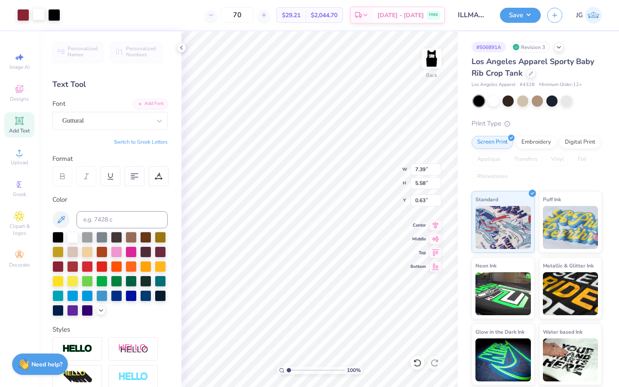
click at [40, 15] on div at bounding box center [39, 14] width 12 height 12
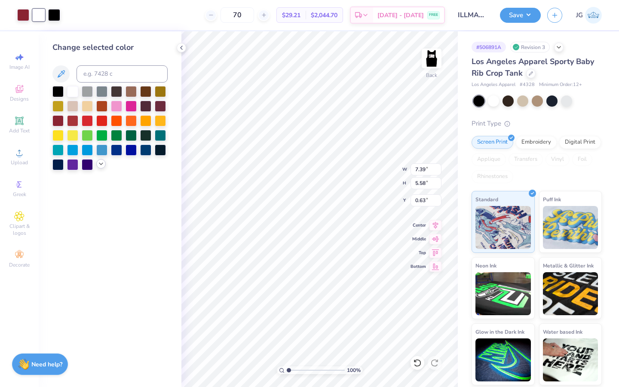
click at [99, 162] on icon at bounding box center [101, 163] width 7 height 7
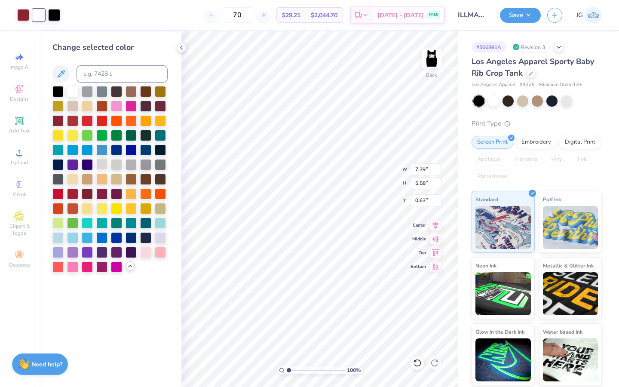
click at [97, 164] on div at bounding box center [101, 163] width 11 height 11
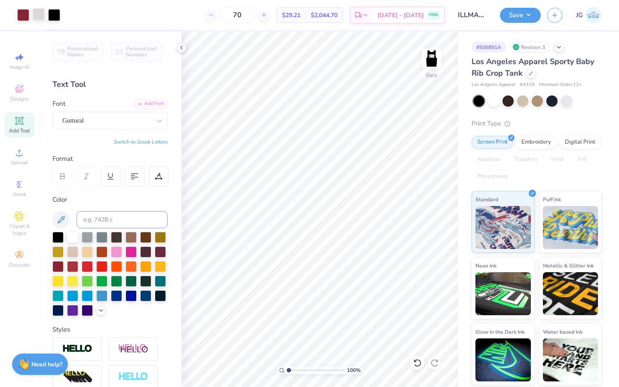
click at [40, 17] on div at bounding box center [39, 14] width 12 height 12
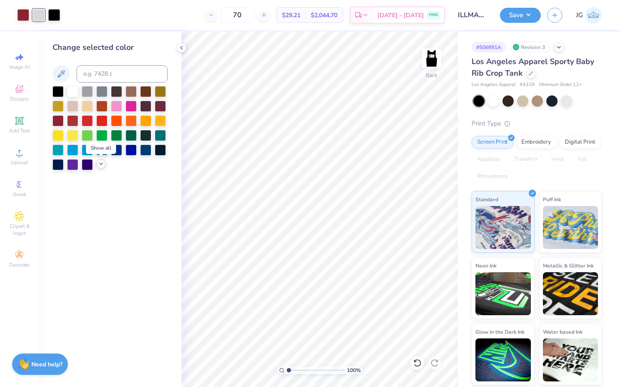
click at [98, 162] on icon at bounding box center [101, 163] width 7 height 7
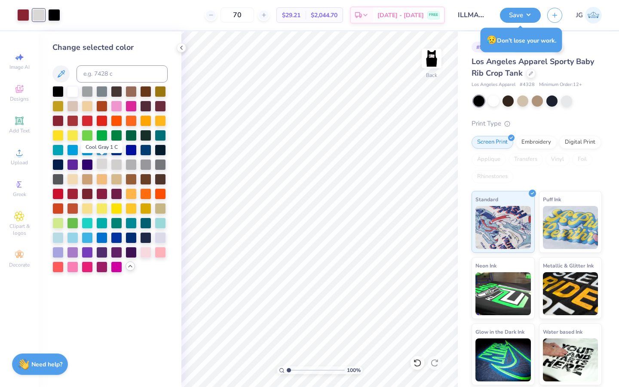
click at [101, 161] on div at bounding box center [101, 163] width 11 height 11
click at [77, 91] on div at bounding box center [72, 90] width 11 height 11
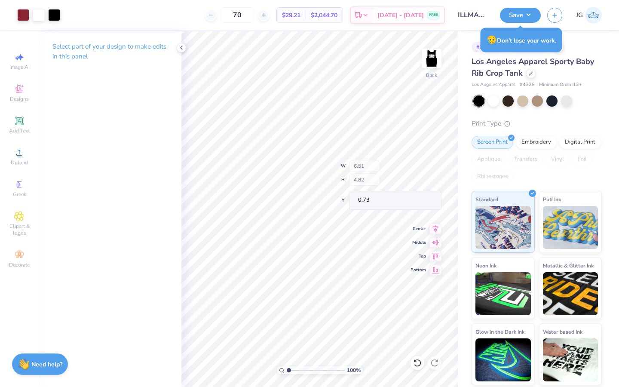
type input "6.51"
type input "4.82"
type input "3.57"
type input "1.56"
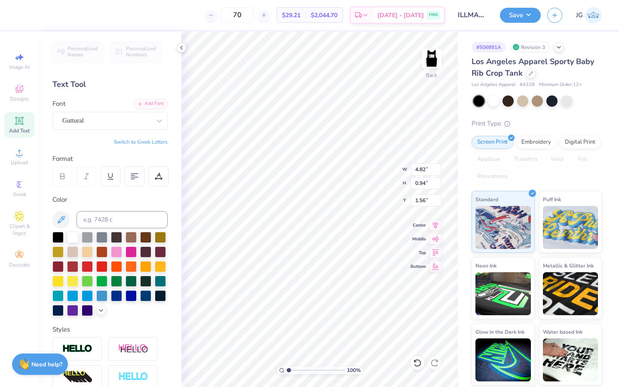
type textarea "i"
type textarea "I"
type textarea "i"
type textarea "ILLMAZING"
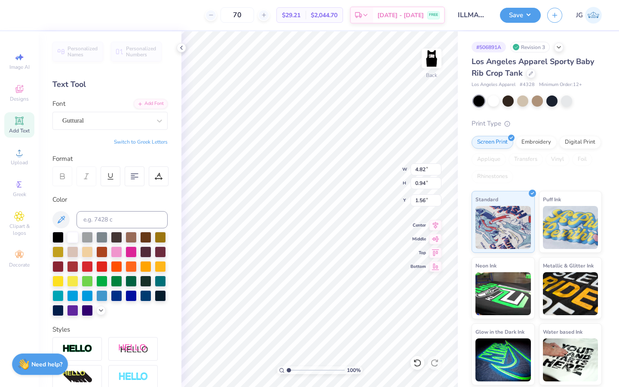
scroll to position [0, 1]
type input "1.61"
click at [99, 121] on div "Guttural" at bounding box center [106, 120] width 90 height 13
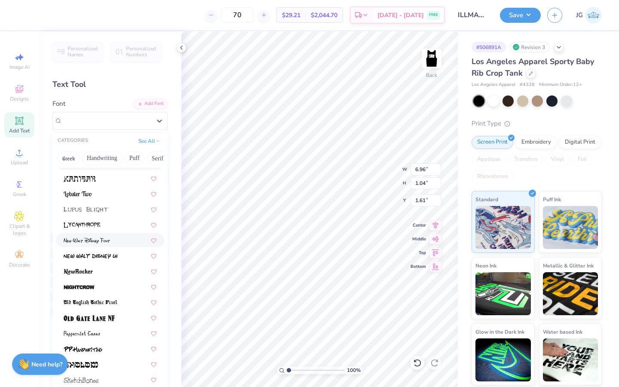
scroll to position [150, 0]
click at [109, 222] on div at bounding box center [110, 223] width 93 height 9
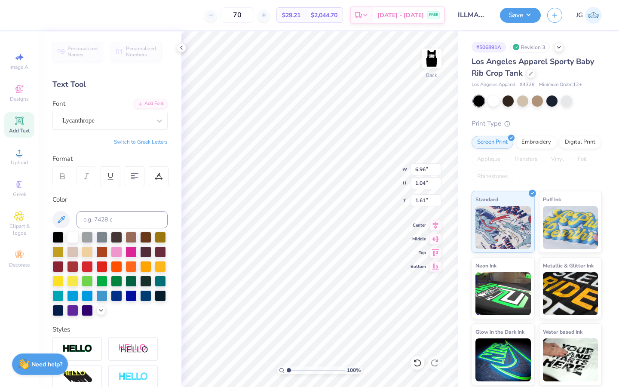
type input "5.16"
type input "1.21"
type input "1.52"
click at [156, 265] on div at bounding box center [160, 265] width 11 height 11
click at [71, 234] on div at bounding box center [72, 236] width 11 height 11
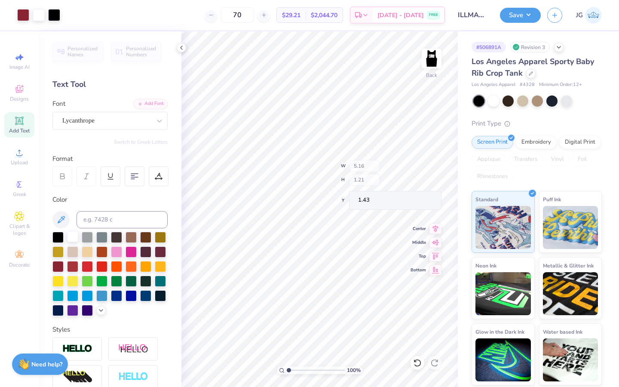
type input "1.43"
click at [101, 122] on div "Lycanthrope" at bounding box center [106, 120] width 90 height 13
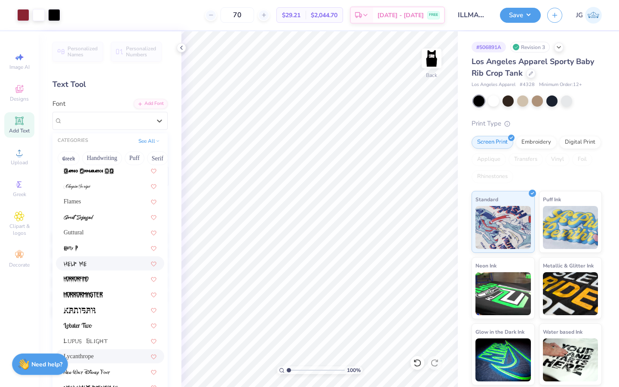
scroll to position [14, 0]
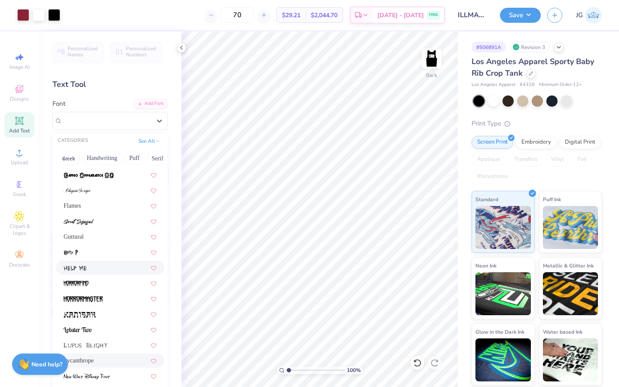
click at [94, 267] on div at bounding box center [110, 267] width 93 height 9
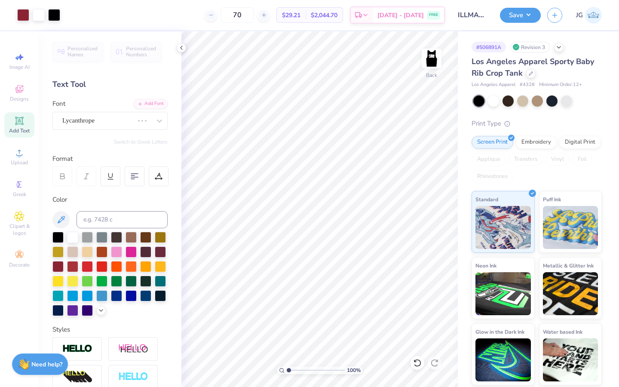
click at [20, 119] on icon at bounding box center [19, 120] width 6 height 6
click at [94, 124] on div "Lycanthrope" at bounding box center [97, 120] width 73 height 13
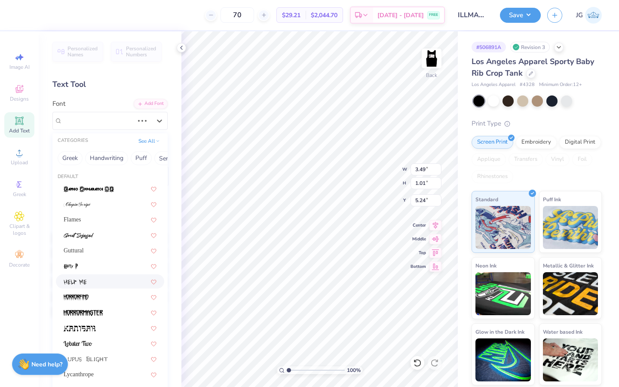
click at [90, 276] on div at bounding box center [110, 281] width 108 height 14
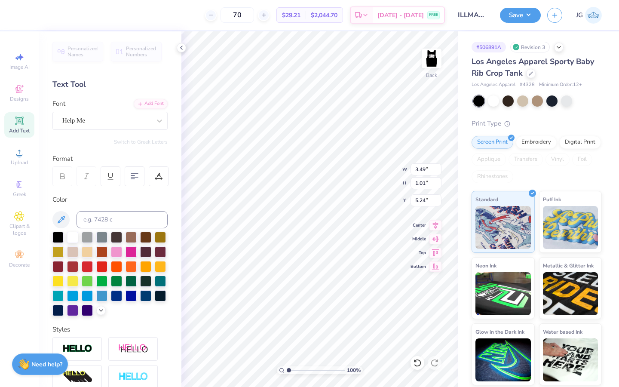
type input "3.60"
type input "1.50"
type input "5.00"
type textarea "PALM SPRINGS, CA"
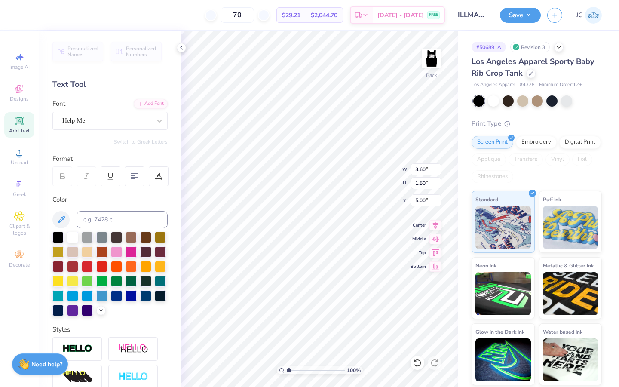
scroll to position [0, 3]
type input "2.60"
type input "0.30"
type input "5.13"
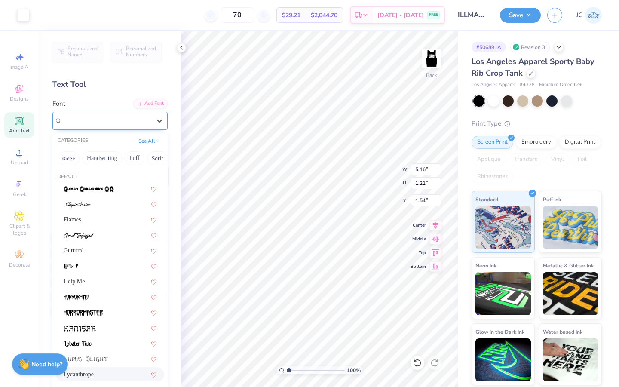
click at [118, 123] on div "Lycanthrope" at bounding box center [106, 120] width 90 height 13
click at [97, 282] on div "Help Me" at bounding box center [110, 281] width 93 height 9
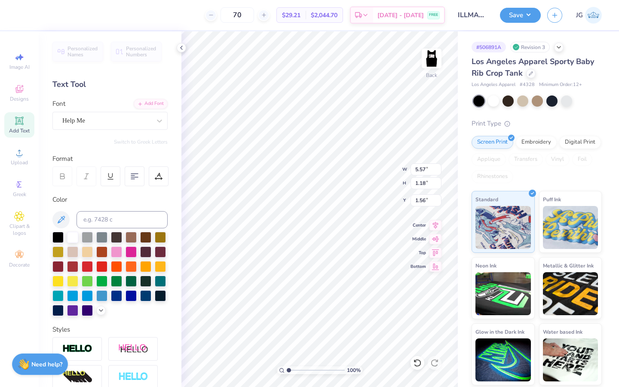
type input "5.57"
type input "1.18"
type input "1.32"
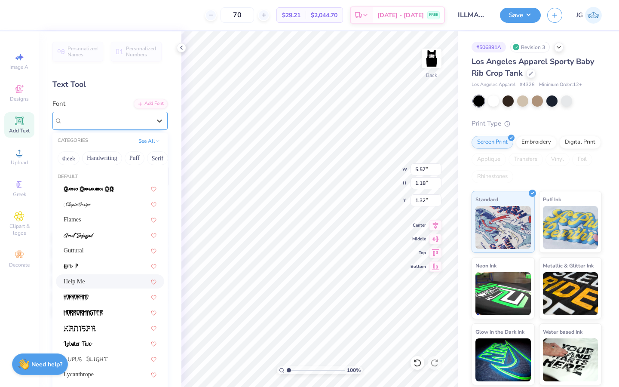
click at [98, 123] on div "Help Me" at bounding box center [106, 120] width 90 height 13
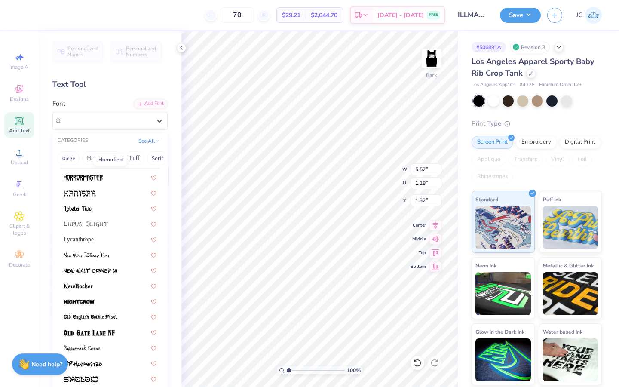
scroll to position [138, 0]
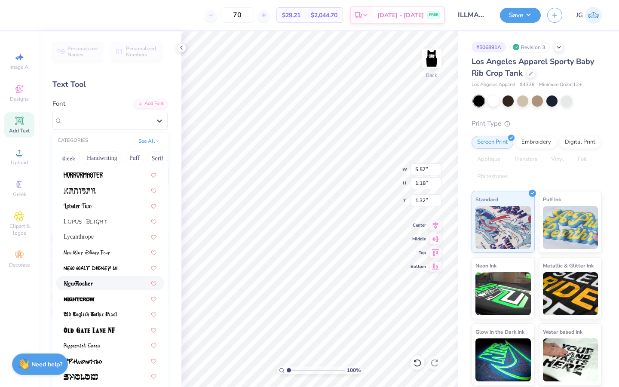
click at [98, 288] on div at bounding box center [110, 283] width 108 height 14
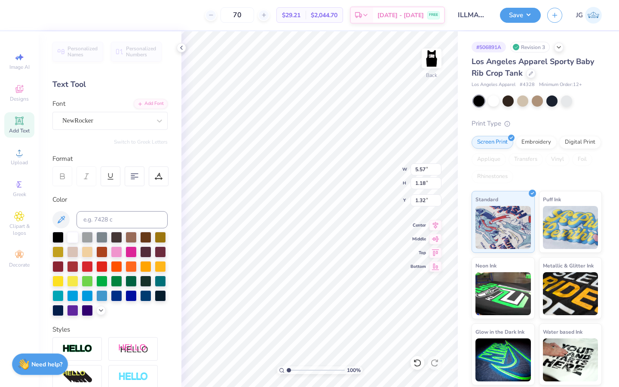
type input "5.80"
type input "1.03"
type input "1.39"
click at [111, 119] on div "NewRocker" at bounding box center [106, 120] width 90 height 13
click at [135, 123] on div "NewRocker" at bounding box center [106, 121] width 89 height 10
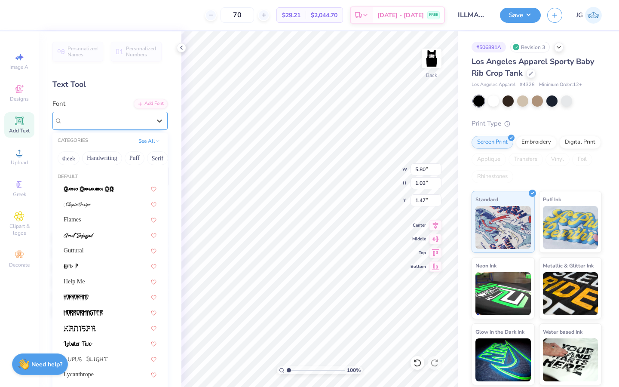
click at [134, 120] on div "NewRocker" at bounding box center [106, 121] width 89 height 10
click at [110, 246] on div "Guttural" at bounding box center [110, 250] width 108 height 14
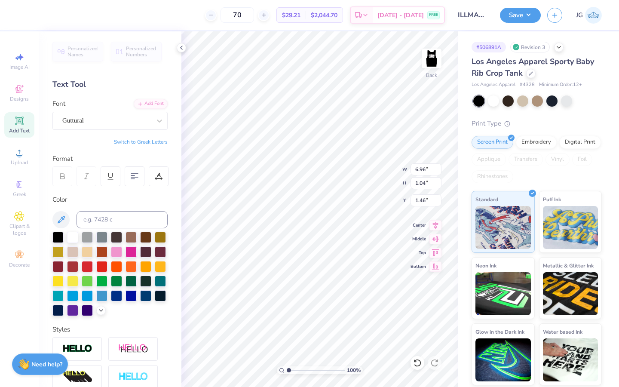
type input "6.96"
type input "1.04"
type input "1.46"
type textarea "I"
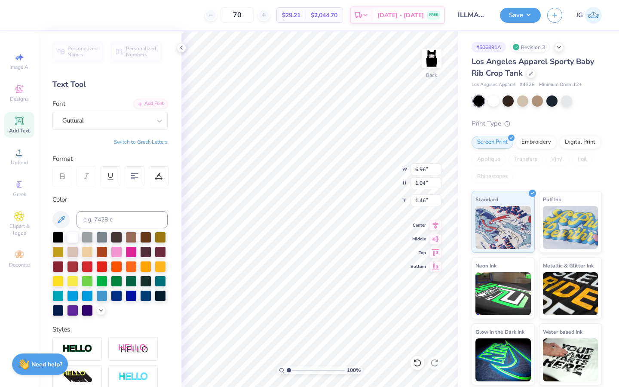
type textarea "illmazing"
type input "4.68"
type input "3.64"
type input "4.41"
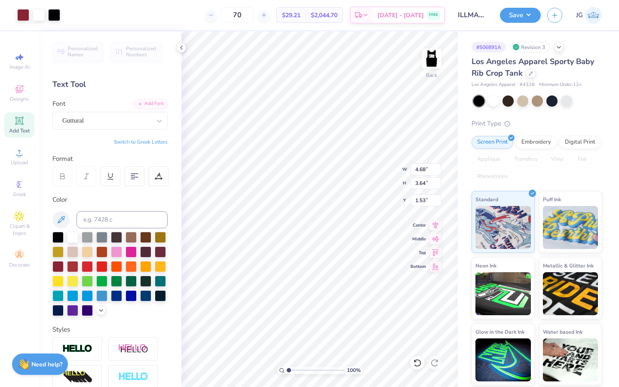
type input "3.43"
type input "1.50"
type input "4.92"
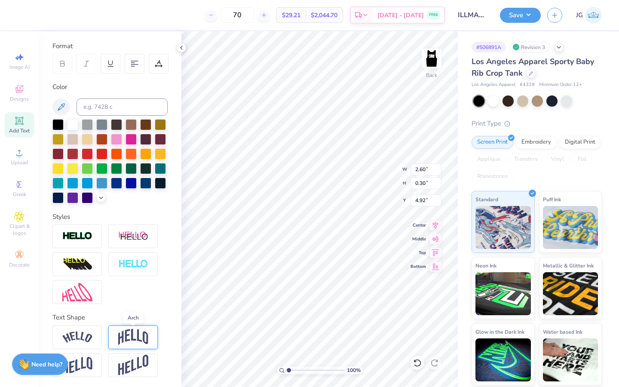
click at [126, 338] on img at bounding box center [133, 337] width 30 height 16
type input "0.80"
type input "4.68"
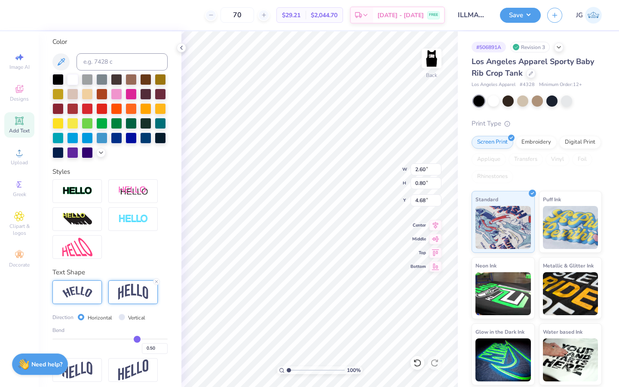
scroll to position [163, 0]
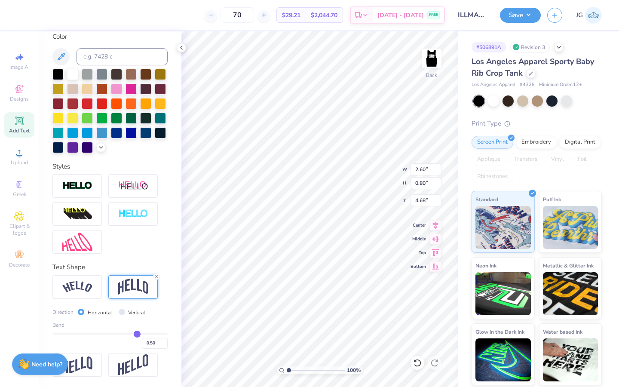
drag, startPoint x: 133, startPoint y: 335, endPoint x: 123, endPoint y: 335, distance: 9.9
click at [123, 335] on div "0.50" at bounding box center [109, 340] width 115 height 15
type input "0.44"
type input "0.43"
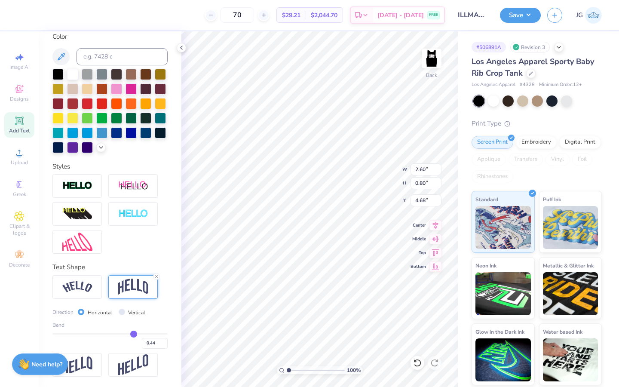
type input "0.43"
type input "0.41"
type input "0.39"
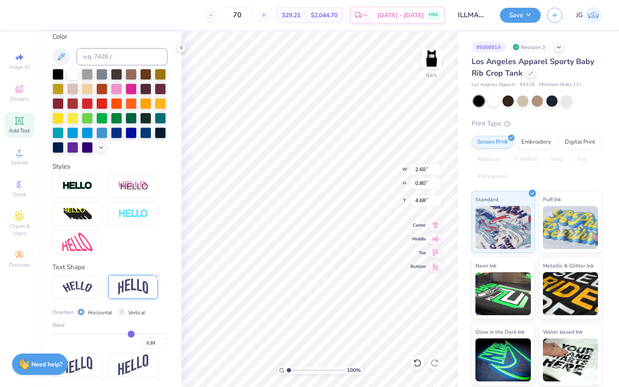
type input "0.36"
drag, startPoint x: 134, startPoint y: 332, endPoint x: 120, endPoint y: 331, distance: 14.2
click at [120, 333] on input "range" at bounding box center [109, 333] width 115 height 1
click at [318, 372] on input "range" at bounding box center [316, 370] width 58 height 8
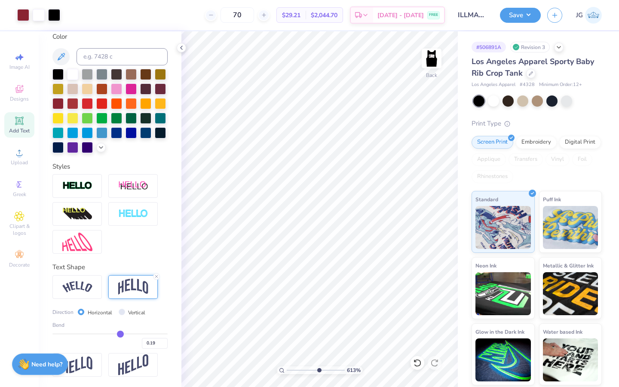
click at [318, 369] on input "range" at bounding box center [316, 370] width 58 height 8
click at [299, 368] on input "range" at bounding box center [316, 370] width 58 height 8
click at [292, 368] on input "range" at bounding box center [316, 370] width 58 height 8
click at [330, 370] on input "range" at bounding box center [316, 370] width 58 height 8
click at [415, 359] on icon at bounding box center [417, 363] width 9 height 9
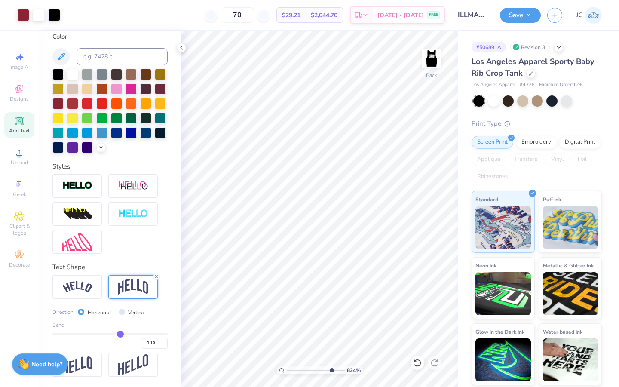
click at [318, 369] on input "range" at bounding box center [316, 370] width 58 height 8
click at [300, 371] on input "range" at bounding box center [316, 370] width 58 height 8
click at [182, 46] on polyline at bounding box center [182, 47] width 2 height 3
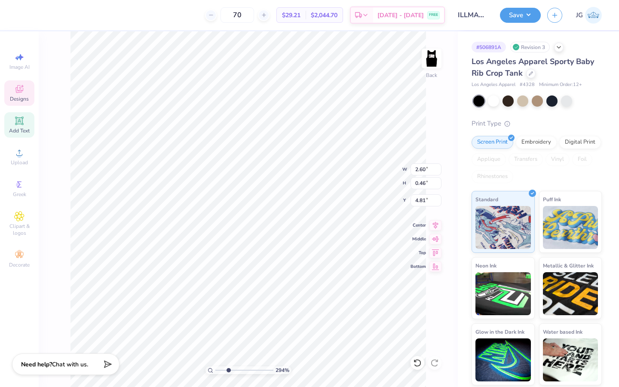
click at [20, 90] on icon at bounding box center [19, 89] width 10 height 10
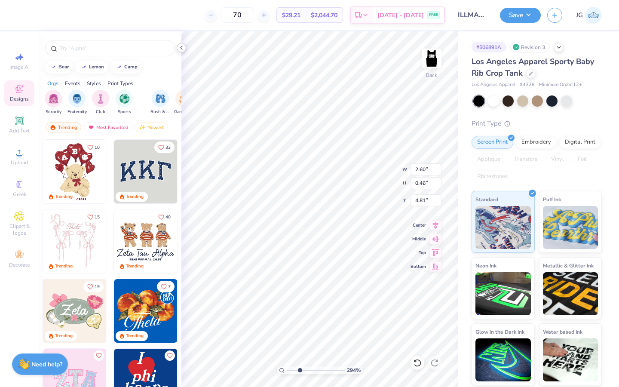
click at [181, 48] on polyline at bounding box center [182, 47] width 2 height 3
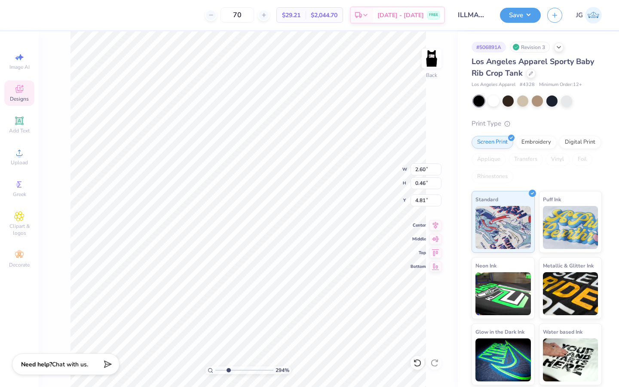
scroll to position [0, 2]
click at [197, 367] on div "100 %" at bounding box center [249, 209] width 356 height 356
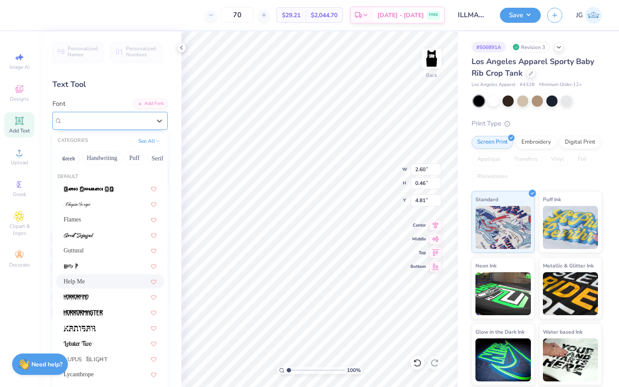
click at [92, 116] on div "Help Me" at bounding box center [106, 120] width 90 height 13
click at [84, 254] on span "Guttural" at bounding box center [74, 250] width 20 height 9
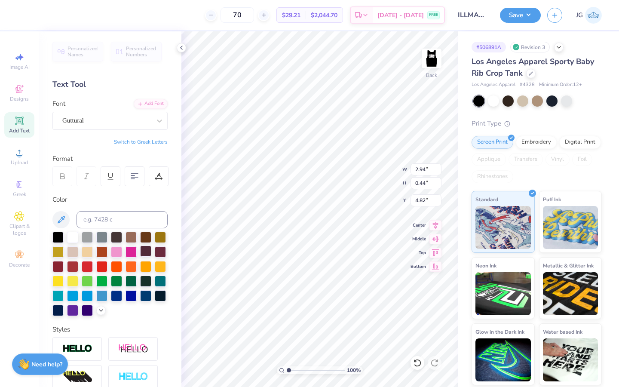
scroll to position [113, 0]
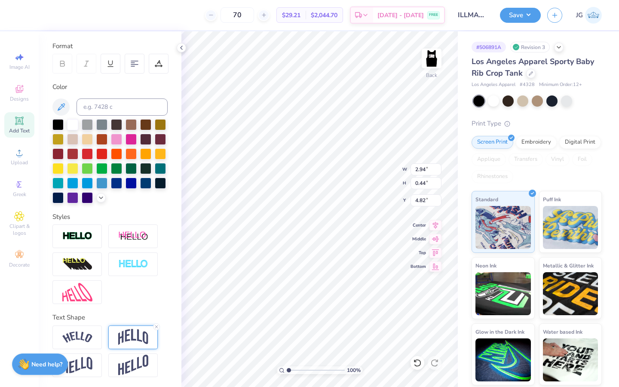
click at [148, 337] on div at bounding box center [132, 338] width 49 height 24
click at [124, 384] on input "range" at bounding box center [109, 384] width 115 height 1
click at [116, 384] on input "range" at bounding box center [109, 384] width 115 height 1
click at [317, 368] on input "range" at bounding box center [316, 370] width 58 height 8
drag, startPoint x: 288, startPoint y: 371, endPoint x: 280, endPoint y: 369, distance: 7.8
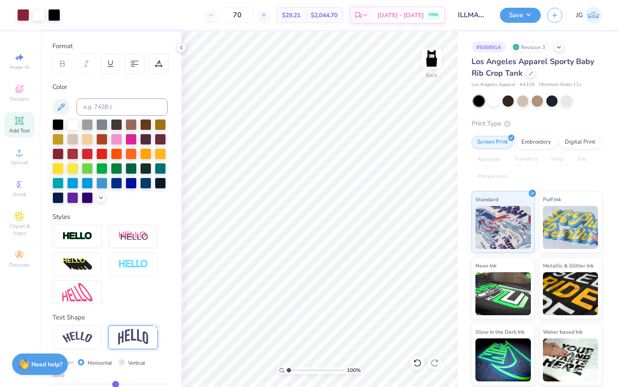
click at [287, 369] on input "range" at bounding box center [316, 370] width 58 height 8
click at [299, 370] on input "range" at bounding box center [316, 370] width 58 height 8
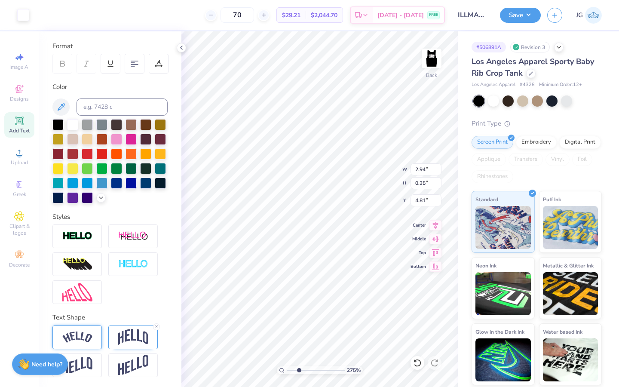
click at [100, 326] on div at bounding box center [76, 338] width 49 height 24
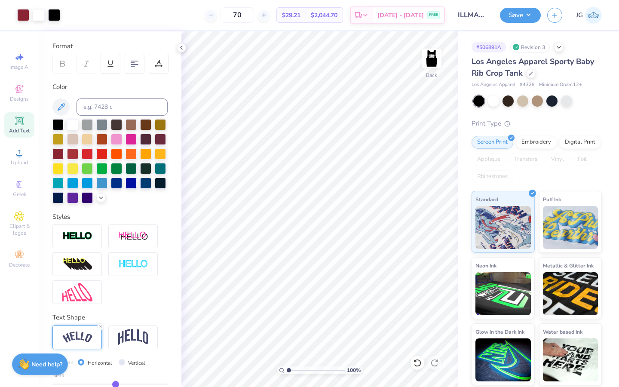
click at [276, 369] on div "100 %" at bounding box center [320, 209] width 356 height 356
click at [512, 18] on button "Save" at bounding box center [520, 13] width 41 height 15
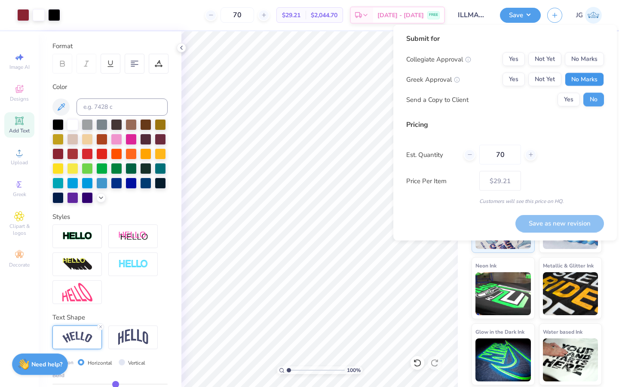
click at [588, 78] on button "No Marks" at bounding box center [584, 80] width 39 height 14
click at [585, 63] on button "No Marks" at bounding box center [584, 59] width 39 height 14
click at [558, 217] on button "Save as new revision" at bounding box center [560, 224] width 89 height 18
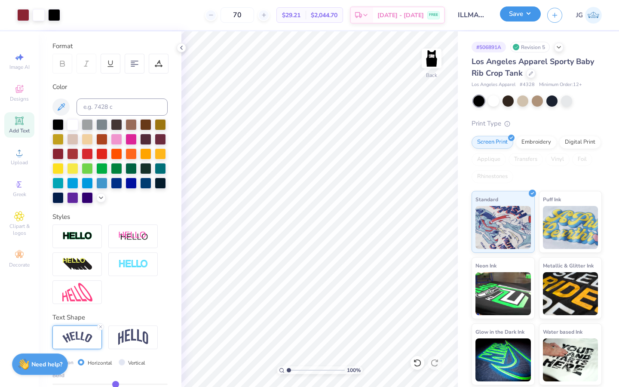
click at [520, 15] on button "Save" at bounding box center [520, 13] width 41 height 15
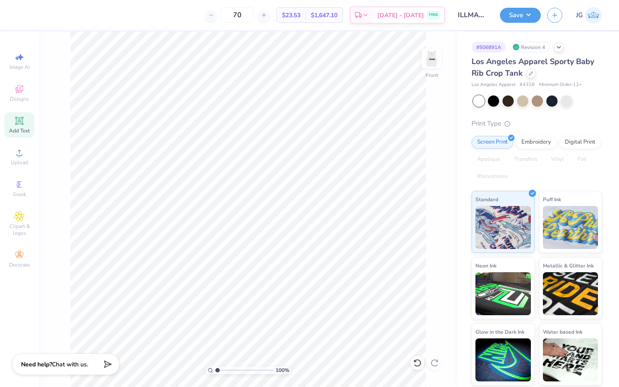
click at [21, 126] on div "Add Text" at bounding box center [19, 124] width 30 height 25
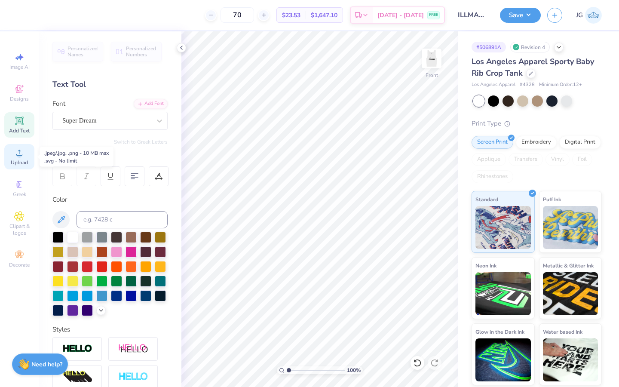
click at [20, 158] on div "Upload" at bounding box center [19, 156] width 30 height 25
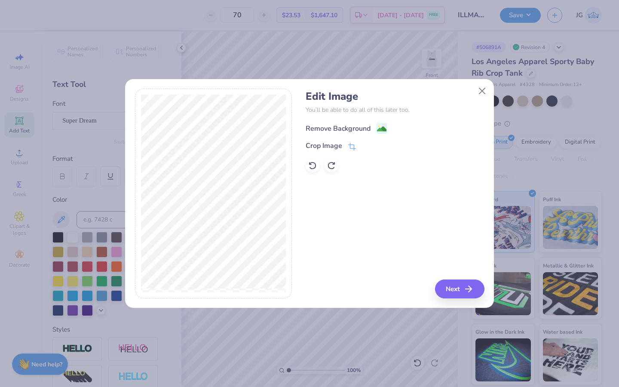
click at [370, 126] on div "Remove Background" at bounding box center [346, 128] width 81 height 11
click at [473, 289] on polyline "button" at bounding box center [472, 289] width 3 height 6
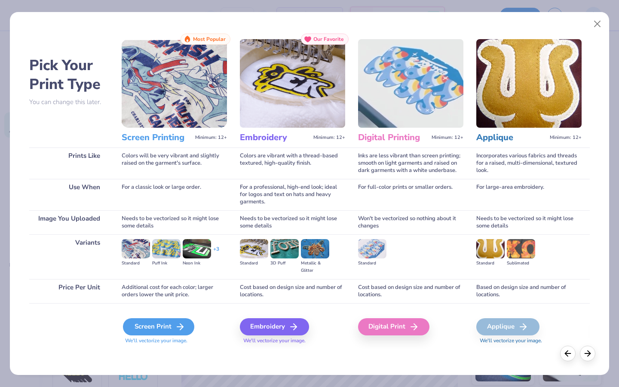
click at [140, 328] on div "Screen Print" at bounding box center [158, 326] width 71 height 17
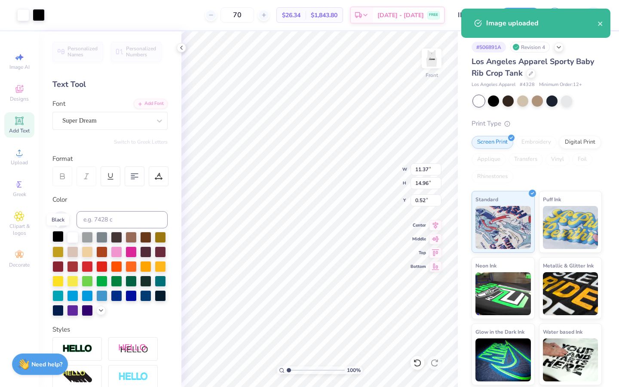
click at [56, 234] on div at bounding box center [57, 236] width 11 height 11
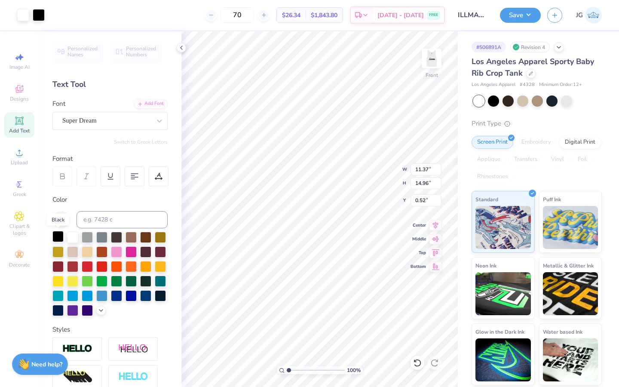
click at [58, 237] on div at bounding box center [57, 236] width 11 height 11
click at [21, 20] on div at bounding box center [23, 14] width 12 height 12
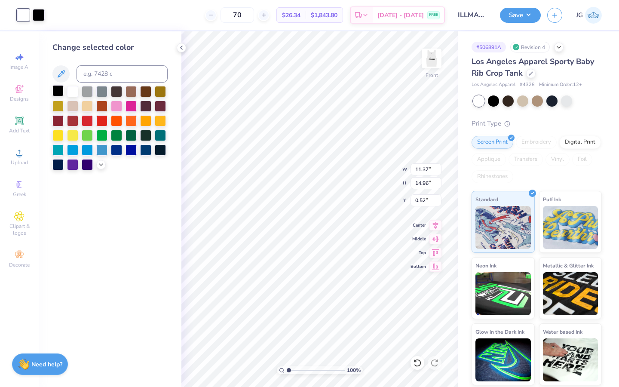
click at [58, 88] on div at bounding box center [57, 90] width 11 height 11
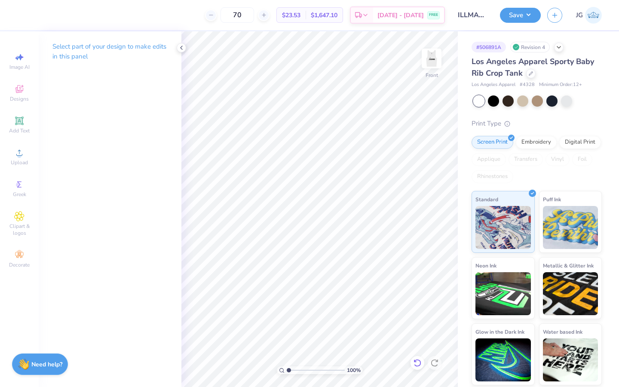
click at [416, 363] on icon at bounding box center [417, 363] width 9 height 9
type input "11.20"
type input "0.06"
type input "0.50"
click at [415, 364] on div "100 % Front" at bounding box center [319, 209] width 276 height 356
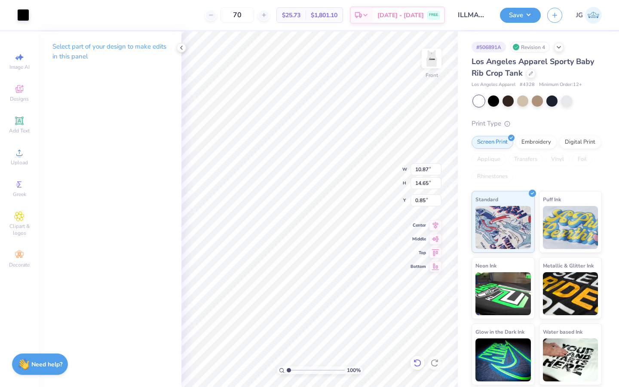
type input "0.85"
click at [388, 175] on div "100 % Front W 6.20 6.20 " H 3.00 3.00 " Y 0.85 0.85 " Center Middle Top Bottom" at bounding box center [319, 209] width 276 height 356
type input "4.88"
type input "2.52"
type input "0.90"
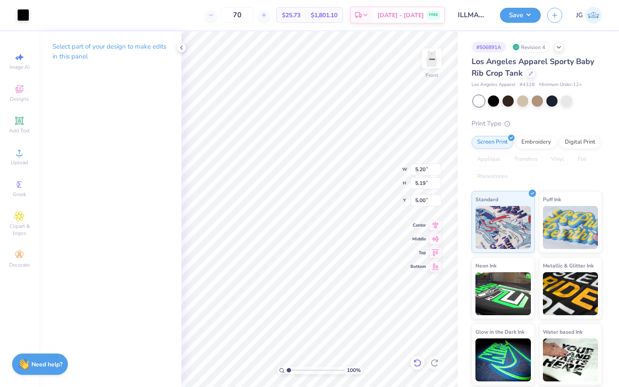
type input "4.51"
type input "4.50"
type input "4.92"
type input "4.79"
type input "4.78"
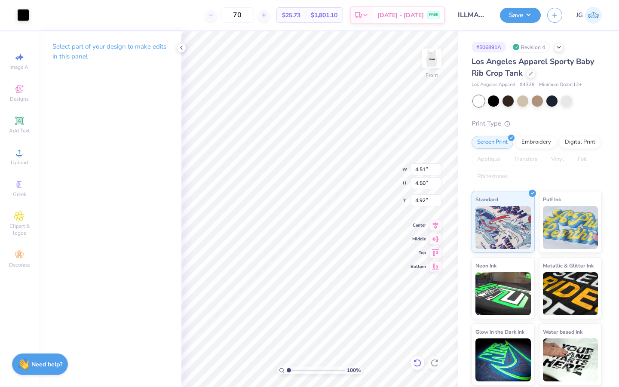
type input "4.65"
type input "5.00"
type input "4.99"
type input "4.18"
type input "10.87"
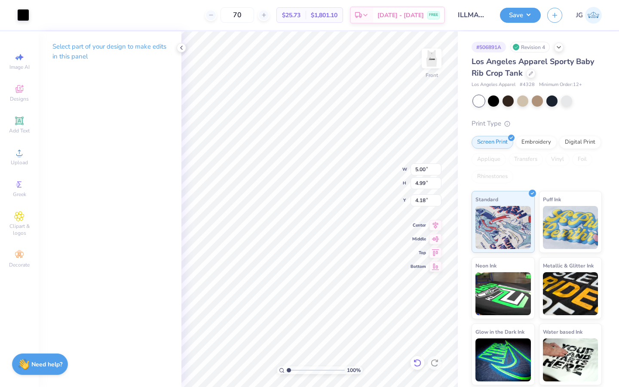
type input "5.29"
type input "10.21"
type input "1.16"
click at [478, 371] on div "Art colors 70 $25.73 Per Item $1,801.10 Total Est. Delivery Aug 30 - Sep 2 FREE…" at bounding box center [309, 193] width 619 height 387
click at [177, 250] on div "Select part of your design to make edits in this panel" at bounding box center [110, 209] width 143 height 356
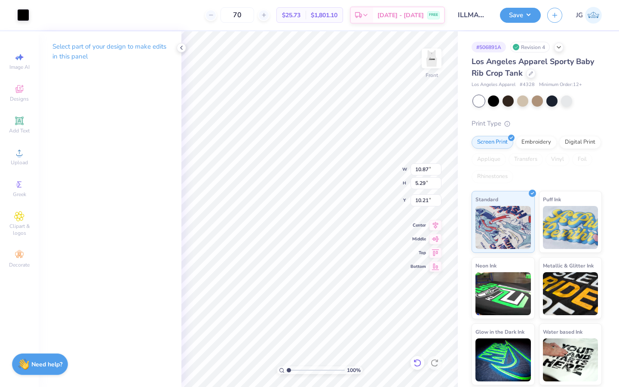
type input "7.20"
type input "3.51"
type input "9.50"
type input "4.03"
type input "4.01"
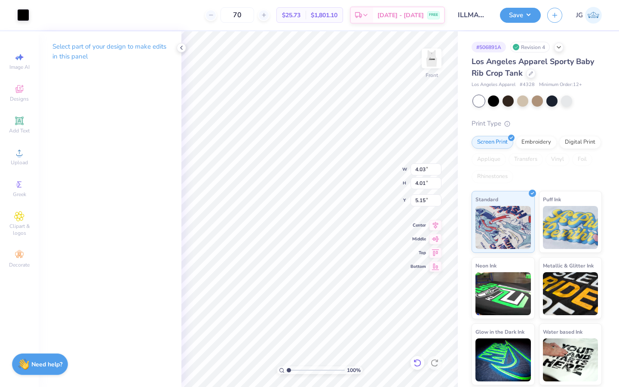
type input "5.49"
click at [369, 173] on div "100 % Front W 4.03 4.03 " H 4.01 4.01 " Y 5.49 5.49 " Center Middle Top Bottom" at bounding box center [319, 209] width 276 height 356
type input "2.26"
click at [21, 127] on span "Add Text" at bounding box center [19, 130] width 21 height 7
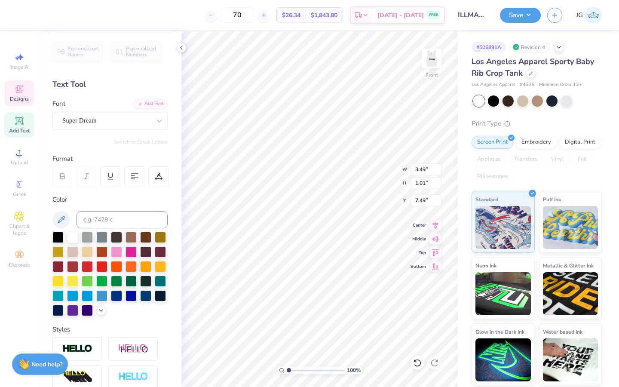
click at [20, 95] on div "Designs" at bounding box center [19, 92] width 30 height 25
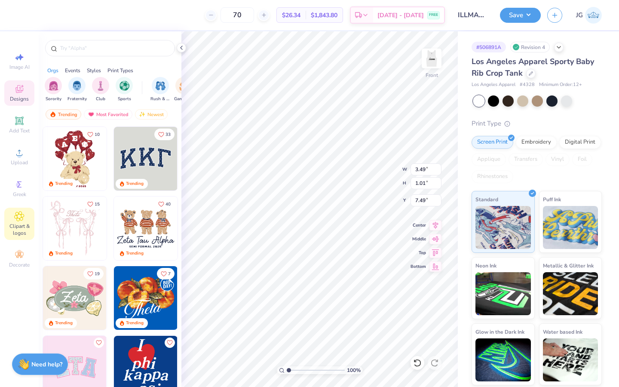
click at [18, 209] on div "Clipart & logos" at bounding box center [19, 224] width 30 height 32
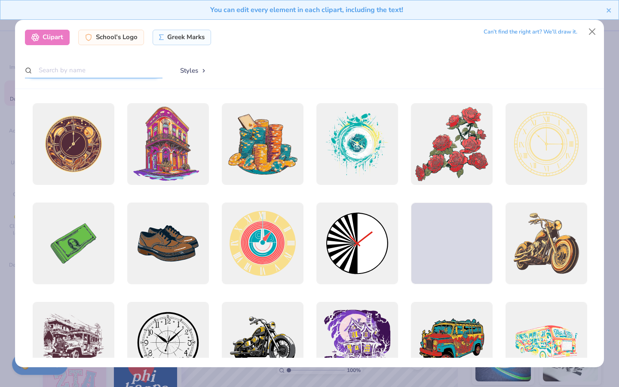
click at [81, 71] on input "text" at bounding box center [94, 70] width 138 height 16
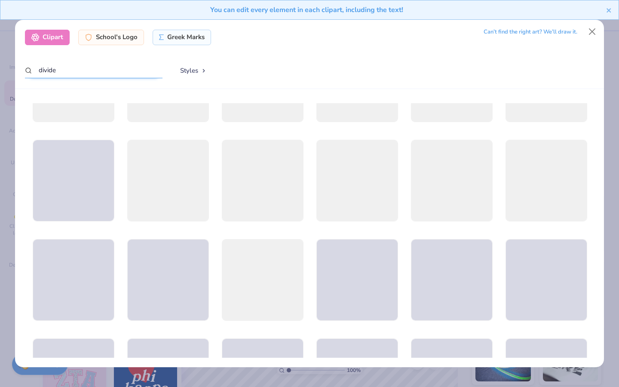
scroll to position [362, 0]
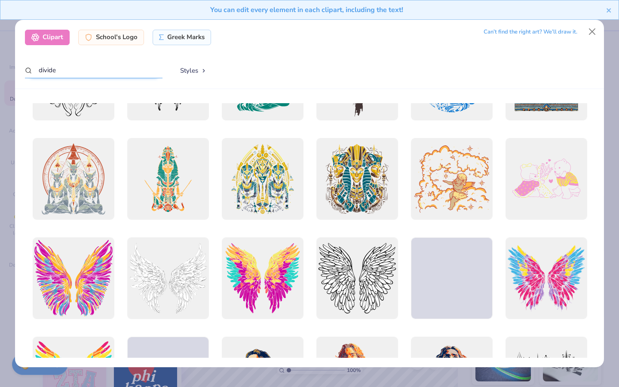
click at [102, 73] on input "divide" at bounding box center [94, 70] width 138 height 16
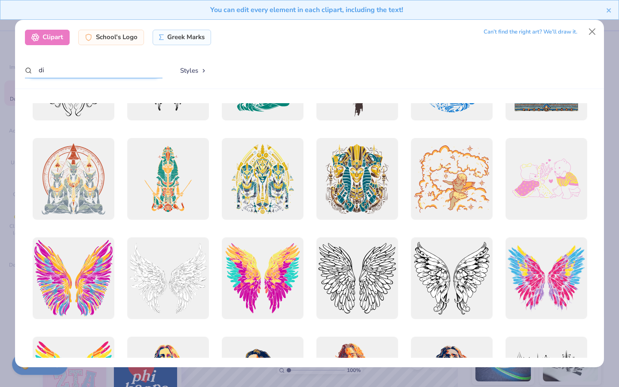
type input "d"
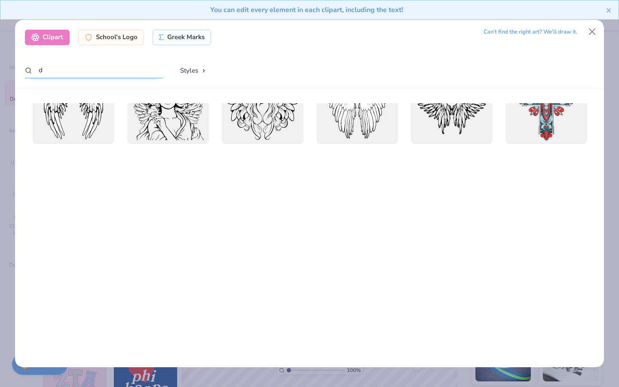
scroll to position [0, 0]
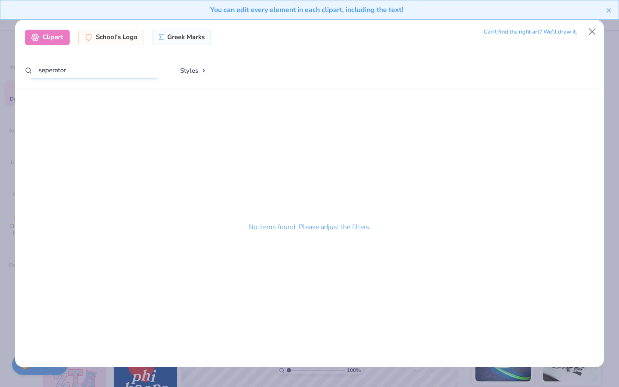
type input "seperator"
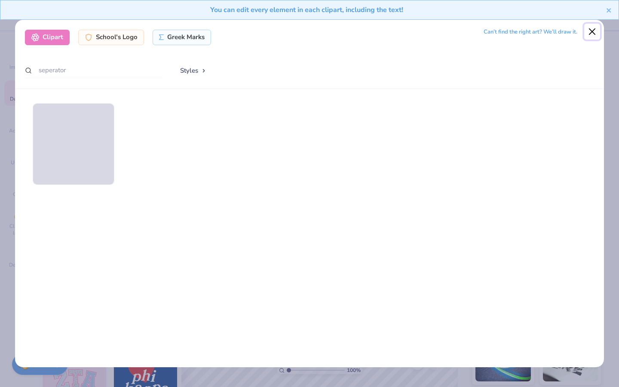
click at [594, 31] on button "Close" at bounding box center [592, 32] width 16 height 16
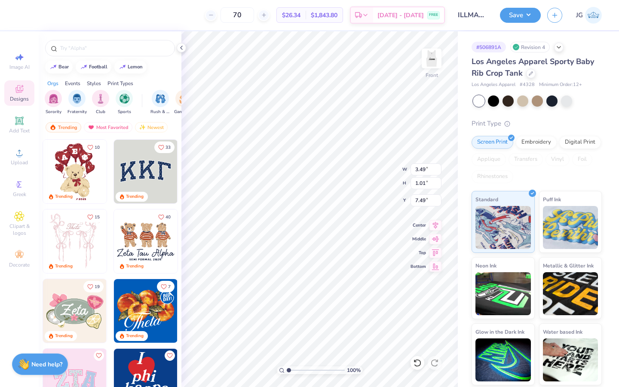
type textarea "."
type input "4.03"
type input "4.01"
type input "5.49"
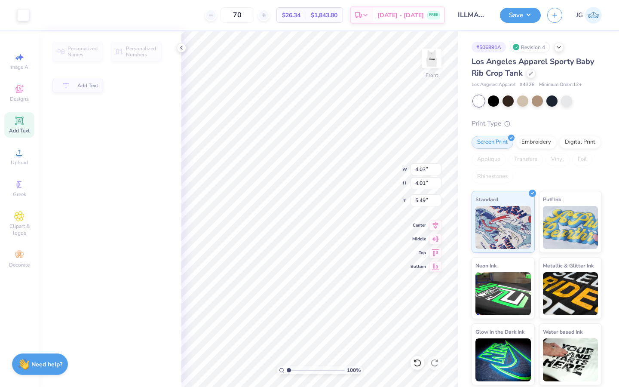
type input "0.29"
type input "0.24"
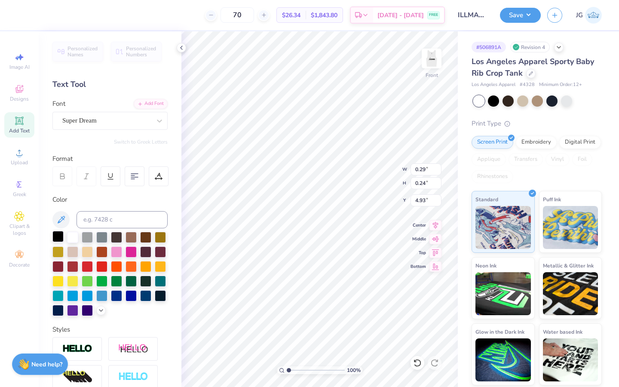
click at [55, 235] on div at bounding box center [57, 236] width 11 height 11
type input "9.81"
click at [417, 365] on icon at bounding box center [417, 363] width 7 height 8
click at [415, 365] on icon at bounding box center [417, 363] width 7 height 8
type input "9.67"
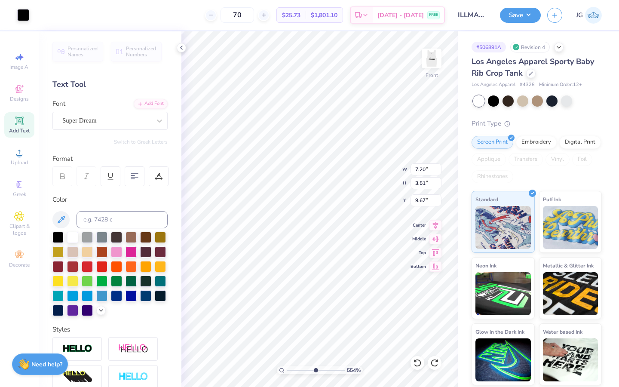
type input "5.54"
click at [315, 369] on input "range" at bounding box center [316, 370] width 58 height 8
type input "9.61"
click at [183, 44] on div "70 $25.73 Per Item $1,801.10 Total Est. Delivery Aug 30 - Sep 2 FREE Design Tit…" at bounding box center [309, 193] width 619 height 387
type input "9.07"
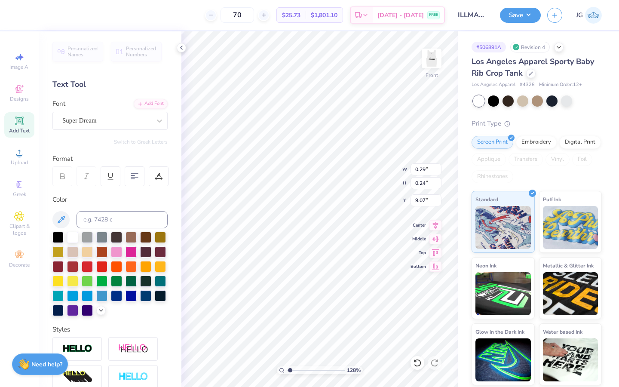
drag, startPoint x: 310, startPoint y: 367, endPoint x: 290, endPoint y: 367, distance: 20.2
type input "1.28"
click at [290, 367] on input "range" at bounding box center [316, 370] width 58 height 8
type input "9.65"
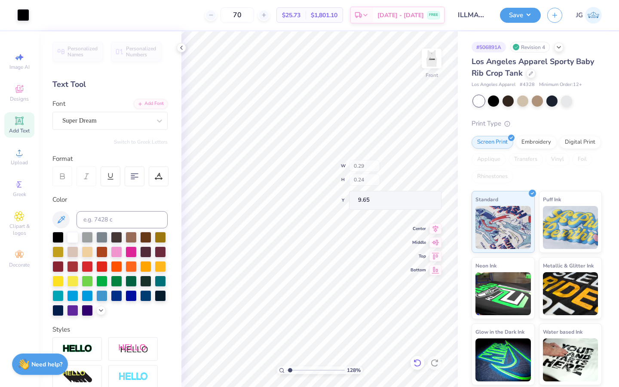
click at [384, 164] on div "128 % Front W 0.29 H 0.24 Y 9.65 Center Middle Top Bottom" at bounding box center [319, 209] width 276 height 356
type input "5.08"
click at [312, 370] on input "range" at bounding box center [316, 370] width 58 height 8
type input "10.78"
type input "1"
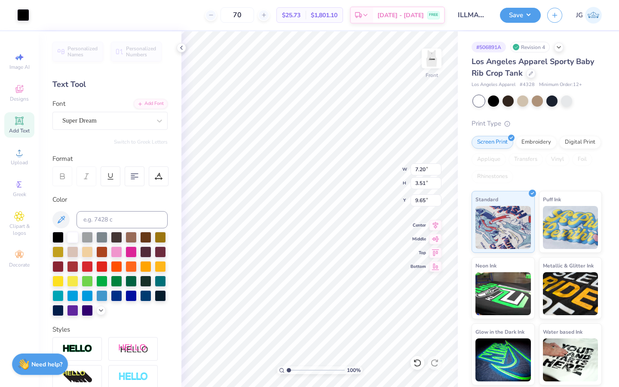
click at [270, 375] on div "100 %" at bounding box center [320, 209] width 356 height 356
click at [494, 103] on div at bounding box center [493, 100] width 11 height 11
click at [22, 20] on div at bounding box center [23, 14] width 12 height 12
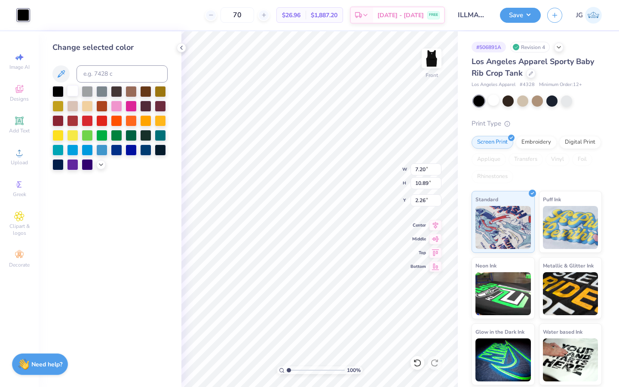
click at [74, 87] on div at bounding box center [72, 90] width 11 height 11
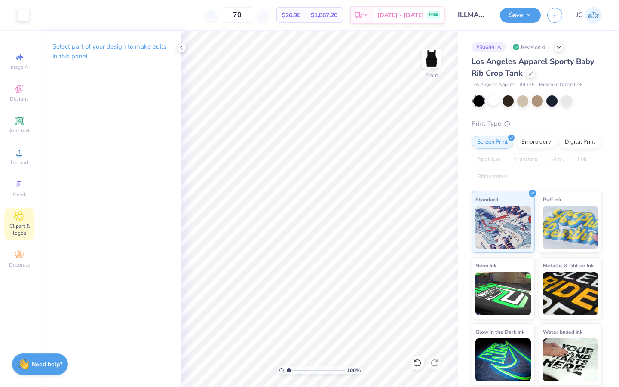
click at [18, 212] on icon at bounding box center [19, 216] width 10 height 10
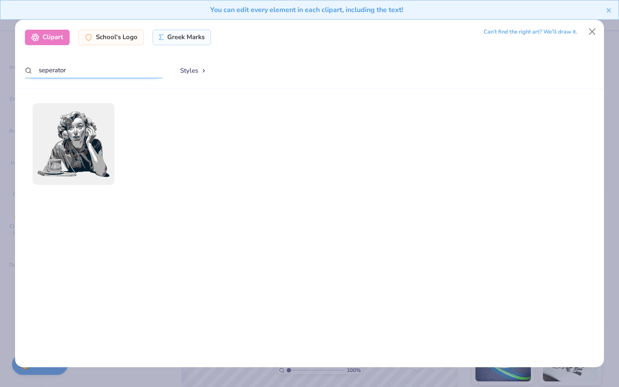
click at [102, 71] on input "seperator" at bounding box center [94, 70] width 138 height 16
type input "s"
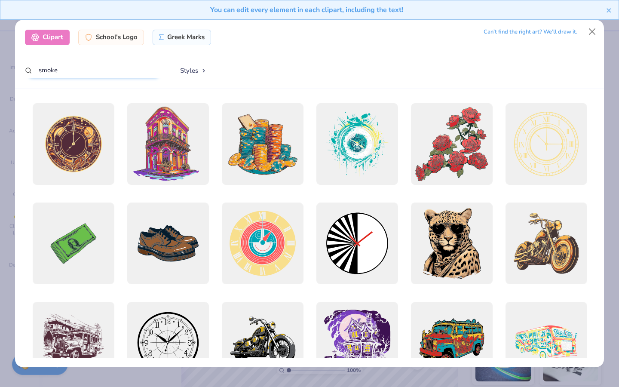
type input "smoke"
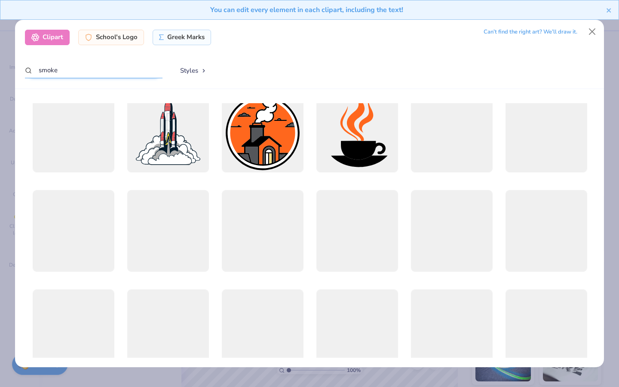
scroll to position [7, 0]
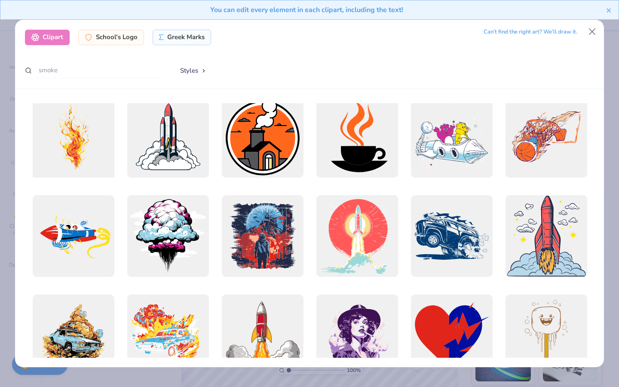
click at [84, 144] on div at bounding box center [73, 137] width 90 height 90
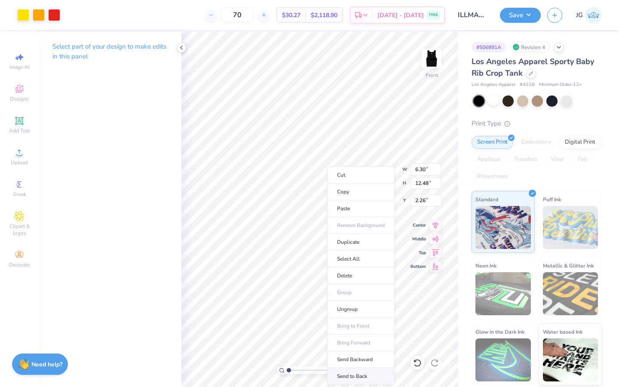
click at [356, 373] on li "Send to Back" at bounding box center [361, 376] width 68 height 17
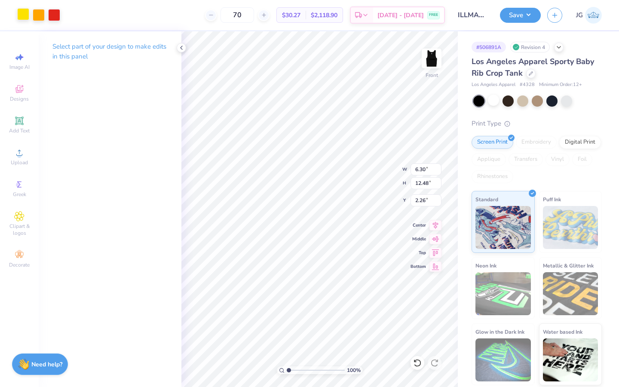
click at [21, 10] on div at bounding box center [23, 14] width 12 height 12
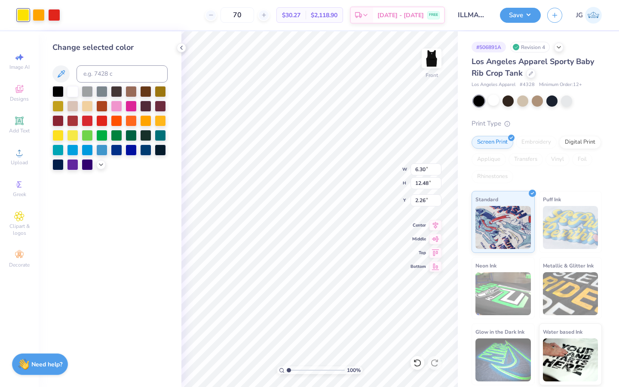
click at [96, 168] on div at bounding box center [109, 128] width 115 height 84
click at [98, 163] on icon at bounding box center [101, 163] width 7 height 7
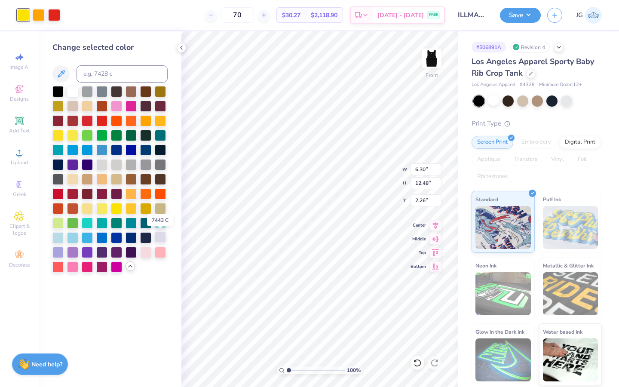
click at [159, 236] on div at bounding box center [160, 236] width 11 height 11
click at [40, 15] on div at bounding box center [39, 14] width 12 height 12
click at [59, 235] on div at bounding box center [57, 236] width 11 height 11
click at [54, 16] on div at bounding box center [54, 14] width 12 height 12
click at [142, 251] on div at bounding box center [145, 251] width 11 height 11
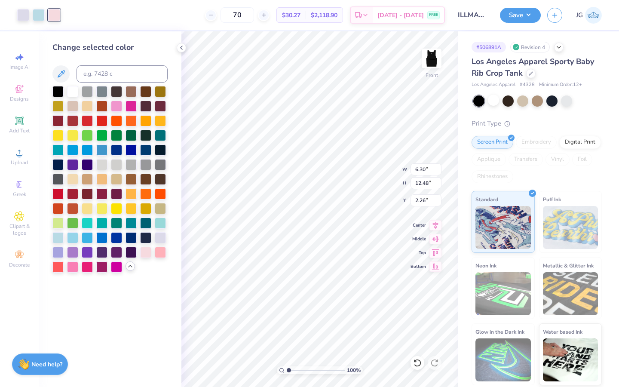
type input "1.23"
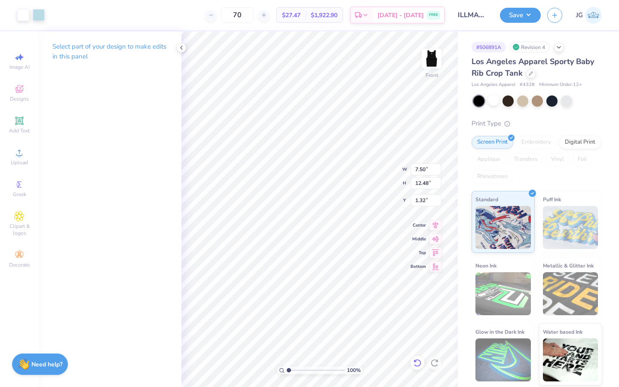
click at [416, 362] on icon at bounding box center [417, 363] width 9 height 9
type input "1.23"
click at [420, 223] on div "100 % Front W 6.10 6.10 " H 12.48 12.48 " Y 1.23 1.23 " Center Middle Top Bottom" at bounding box center [319, 209] width 276 height 356
click at [426, 237] on div "100 % Front W 6.10 6.10 " H 12.48 12.48 " Y 1.23 1.23 " Center Middle Top Bottom" at bounding box center [319, 209] width 276 height 356
type input "4.85"
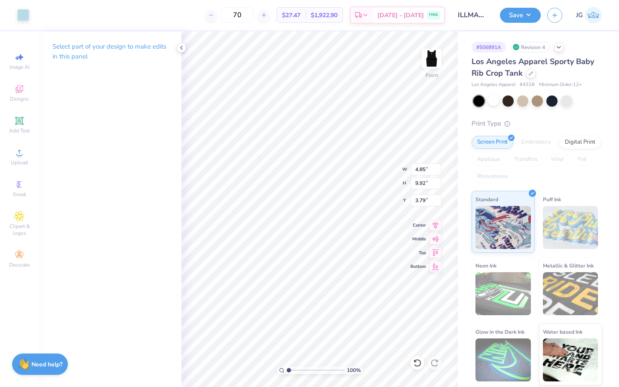
type input "9.92"
type input "3.79"
type input "5.20"
type input "9.53"
type input "4.00"
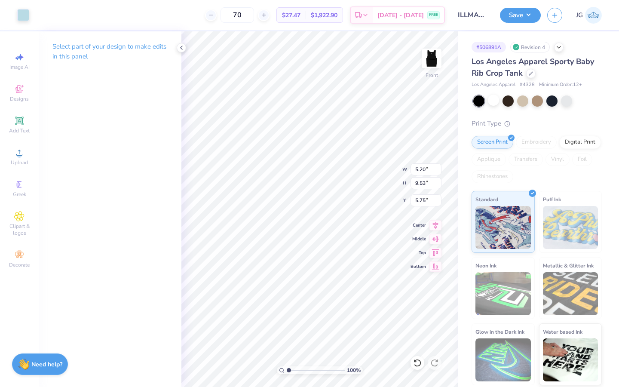
type input "5.97"
type input "3.00"
type input "4.94"
type input "9.82"
type input "0.50"
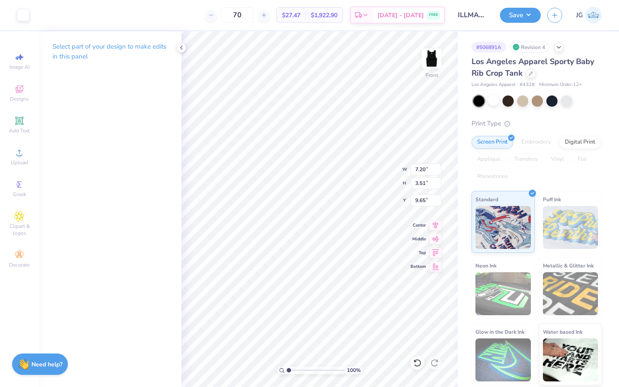
type input "4.94"
type input "9.82"
type input "0.50"
type input "5.16"
type input "9.60"
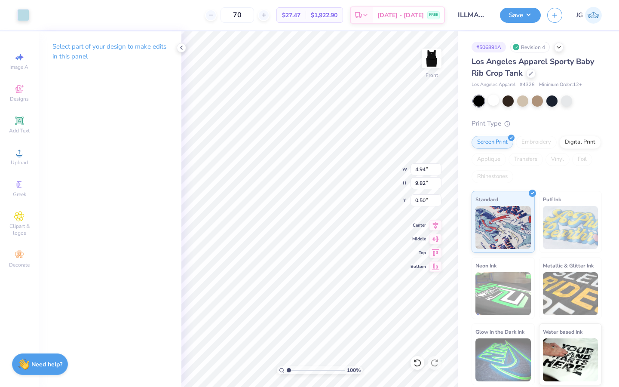
type input "0.60"
type input "4.77"
type input "8.88"
type input "0.50"
click at [433, 57] on img at bounding box center [432, 58] width 34 height 34
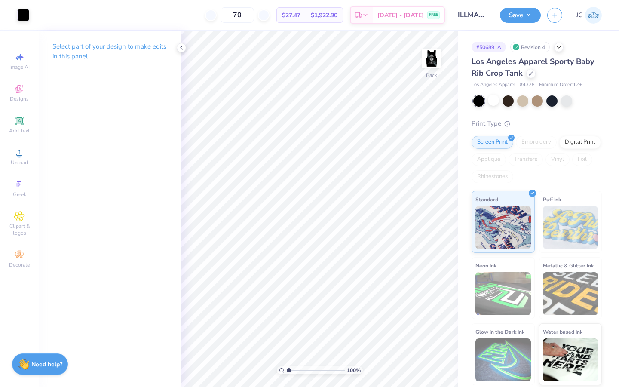
click at [435, 71] on div "Back" at bounding box center [432, 64] width 20 height 31
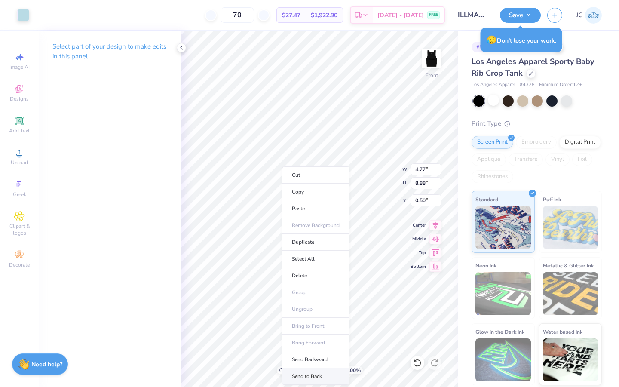
click at [326, 376] on li "Send to Back" at bounding box center [316, 376] width 68 height 17
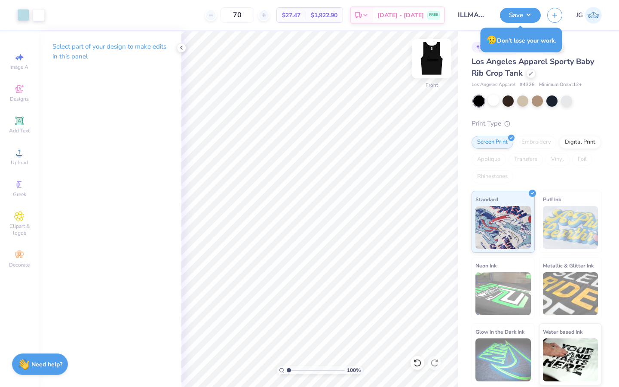
click at [429, 56] on img at bounding box center [432, 58] width 34 height 34
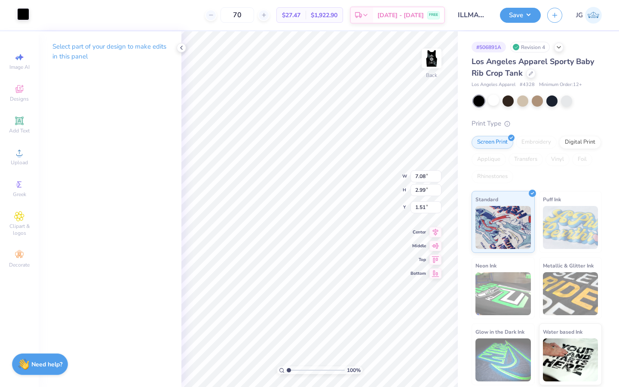
click at [21, 18] on div at bounding box center [23, 14] width 12 height 12
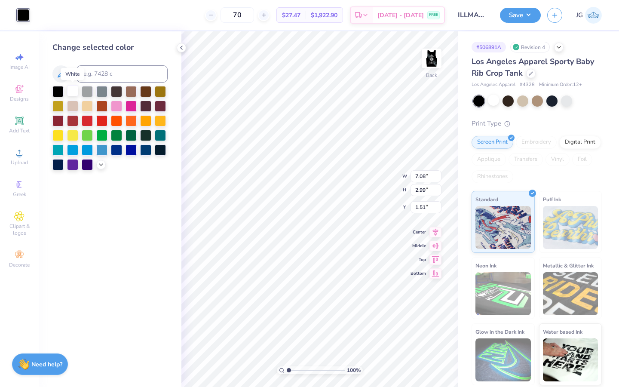
click at [71, 90] on div at bounding box center [72, 90] width 11 height 11
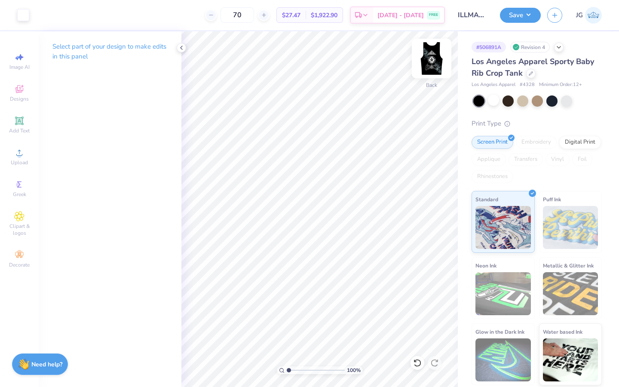
click at [430, 61] on img at bounding box center [432, 58] width 34 height 34
click at [23, 14] on div at bounding box center [23, 14] width 12 height 12
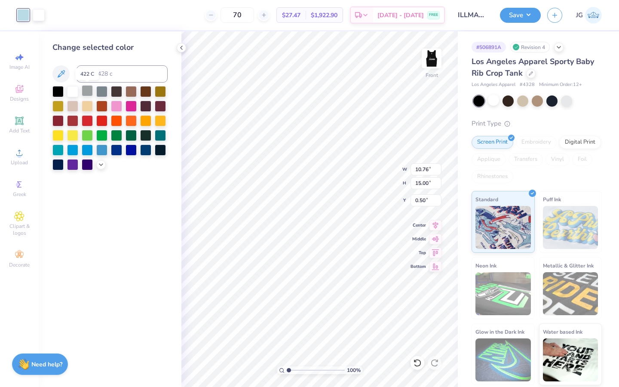
click at [85, 92] on div at bounding box center [87, 90] width 11 height 11
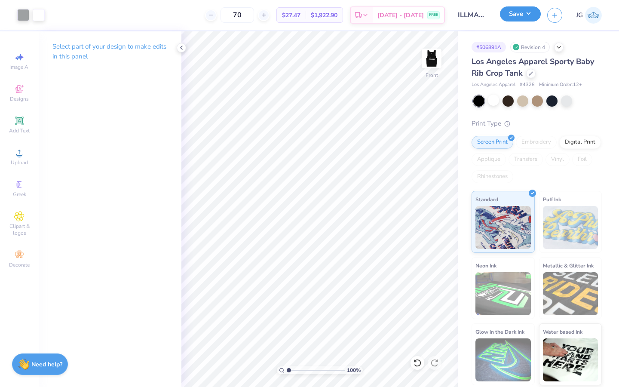
click at [515, 18] on button "Save" at bounding box center [520, 13] width 41 height 15
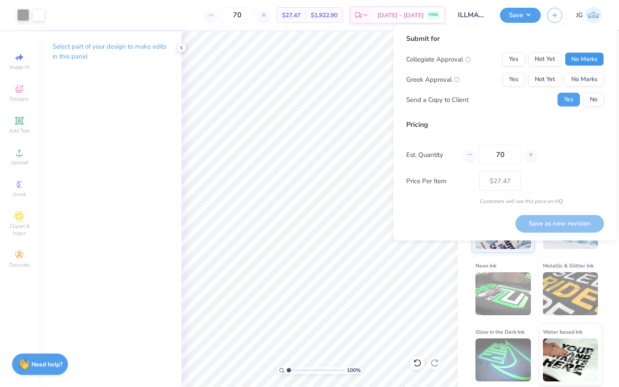
click at [582, 59] on button "No Marks" at bounding box center [584, 59] width 39 height 14
click at [582, 81] on button "No Marks" at bounding box center [584, 80] width 39 height 14
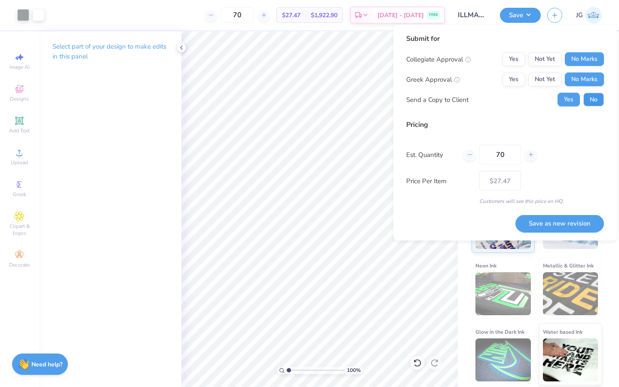
click at [587, 97] on button "No" at bounding box center [594, 100] width 21 height 14
click at [558, 222] on button "Save as new revision" at bounding box center [560, 224] width 89 height 18
type input "$27.47"
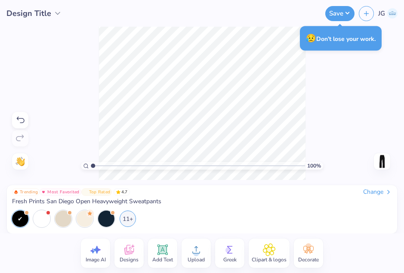
click at [158, 172] on icon at bounding box center [162, 249] width 13 height 13
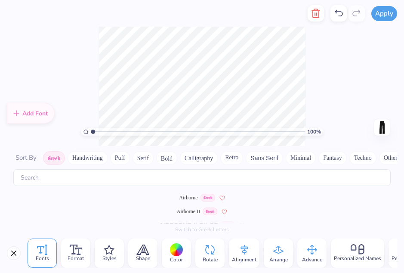
click at [198, 160] on button "Calligraphy" at bounding box center [199, 158] width 38 height 14
click at [229, 151] on button "Retro" at bounding box center [231, 158] width 23 height 14
click at [229, 156] on button "Retro" at bounding box center [231, 158] width 23 height 14
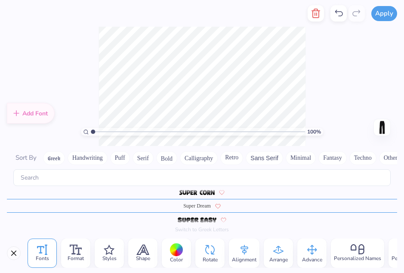
click at [229, 159] on button "Sans Serif" at bounding box center [264, 158] width 37 height 14
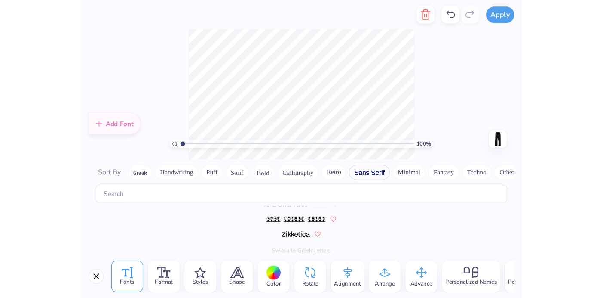
scroll to position [914, 0]
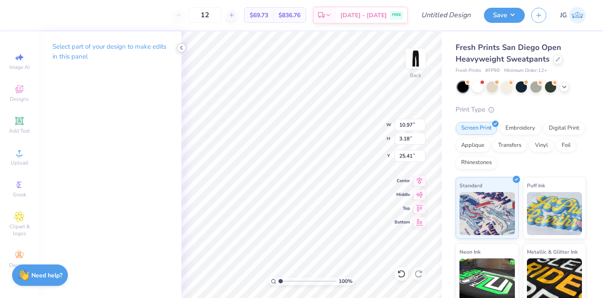
click at [183, 49] on icon at bounding box center [181, 47] width 7 height 7
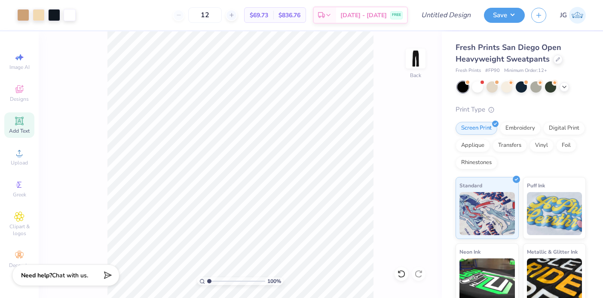
click at [16, 117] on icon at bounding box center [19, 121] width 10 height 10
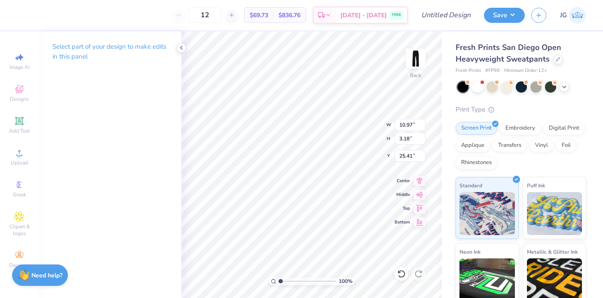
type textarea "T"
type textarea "l"
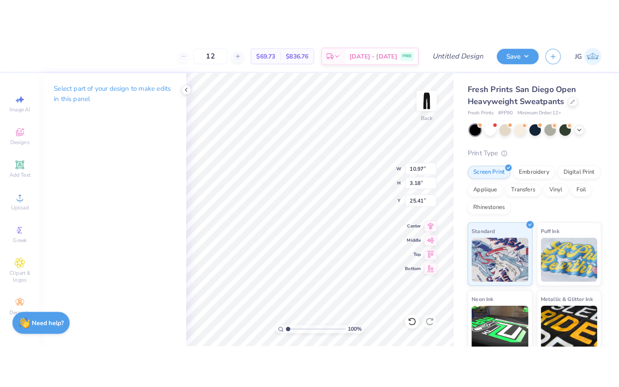
scroll to position [3, 0]
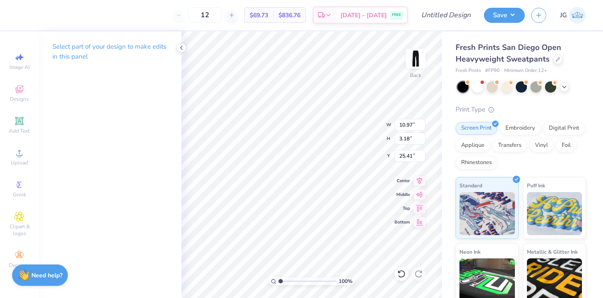
type textarea "L A M B D A"
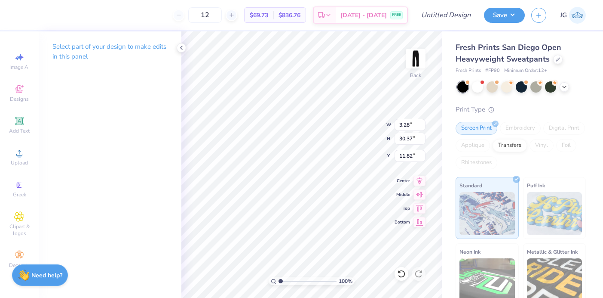
type input "21.66"
click at [181, 47] on icon at bounding box center [181, 47] width 7 height 7
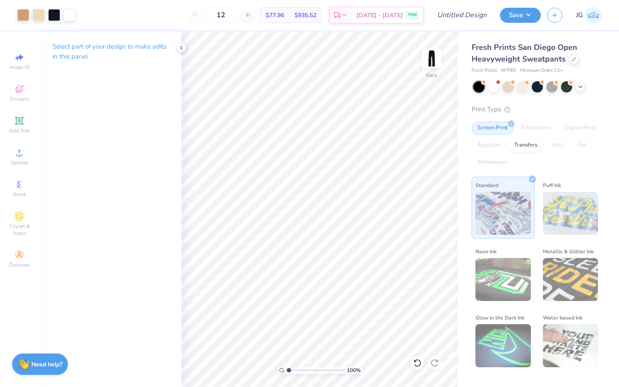
click at [77, 54] on p "Select part of your design to make edits in this panel" at bounding box center [109, 52] width 115 height 20
type textarea "A"
click at [175, 172] on div "Select part of your design to make edits in this panel" at bounding box center [110, 209] width 143 height 356
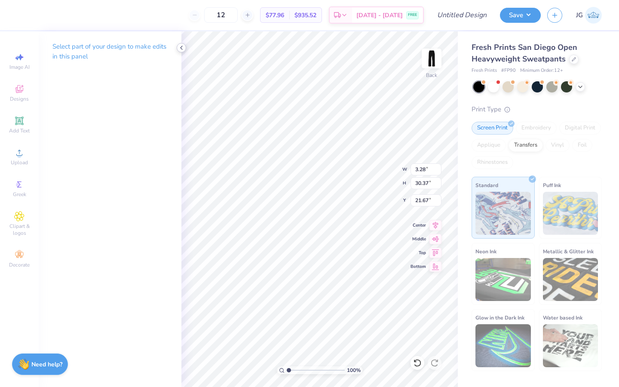
click at [17, 125] on icon at bounding box center [19, 121] width 10 height 10
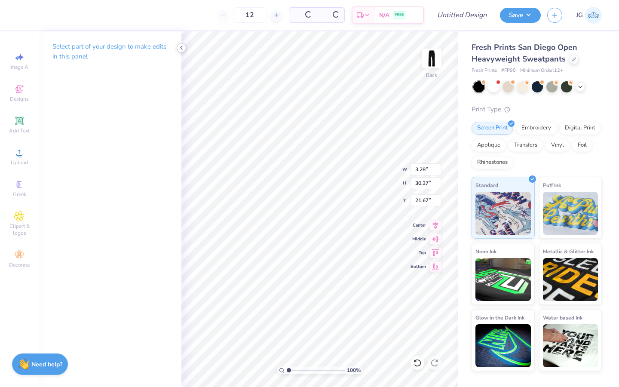
click at [181, 48] on polyline at bounding box center [182, 47] width 2 height 3
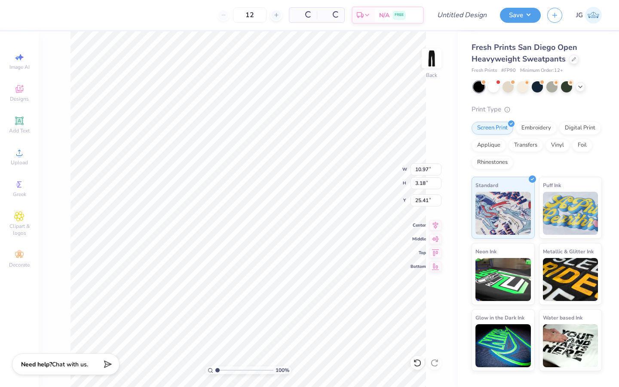
type input "10.97"
type input "3.18"
type input "25.41"
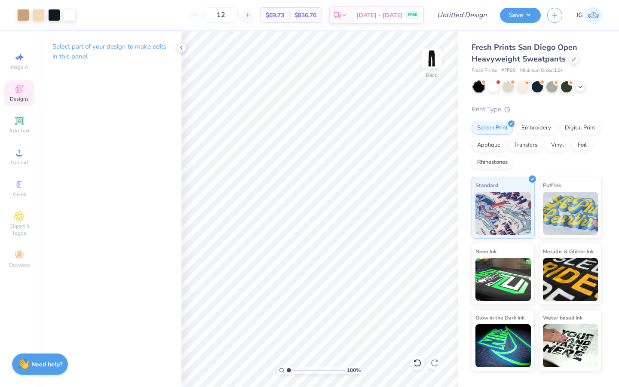
click at [18, 104] on div "Designs" at bounding box center [19, 92] width 30 height 25
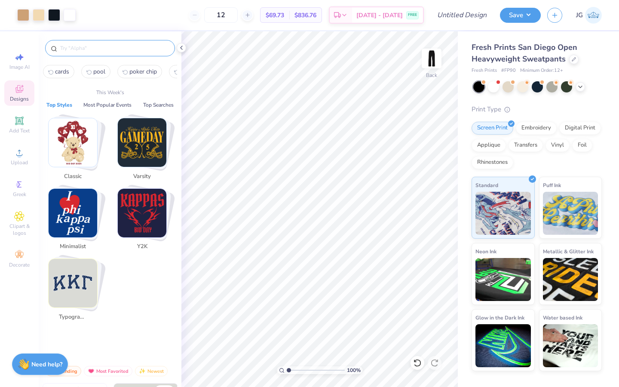
click at [108, 47] on input "text" at bounding box center [114, 48] width 110 height 9
click at [133, 50] on input "text" at bounding box center [114, 48] width 110 height 9
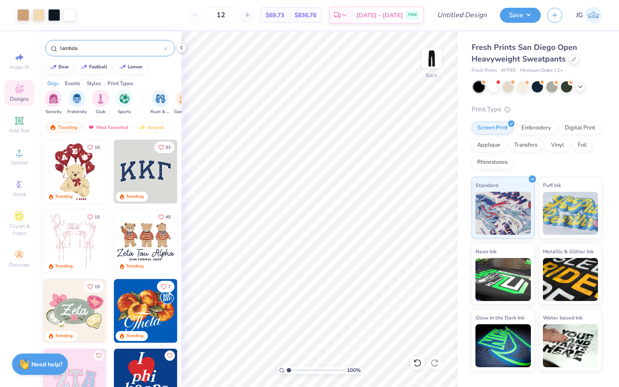
type input "lambda"
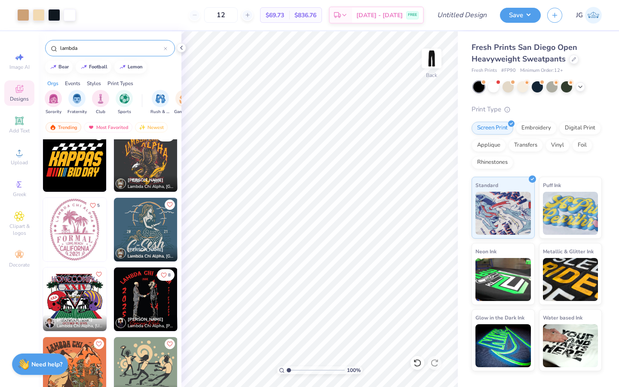
scroll to position [946, 0]
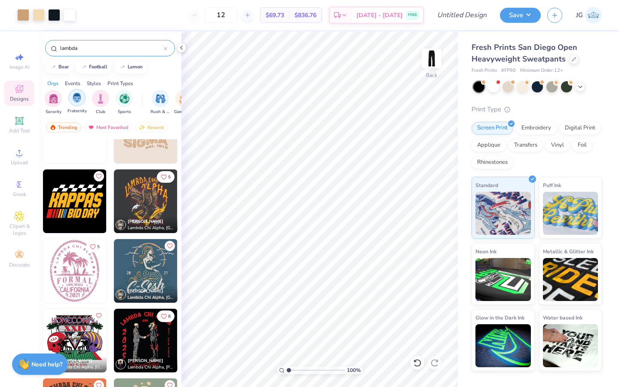
click at [79, 100] on img "filter for Fraternity" at bounding box center [76, 98] width 9 height 10
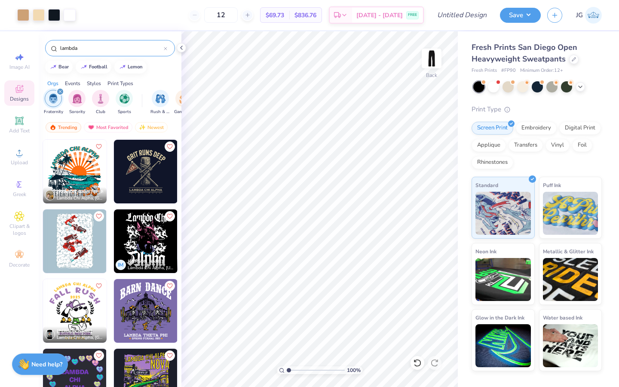
click at [166, 50] on icon at bounding box center [165, 48] width 3 height 3
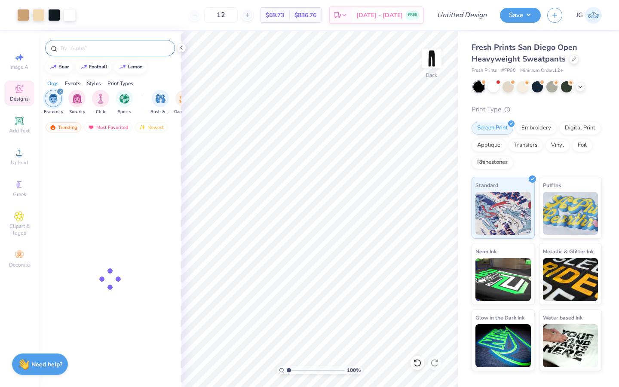
click at [129, 44] on input "text" at bounding box center [114, 48] width 110 height 9
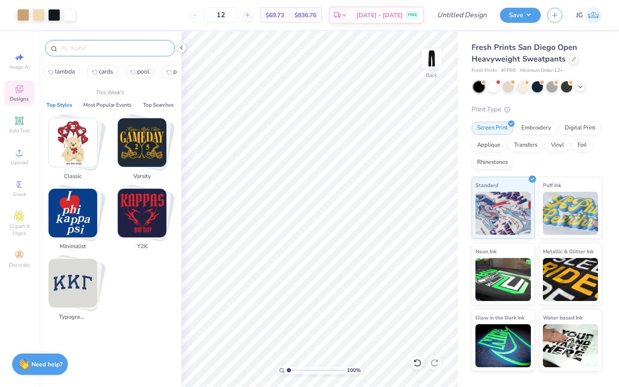
click at [81, 49] on input "text" at bounding box center [114, 48] width 110 height 9
click at [61, 69] on span "lambda" at bounding box center [65, 72] width 20 height 8
type input "lambda"
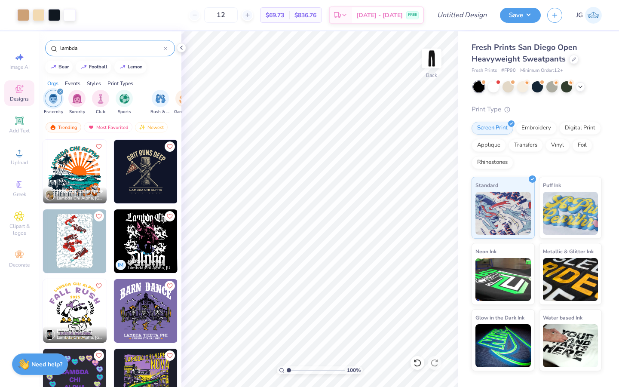
click at [119, 84] on div "Print Types" at bounding box center [120, 84] width 26 height 8
click at [111, 48] on input "lambda" at bounding box center [111, 48] width 104 height 9
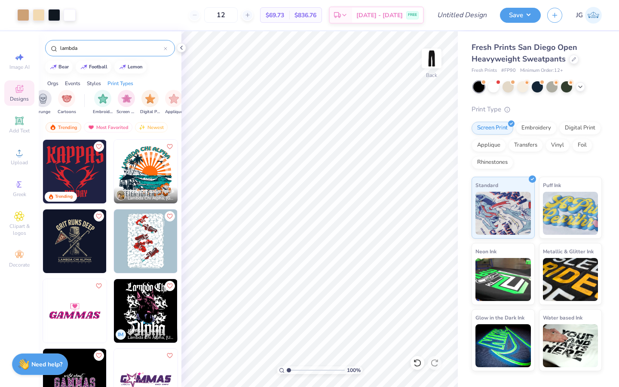
click at [165, 50] on div at bounding box center [165, 48] width 3 height 8
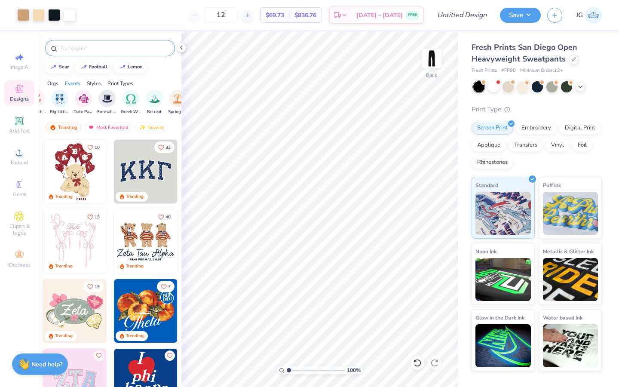
scroll to position [0, 0]
click at [51, 101] on img "filter for Fraternity" at bounding box center [53, 99] width 9 height 10
click at [77, 104] on div "filter for Fraternity" at bounding box center [76, 97] width 17 height 17
click at [79, 103] on div "PR & General" at bounding box center [72, 101] width 20 height 25
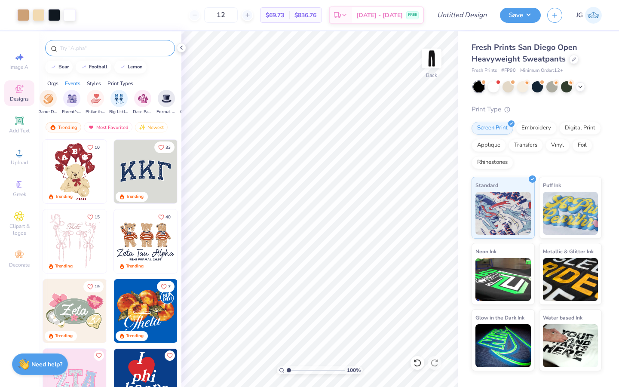
scroll to position [0, 167]
click at [101, 45] on input "text" at bounding box center [114, 48] width 110 height 9
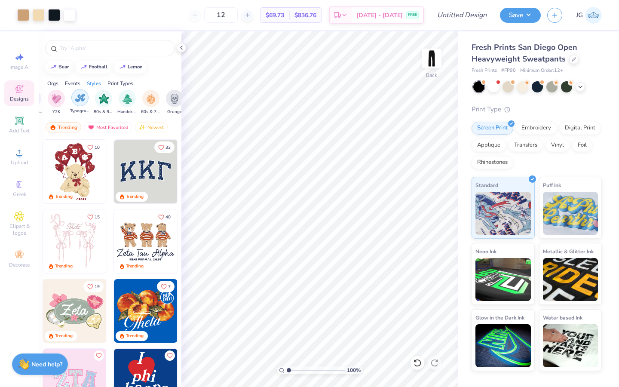
scroll to position [0, 520]
click at [171, 104] on div "filter for Grunge" at bounding box center [173, 97] width 17 height 17
click at [184, 49] on icon at bounding box center [181, 47] width 7 height 7
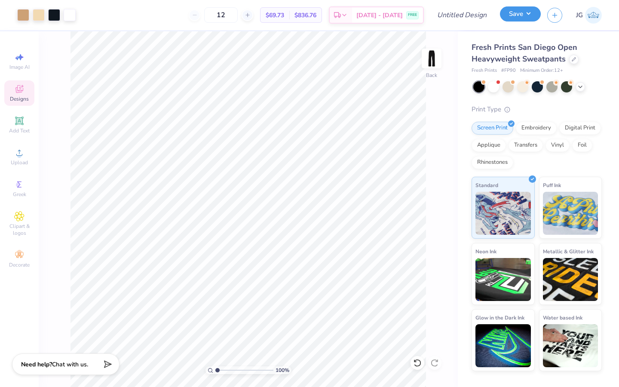
click at [229, 16] on button "Save" at bounding box center [520, 13] width 41 height 15
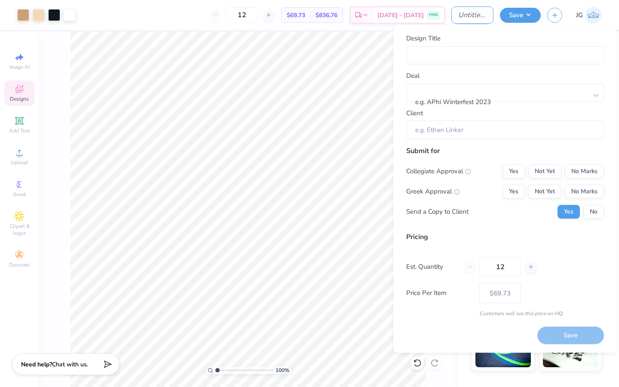
click at [229, 16] on input "Design Title" at bounding box center [472, 14] width 42 height 17
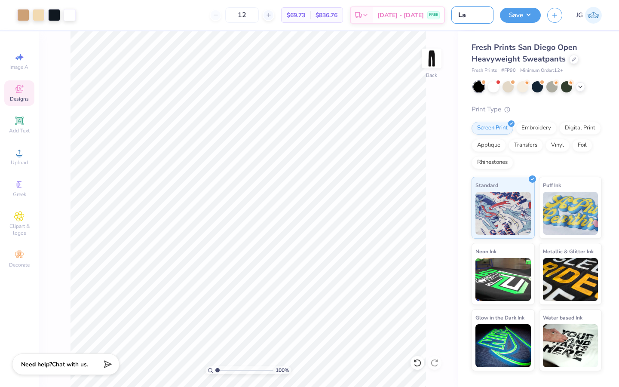
type input "L"
type input "SDSU Lambda Sweats"
click at [229, 18] on button "Save" at bounding box center [520, 13] width 41 height 15
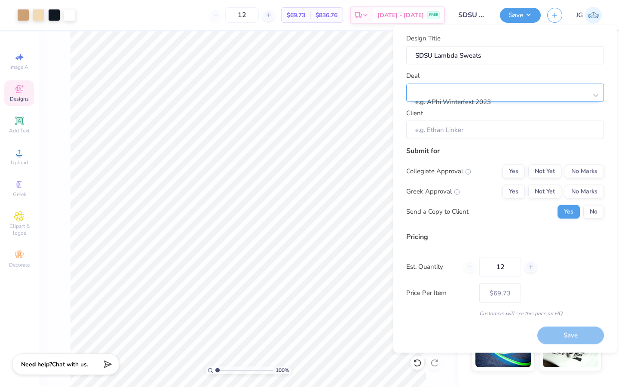
click at [229, 91] on div at bounding box center [501, 91] width 171 height 12
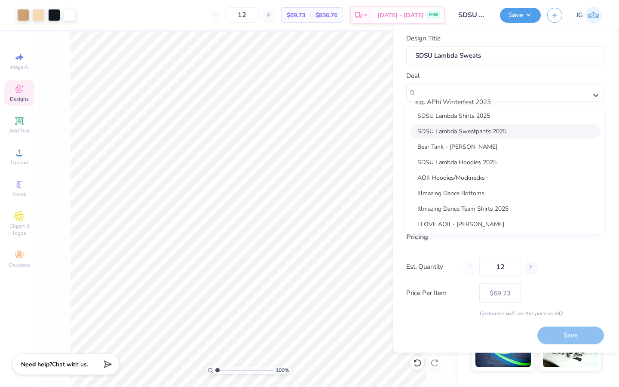
click at [229, 132] on div "SDSU Lambda Sweatpants 2025" at bounding box center [505, 131] width 191 height 14
type input "Joah Razo"
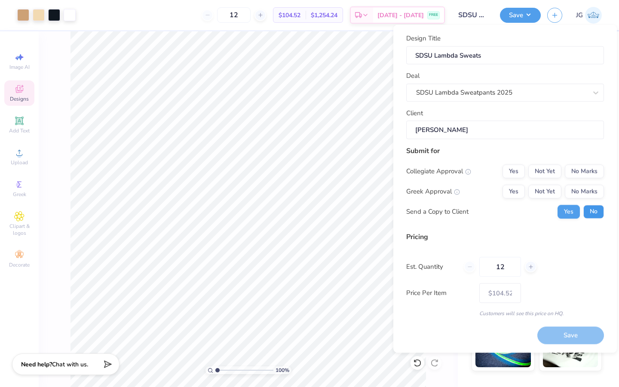
click at [229, 172] on button "No" at bounding box center [594, 212] width 21 height 14
click at [229, 172] on button "Yes" at bounding box center [514, 171] width 22 height 14
click at [229, 172] on button "Not Yet" at bounding box center [544, 191] width 33 height 14
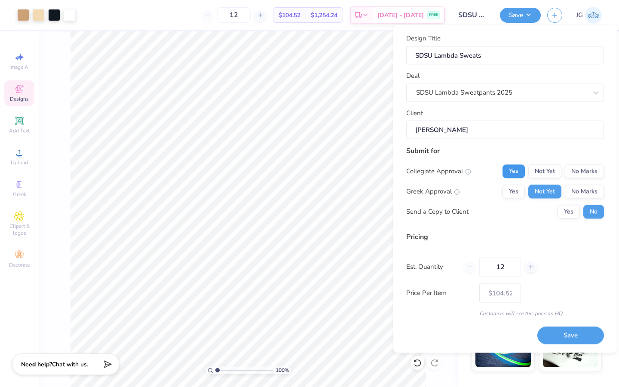
click at [229, 172] on button "Yes" at bounding box center [514, 171] width 22 height 14
click at [229, 172] on button "No Marks" at bounding box center [584, 171] width 39 height 14
click at [229, 172] on button "Save" at bounding box center [570, 336] width 67 height 18
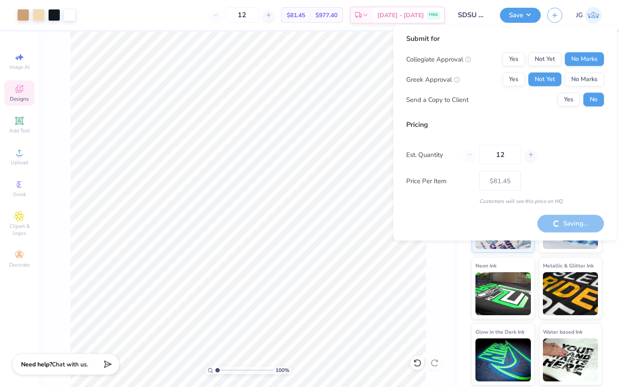
type input "– –"
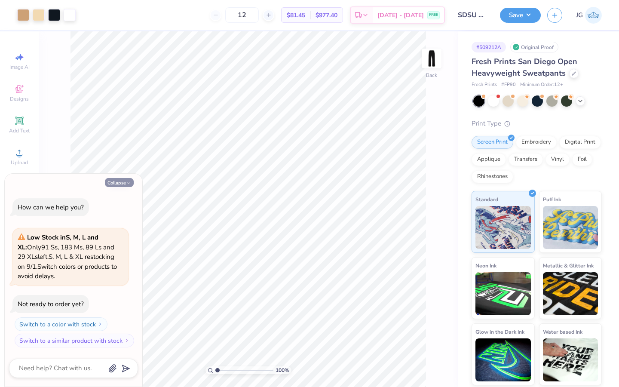
click at [120, 181] on button "Collapse" at bounding box center [119, 182] width 29 height 9
type textarea "x"
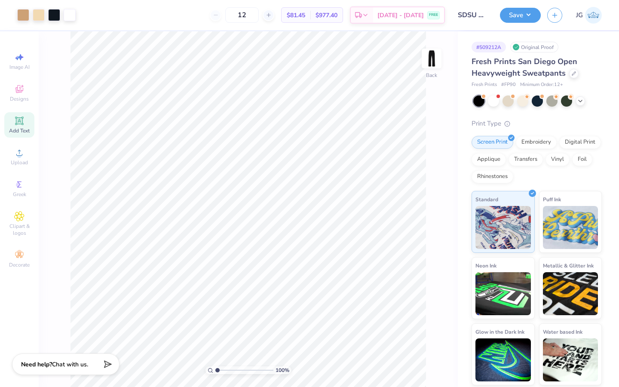
click at [17, 128] on span "Add Text" at bounding box center [19, 130] width 21 height 7
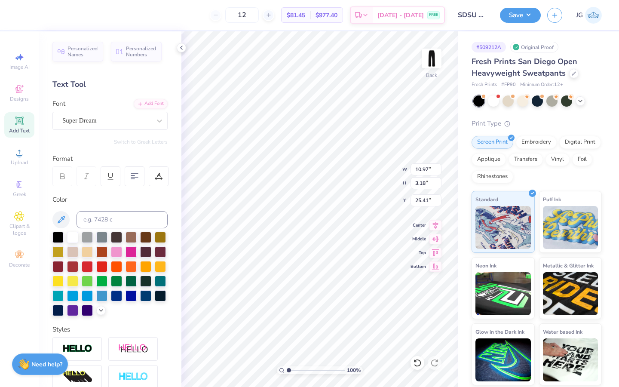
type textarea "1"
type textarea "est.1909"
click at [117, 119] on div "Super Dream" at bounding box center [106, 120] width 90 height 13
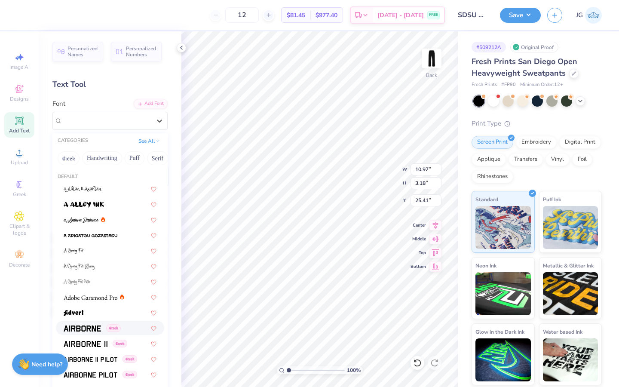
click at [92, 327] on img at bounding box center [82, 329] width 37 height 6
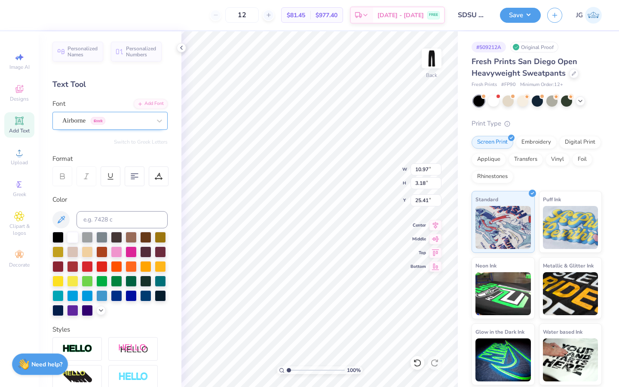
click at [101, 118] on div "Airborne Greek" at bounding box center [106, 120] width 90 height 13
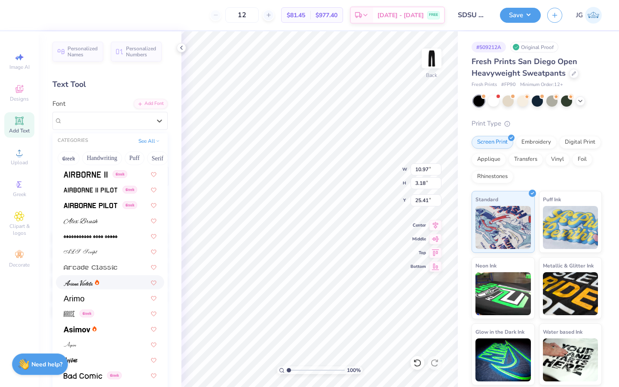
scroll to position [170, 0]
click at [107, 267] on img at bounding box center [91, 267] width 54 height 6
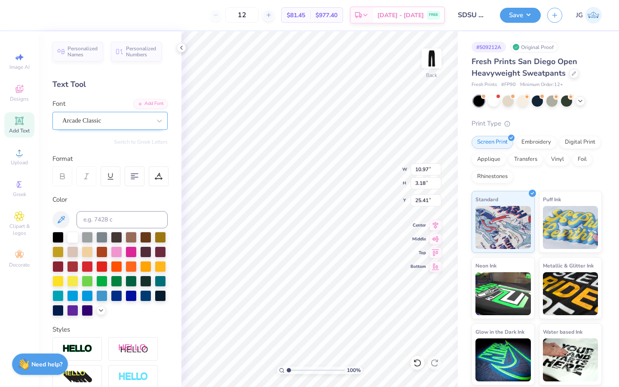
click at [94, 119] on div "Arcade Classic" at bounding box center [106, 120] width 90 height 13
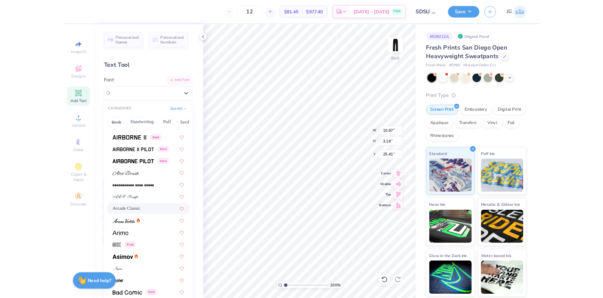
scroll to position [167, 0]
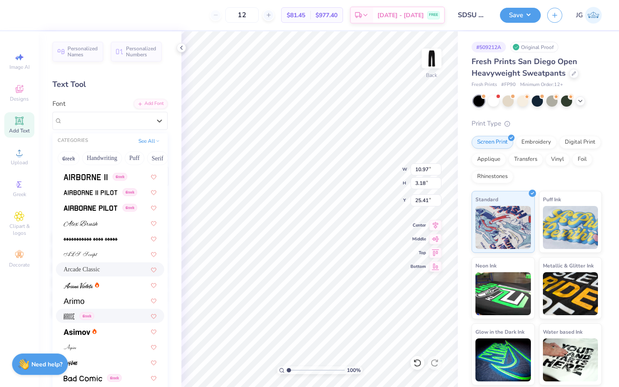
click at [91, 318] on span "Greek" at bounding box center [87, 316] width 15 height 8
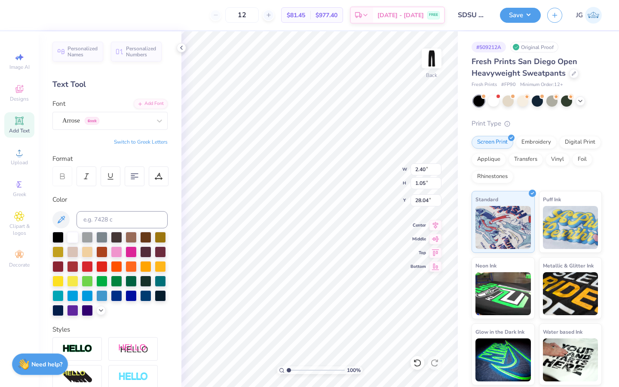
type input "2.40"
type input "1.05"
type input "6.44"
click at [132, 125] on div "Arrose Greek" at bounding box center [106, 120] width 90 height 13
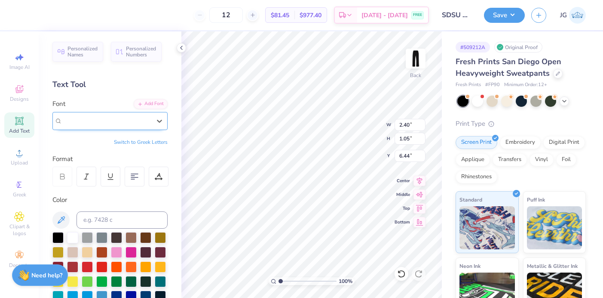
click at [123, 123] on div "Arrose Greek" at bounding box center [106, 121] width 89 height 10
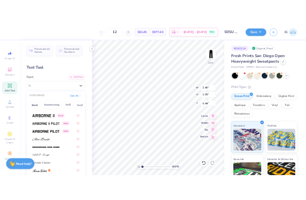
scroll to position [166, 0]
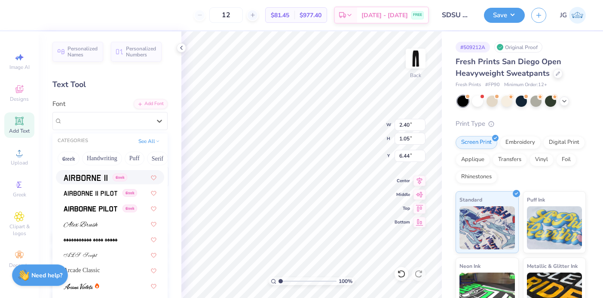
click at [93, 179] on img at bounding box center [86, 178] width 44 height 6
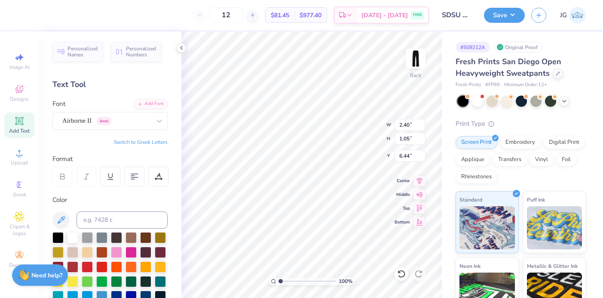
type input "4.74"
type input "0.84"
type input "6.55"
type input "3.80"
type input "0.67"
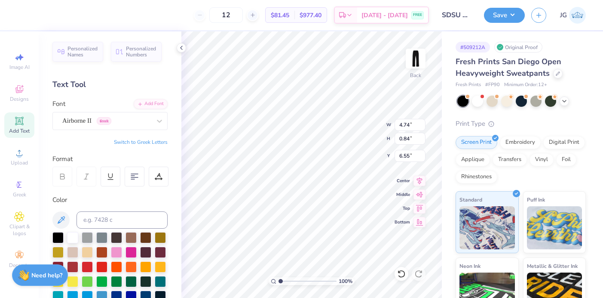
type input "6.72"
type input "3.53"
click at [295, 280] on input "range" at bounding box center [308, 281] width 58 height 8
type input "6.21"
type input "6.46"
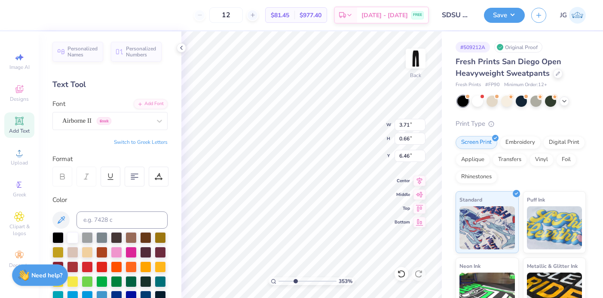
type input "3.71"
type input "0.66"
type input "3.56"
type input "2.18"
type input "6.75"
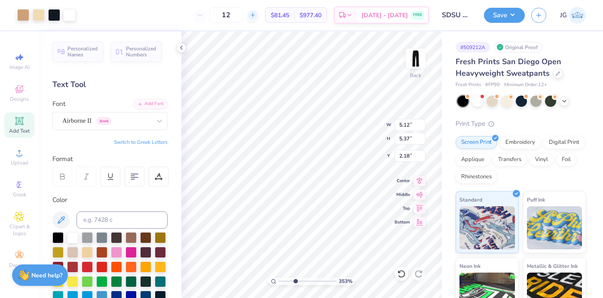
type input "7.07"
type input "8.31"
type input "1"
drag, startPoint x: 295, startPoint y: 280, endPoint x: 277, endPoint y: 281, distance: 18.1
click at [277, 281] on div "100 %" at bounding box center [312, 281] width 86 height 8
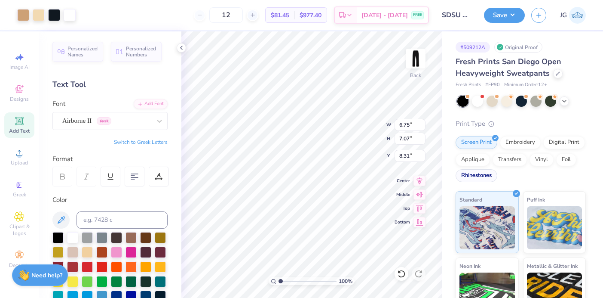
type input "7.54"
click at [412, 68] on div at bounding box center [416, 59] width 40 height 40
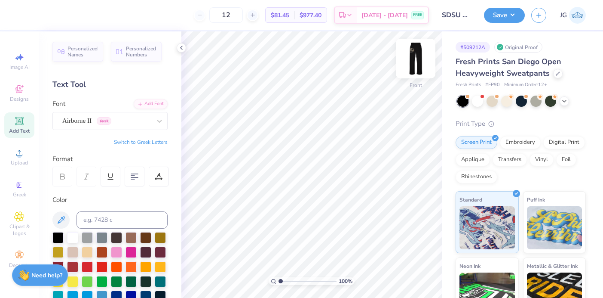
click at [412, 65] on img at bounding box center [416, 58] width 34 height 34
click at [459, 13] on input "SDSU Lambda Sweats" at bounding box center [457, 14] width 42 height 17
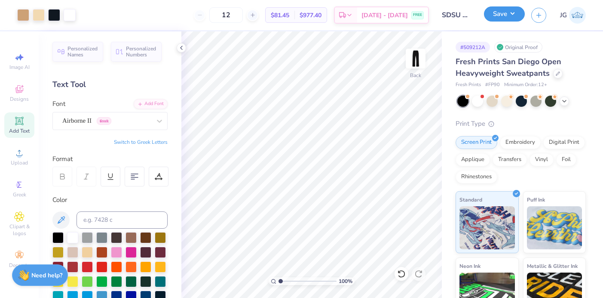
click at [494, 15] on button "Save" at bounding box center [504, 13] width 41 height 15
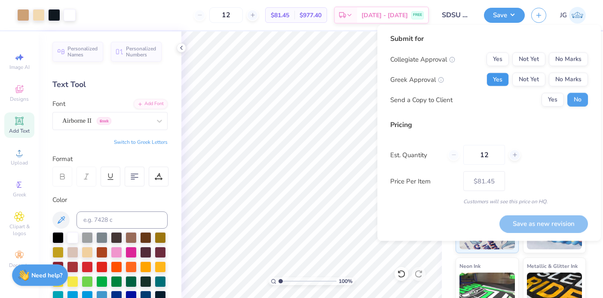
click at [502, 79] on button "Yes" at bounding box center [498, 80] width 22 height 14
click at [535, 75] on button "Not Yet" at bounding box center [529, 80] width 33 height 14
click at [557, 59] on button "No Marks" at bounding box center [568, 59] width 39 height 14
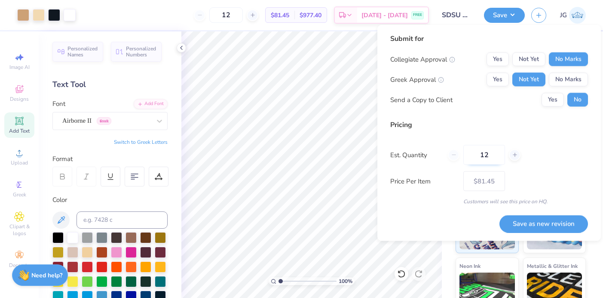
click at [496, 157] on input "12" at bounding box center [485, 155] width 42 height 20
type input "1"
type input "40"
click at [518, 227] on button "Save as new revision" at bounding box center [544, 224] width 89 height 18
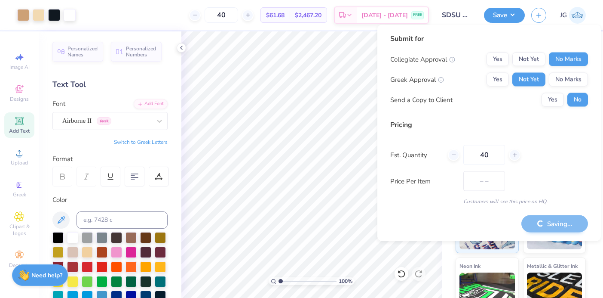
type input "$61.68"
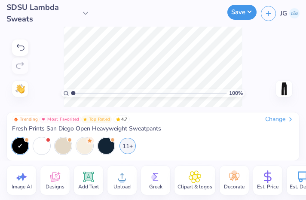
click at [240, 12] on button "Save" at bounding box center [241, 12] width 29 height 15
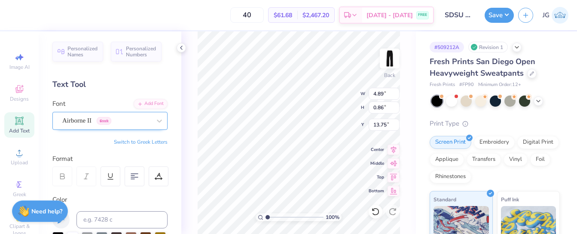
click at [94, 123] on div "Airborne II Greek" at bounding box center [106, 120] width 90 height 13
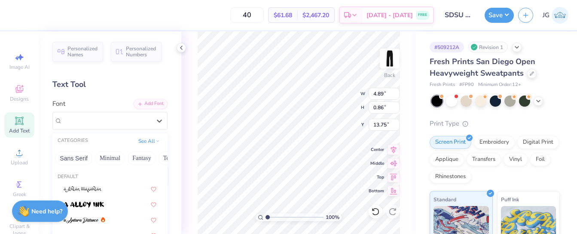
scroll to position [0, 206]
click at [132, 155] on button "Fantasy" at bounding box center [141, 158] width 28 height 14
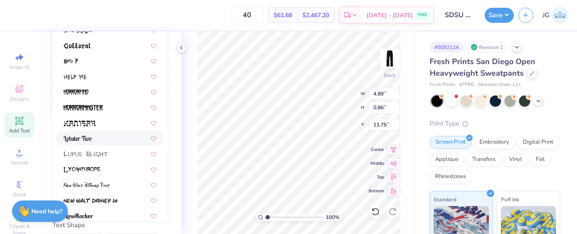
scroll to position [197, 0]
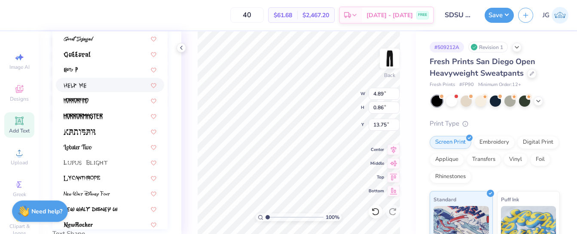
click at [96, 86] on div at bounding box center [110, 84] width 93 height 9
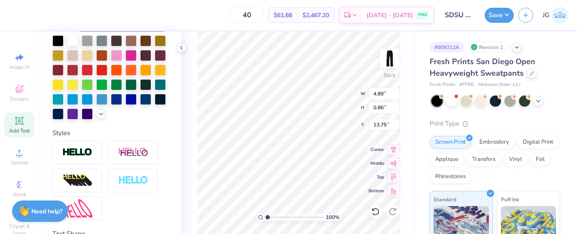
type input "5.22"
type input "1.32"
type input "13.52"
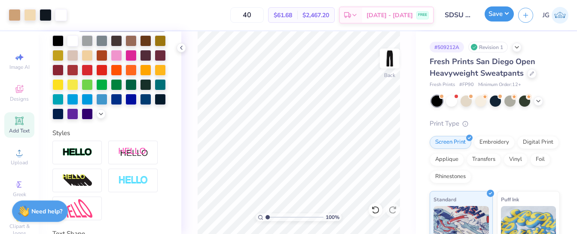
click at [497, 14] on button "Save" at bounding box center [499, 13] width 29 height 15
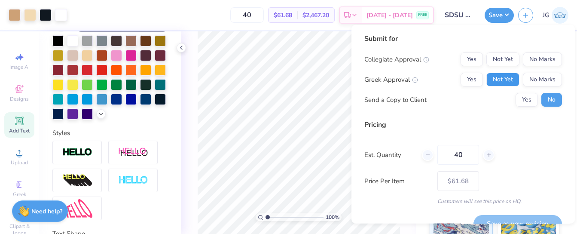
click at [497, 77] on button "Not Yet" at bounding box center [503, 80] width 33 height 14
click at [541, 58] on button "No Marks" at bounding box center [542, 59] width 39 height 14
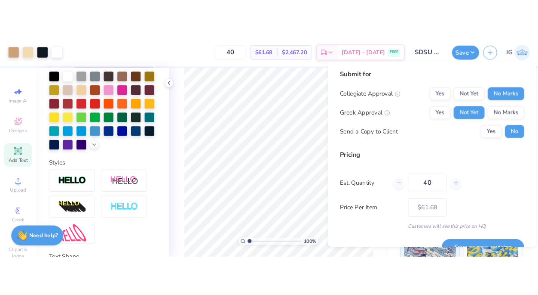
scroll to position [17, 0]
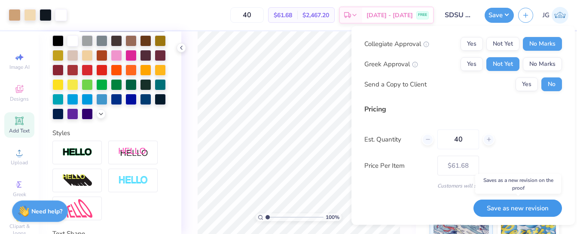
click at [508, 211] on button "Save as new revision" at bounding box center [518, 208] width 89 height 18
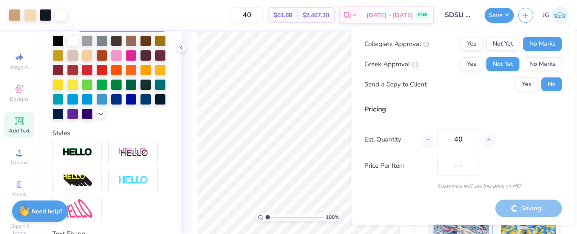
type input "$61.68"
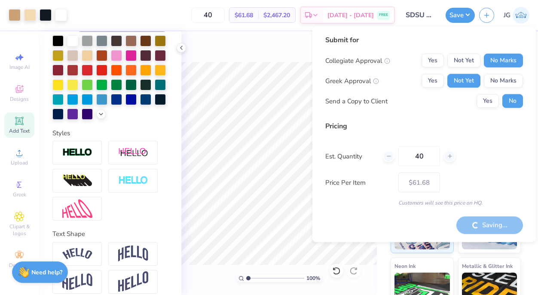
scroll to position [0, 0]
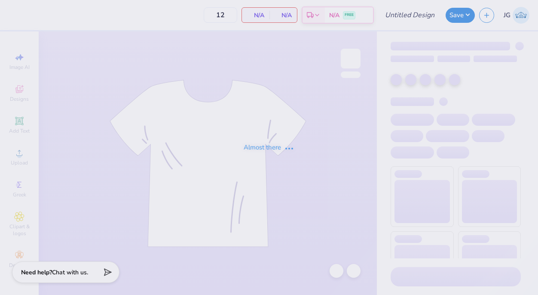
type input "SDSU Lambda Sweats"
type input "40"
